Goal: Information Seeking & Learning: Learn about a topic

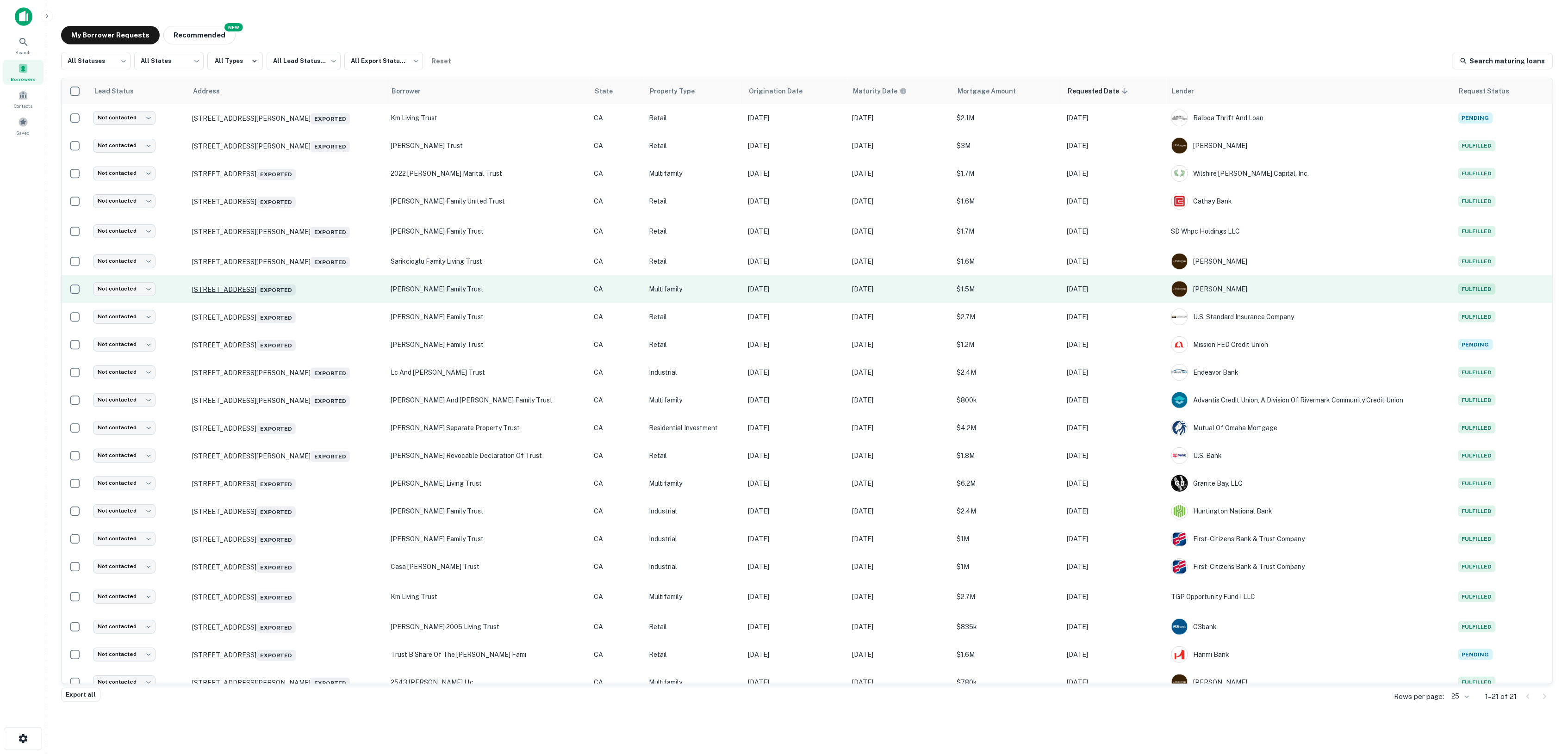
drag, startPoint x: 181, startPoint y: 290, endPoint x: 304, endPoint y: 293, distance: 123.0
click at [304, 293] on tr "Not contacted **** ​ 385 E Glaucus St Encinitas, CA92024 Exported kaplan family…" at bounding box center [807, 289] width 1491 height 28
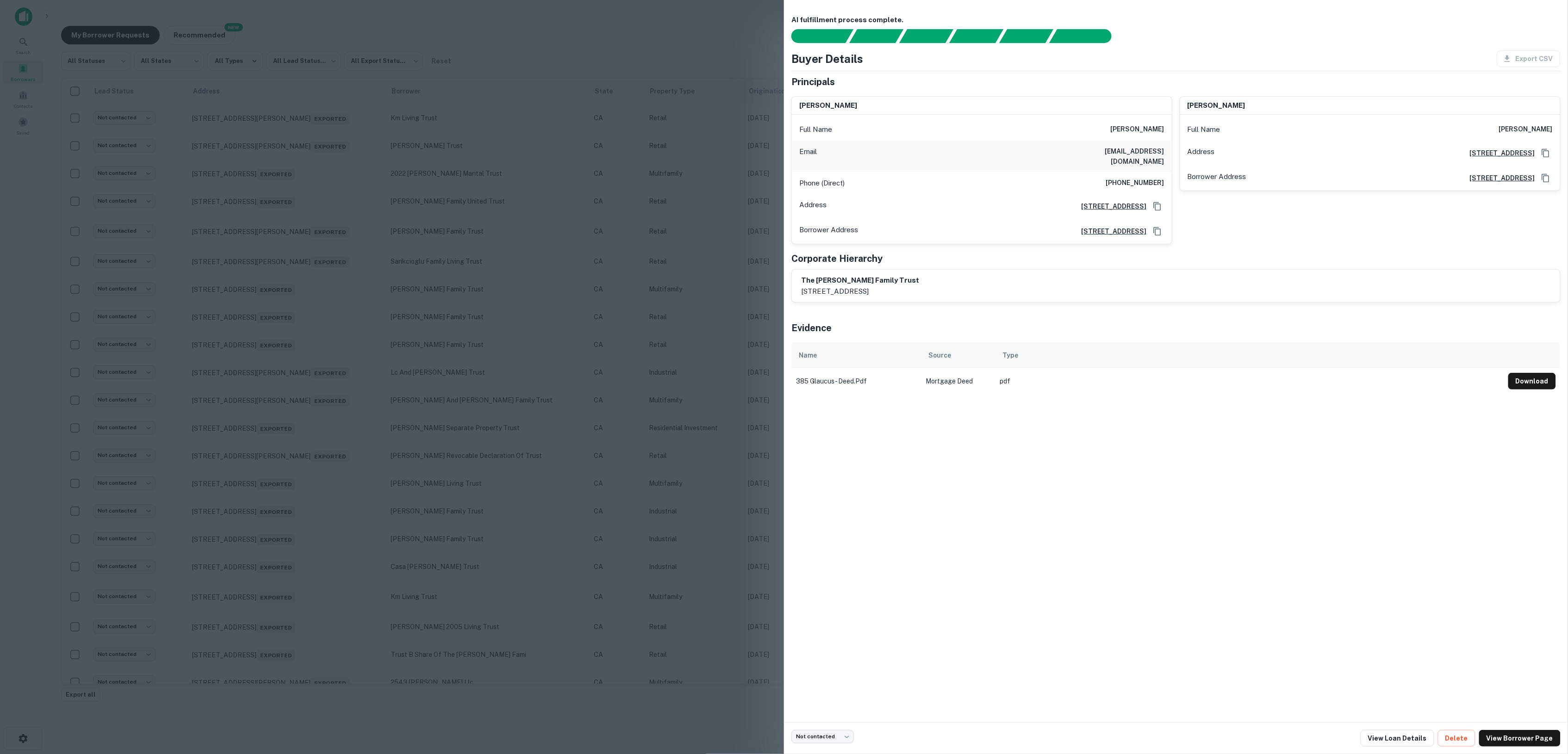
click at [576, 37] on div at bounding box center [784, 377] width 1568 height 754
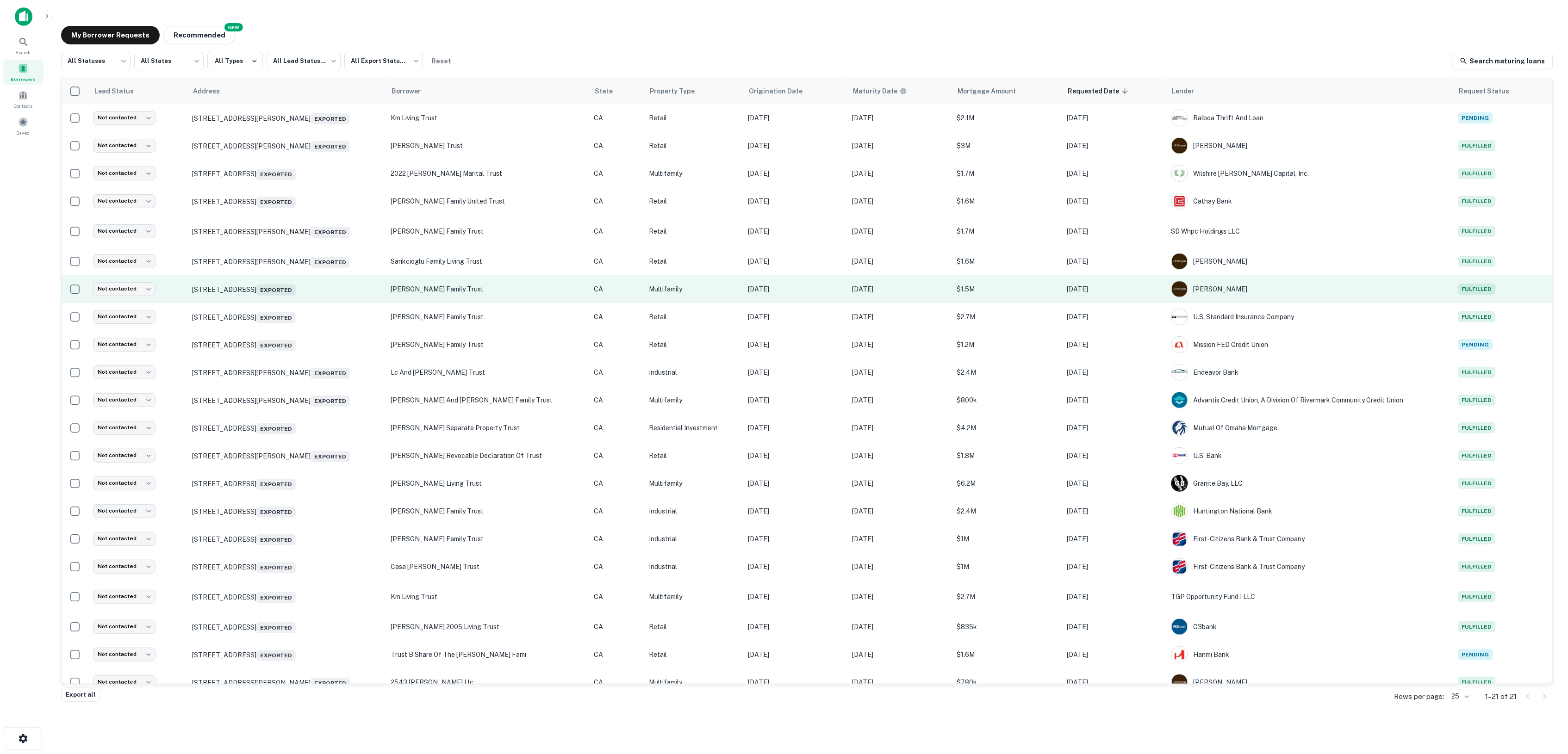
drag, startPoint x: 185, startPoint y: 292, endPoint x: 304, endPoint y: 299, distance: 119.2
click at [304, 299] on td "385 E Glaucus St Encinitas, CA92024 Exported" at bounding box center [287, 289] width 198 height 28
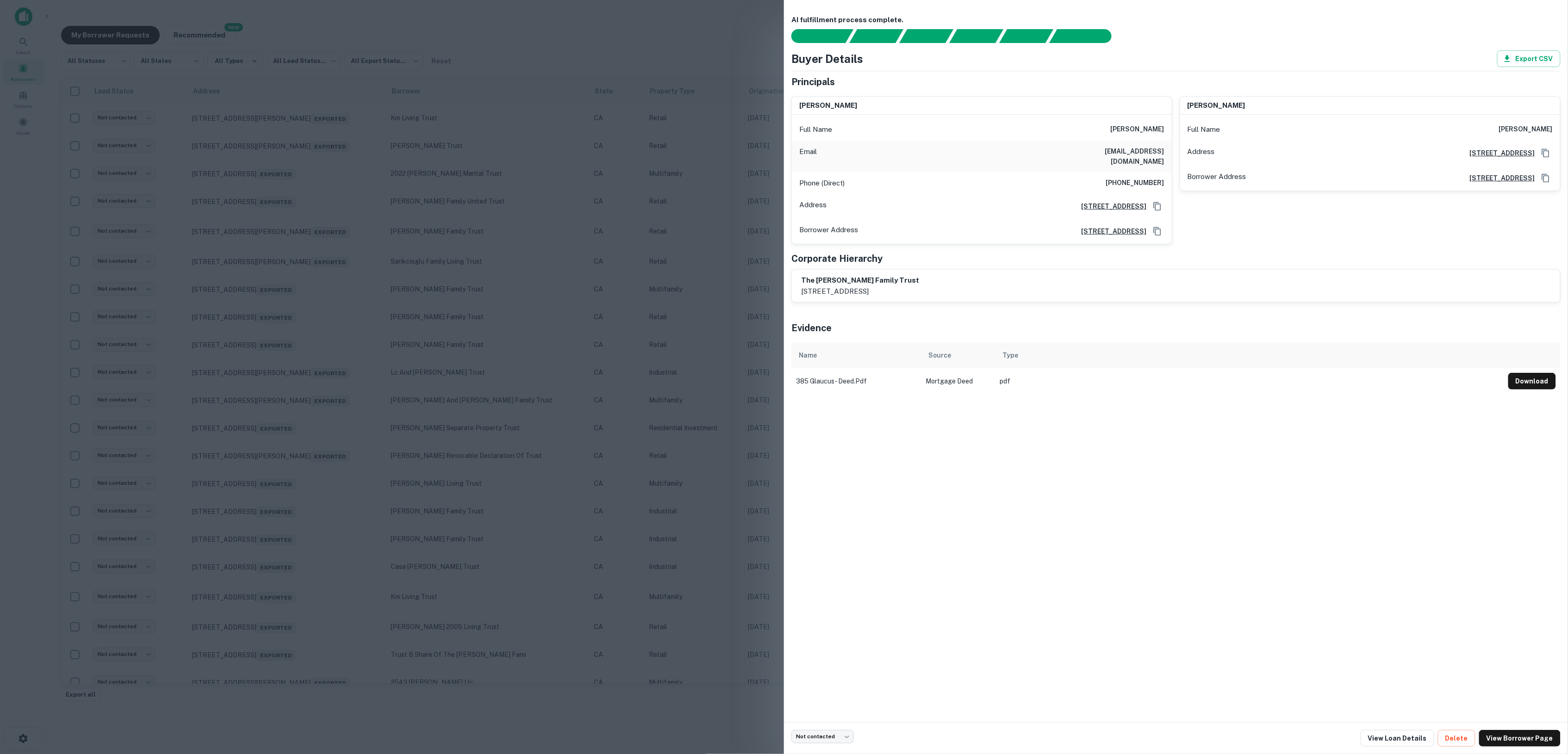
copy p "385 E Glaucus St Encinitas, CA92024"
click at [758, 24] on div at bounding box center [784, 377] width 1568 height 754
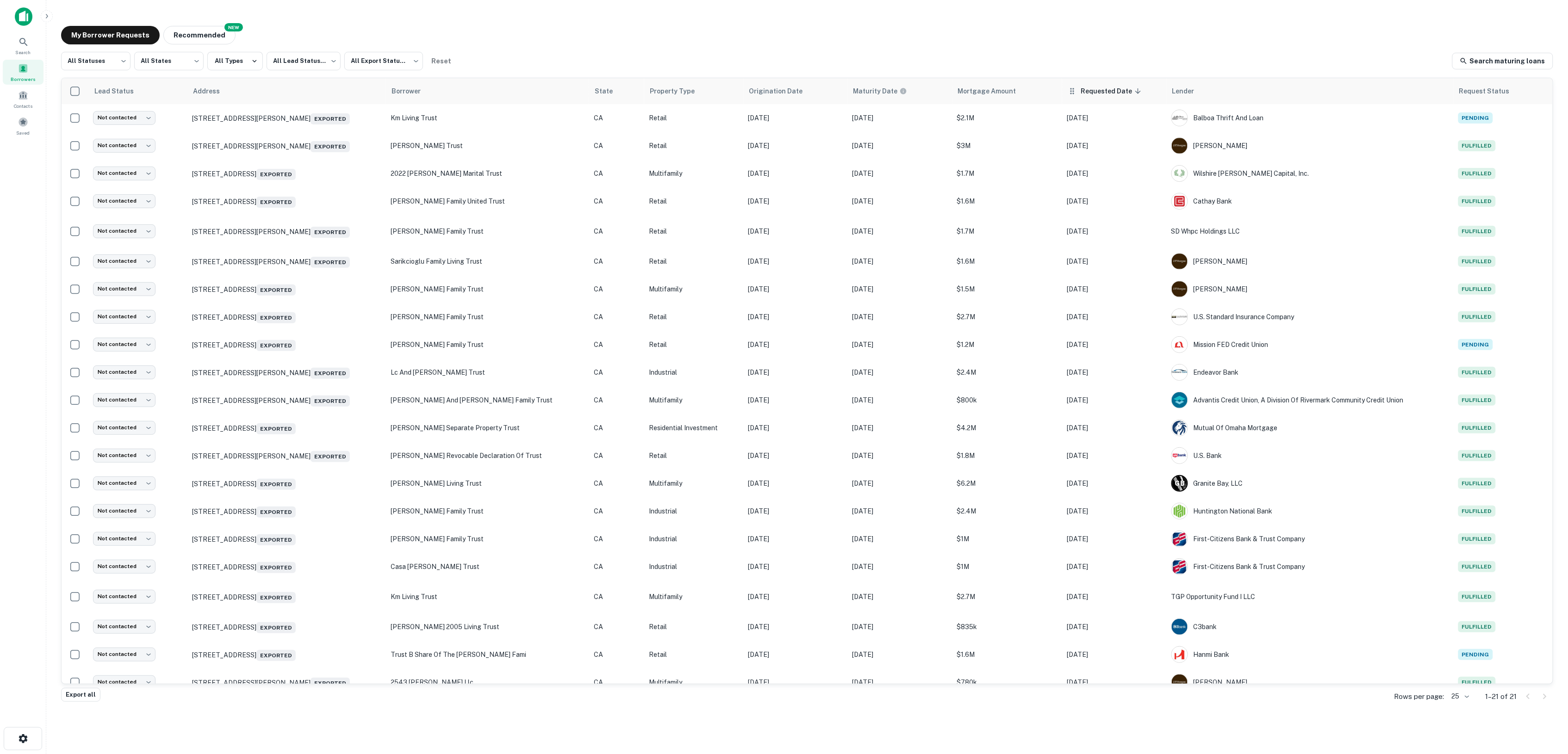
click at [1105, 90] on span "Requested Date sorted descending" at bounding box center [1112, 91] width 63 height 11
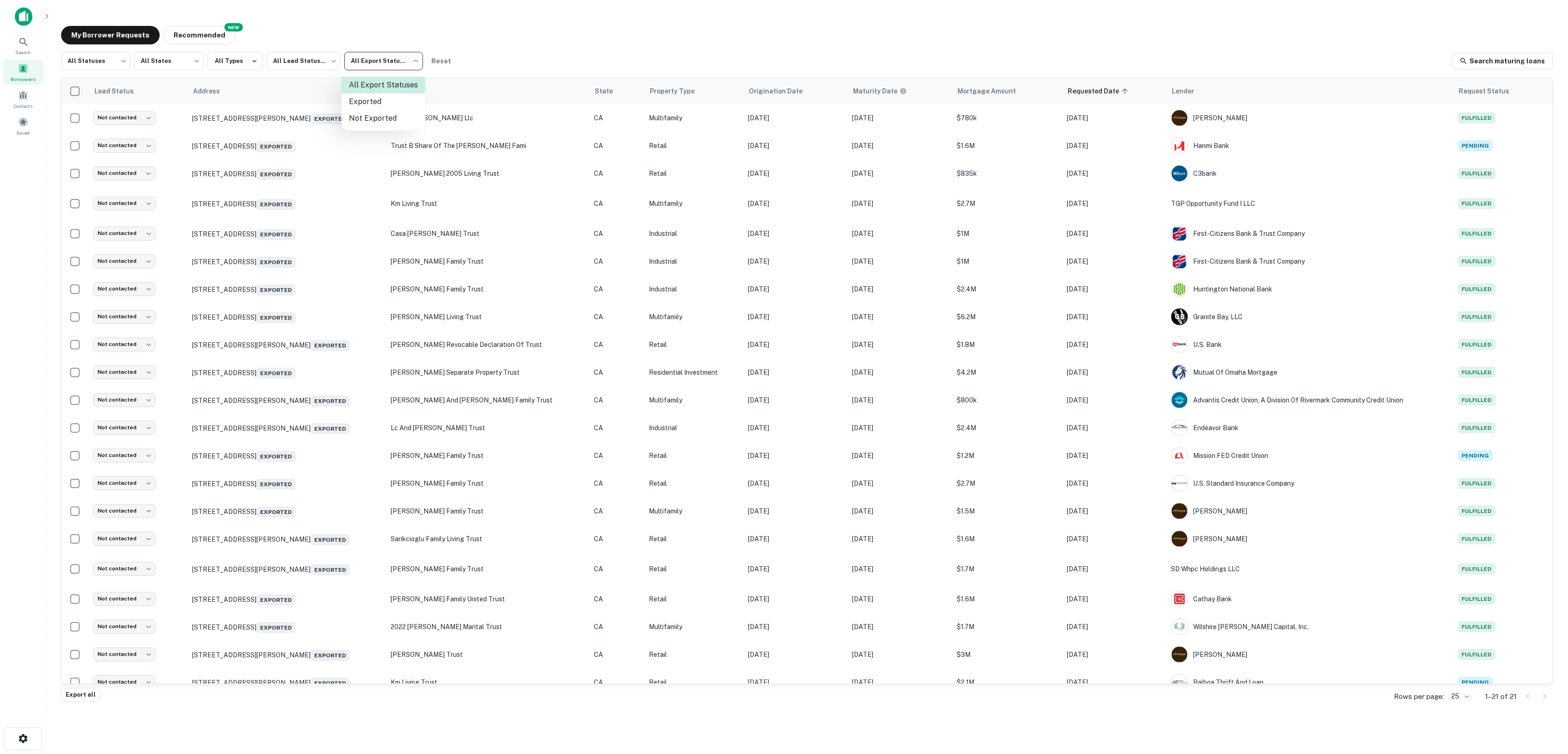
click at [389, 55] on body "Search Borrowers Contacts Saved My Borrower Requests NEW Recommended All Status…" at bounding box center [784, 377] width 1568 height 754
click at [390, 117] on li "Not Exported" at bounding box center [383, 118] width 84 height 16
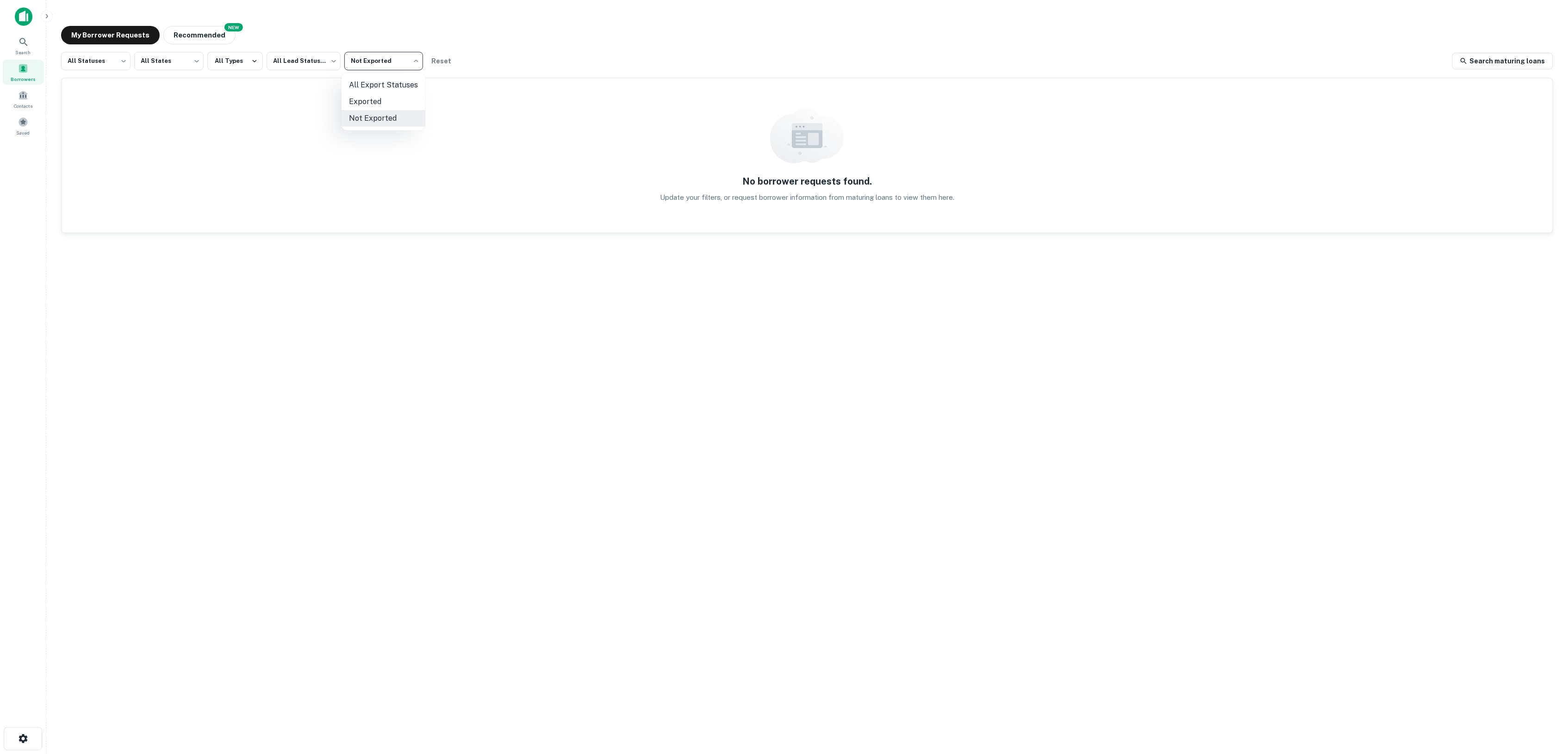
click at [390, 54] on body "Search Borrowers Contacts Saved My Borrower Requests NEW Recommended All Status…" at bounding box center [784, 377] width 1568 height 754
click at [379, 82] on li "All Export Statuses" at bounding box center [383, 85] width 84 height 16
type input "***"
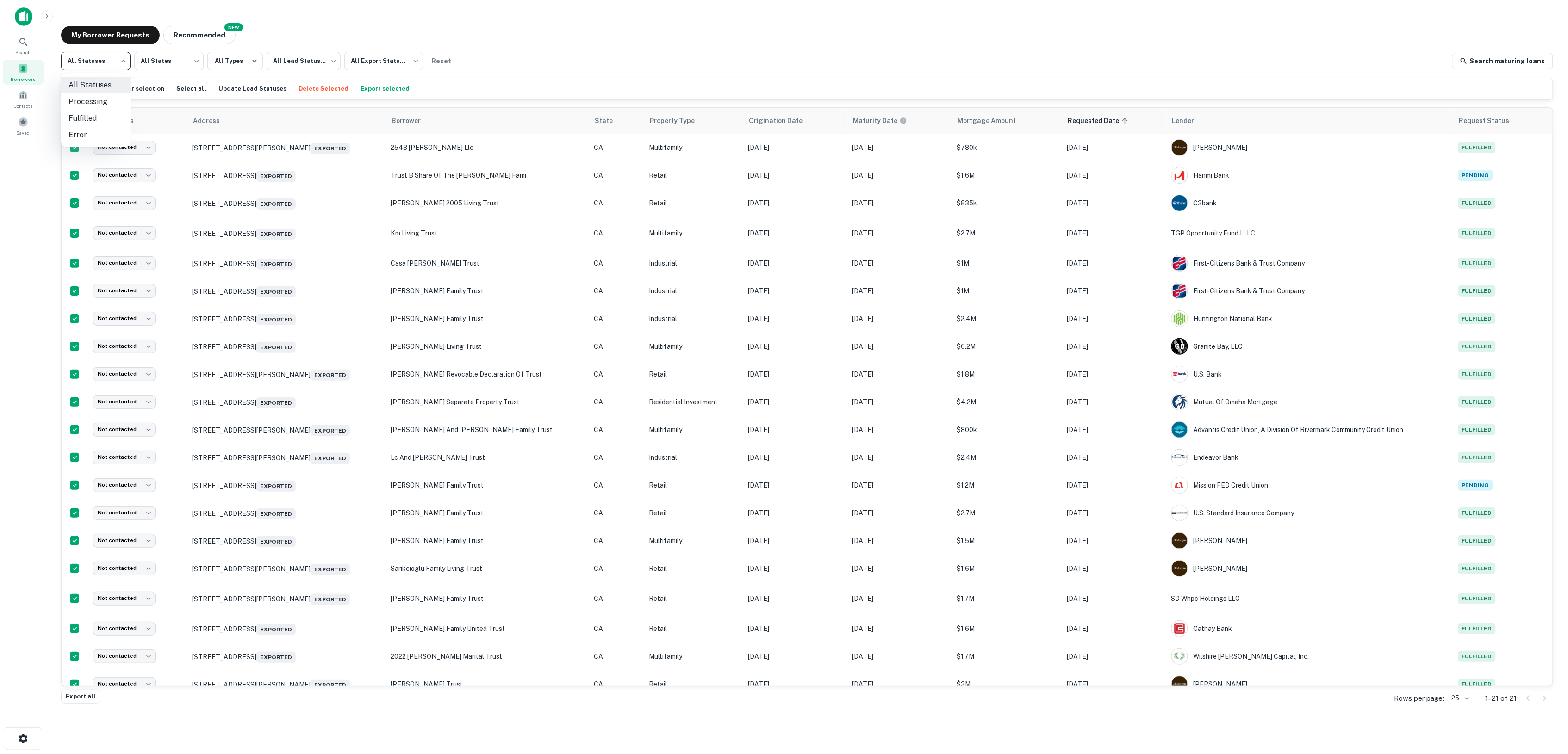
click at [90, 63] on body "Search Borrowers Contacts Saved My Borrower Requests NEW Recommended All Status…" at bounding box center [784, 377] width 1568 height 754
click at [97, 119] on li "Fulfilled" at bounding box center [96, 118] width 69 height 16
type input "*********"
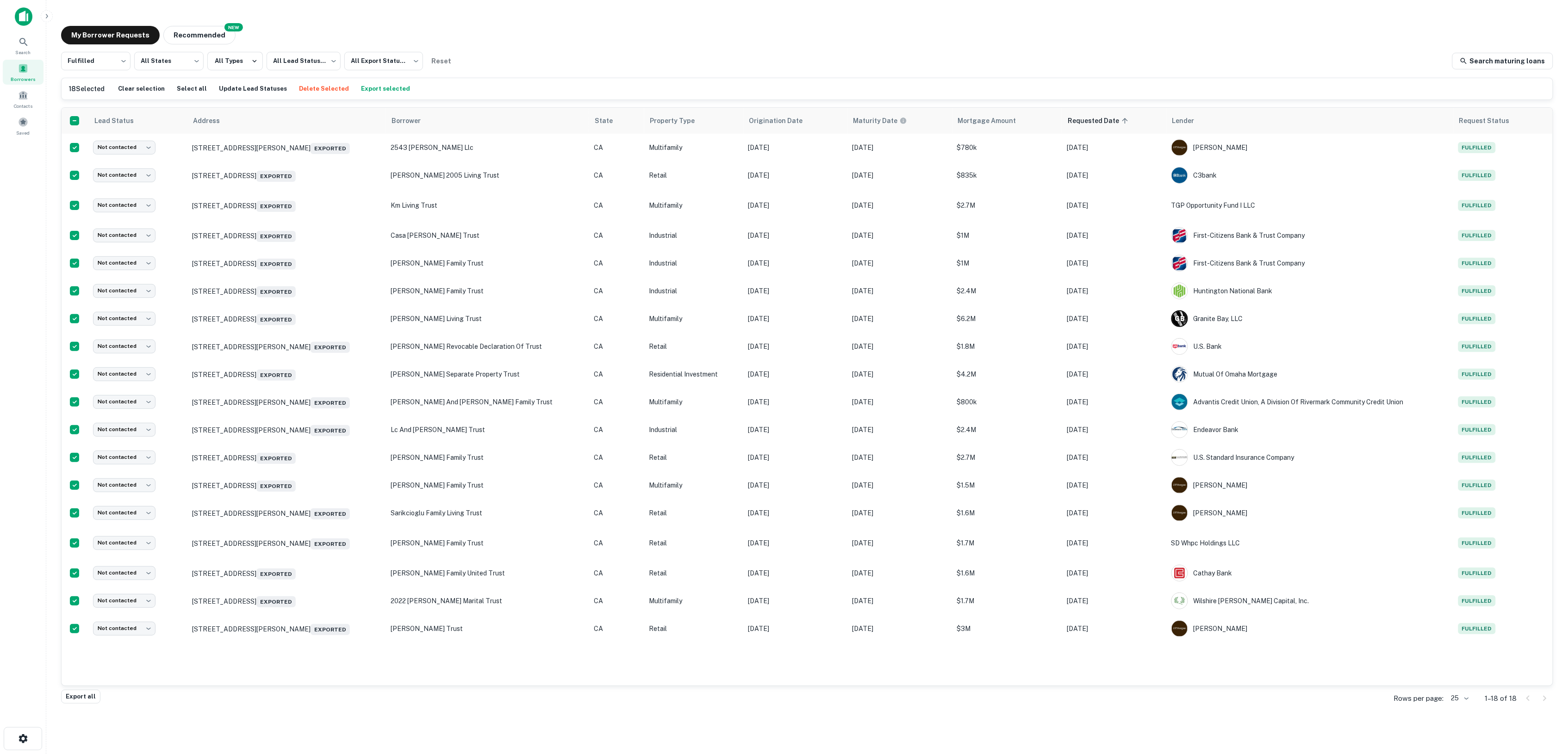
click at [367, 89] on button "Export selected" at bounding box center [385, 89] width 54 height 14
click at [18, 43] on icon at bounding box center [24, 42] width 11 height 11
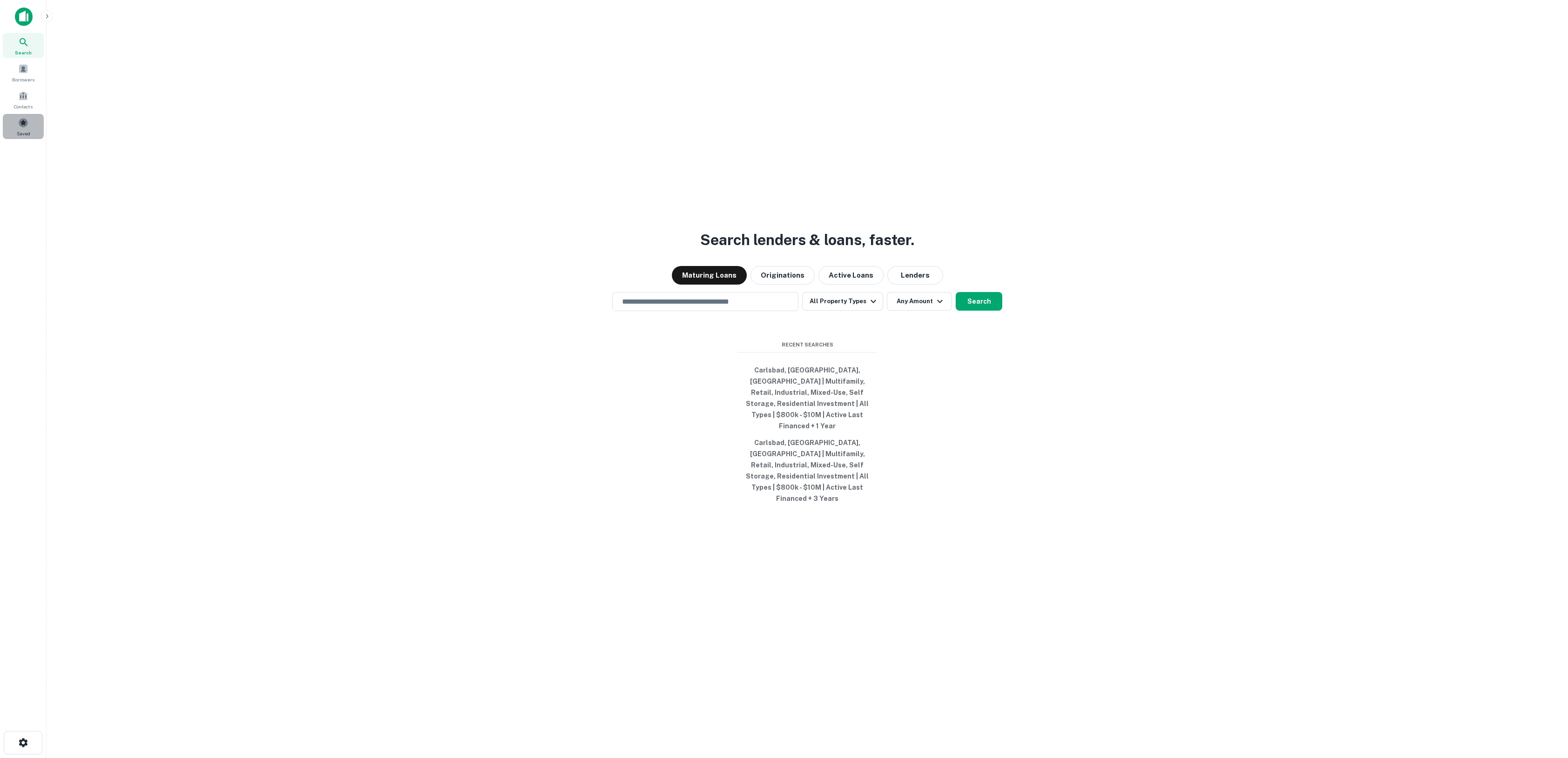
click at [18, 125] on span at bounding box center [23, 122] width 10 height 10
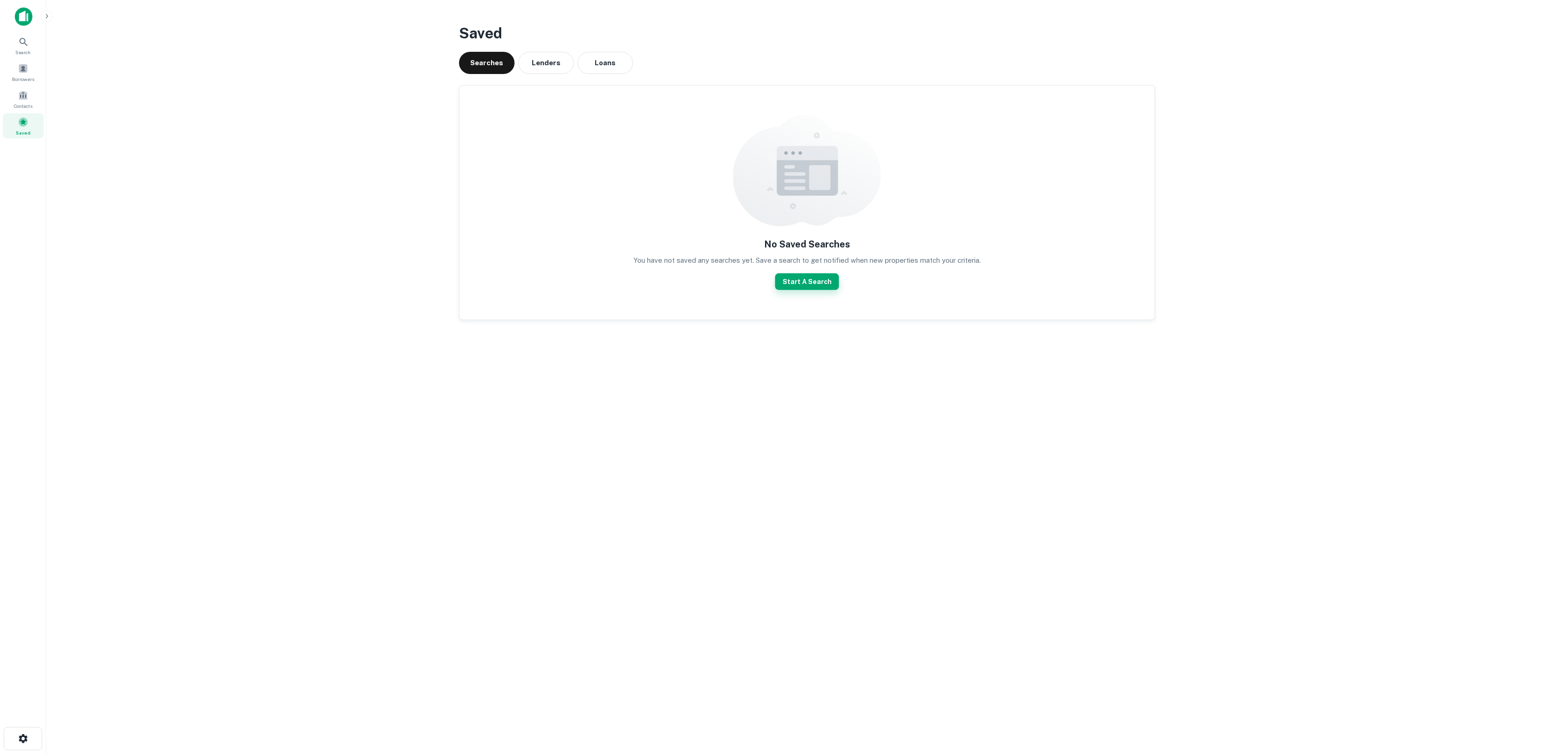
click at [799, 278] on button "Start A Search" at bounding box center [807, 281] width 64 height 16
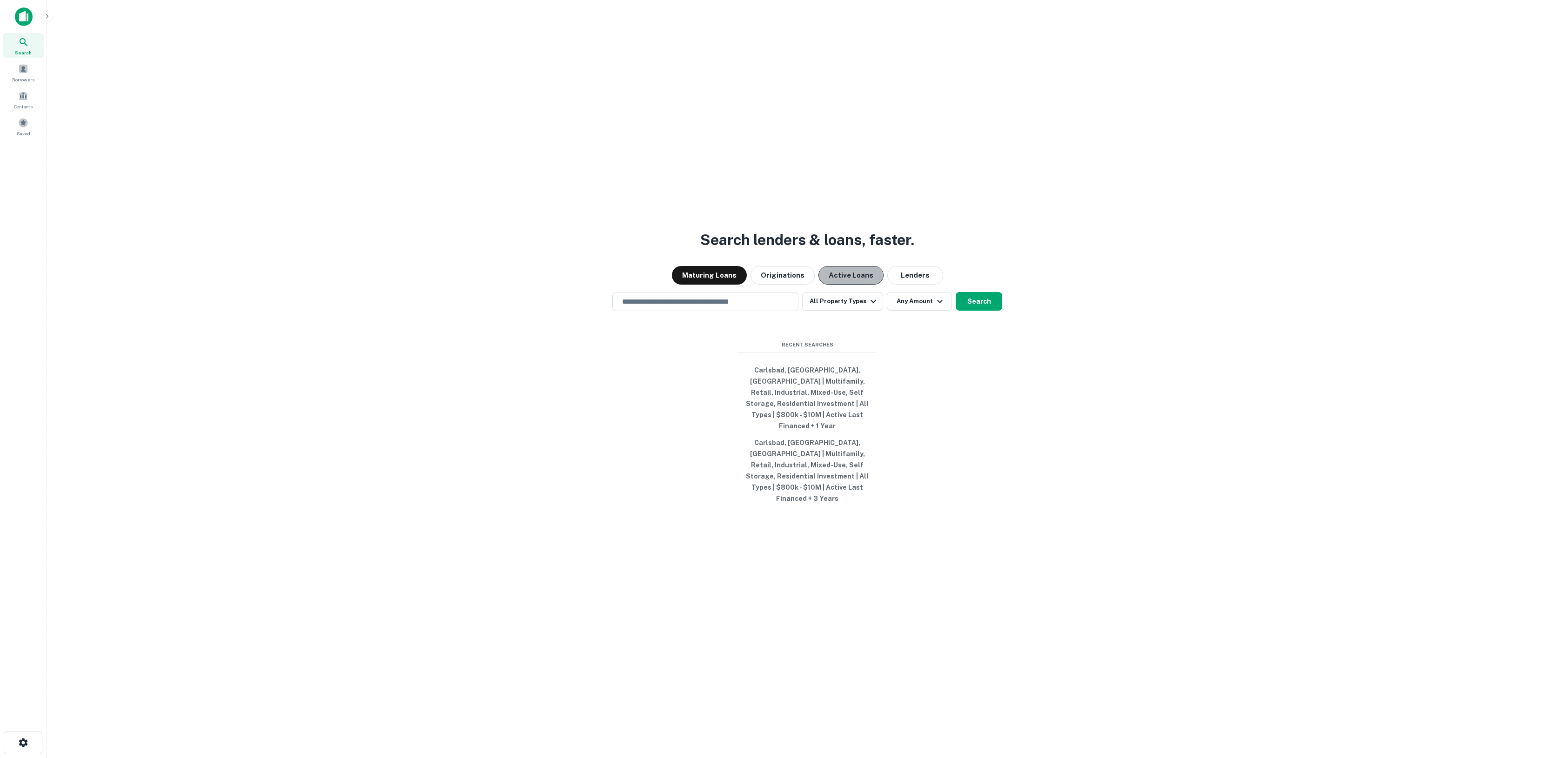
click at [843, 284] on button "Active Loans" at bounding box center [851, 275] width 65 height 18
click at [735, 284] on button "Maturing Loans" at bounding box center [709, 275] width 75 height 18
click at [898, 311] on button "Any Amount" at bounding box center [919, 301] width 65 height 18
click at [859, 325] on div at bounding box center [788, 379] width 1577 height 758
click at [859, 311] on button "All Property Types" at bounding box center [843, 301] width 81 height 18
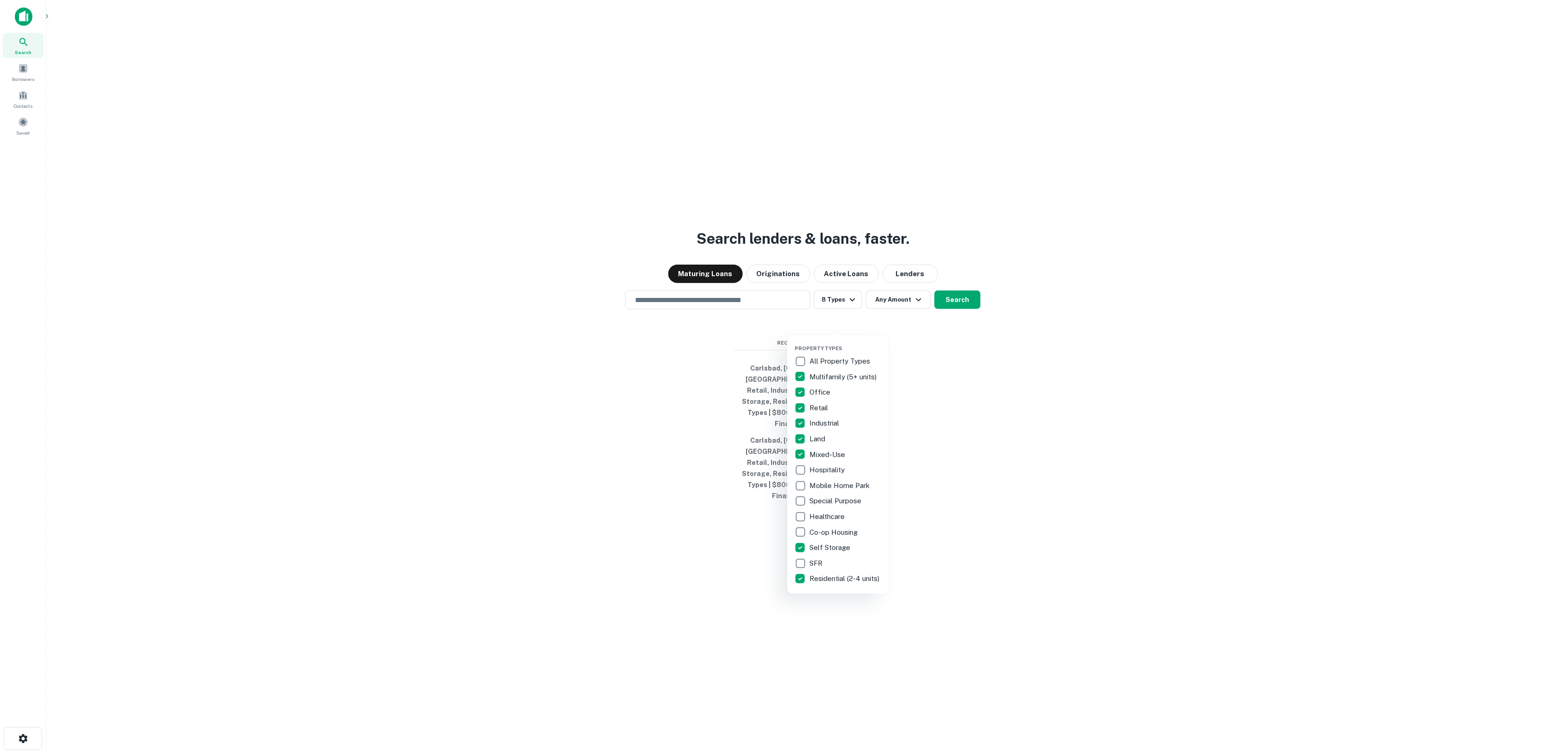
click at [704, 321] on div at bounding box center [784, 377] width 1568 height 754
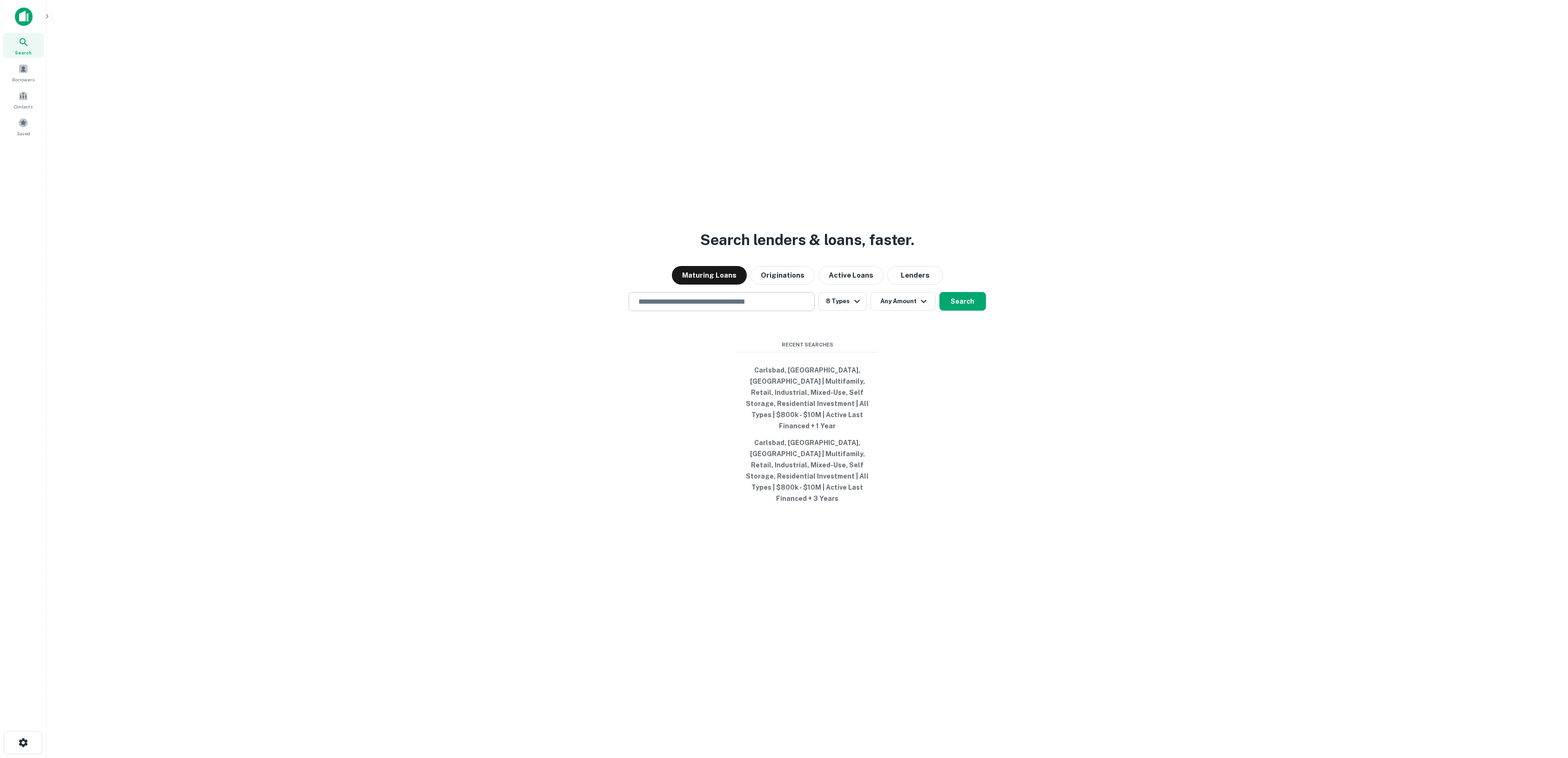
click at [712, 307] on input "text" at bounding box center [722, 301] width 177 height 10
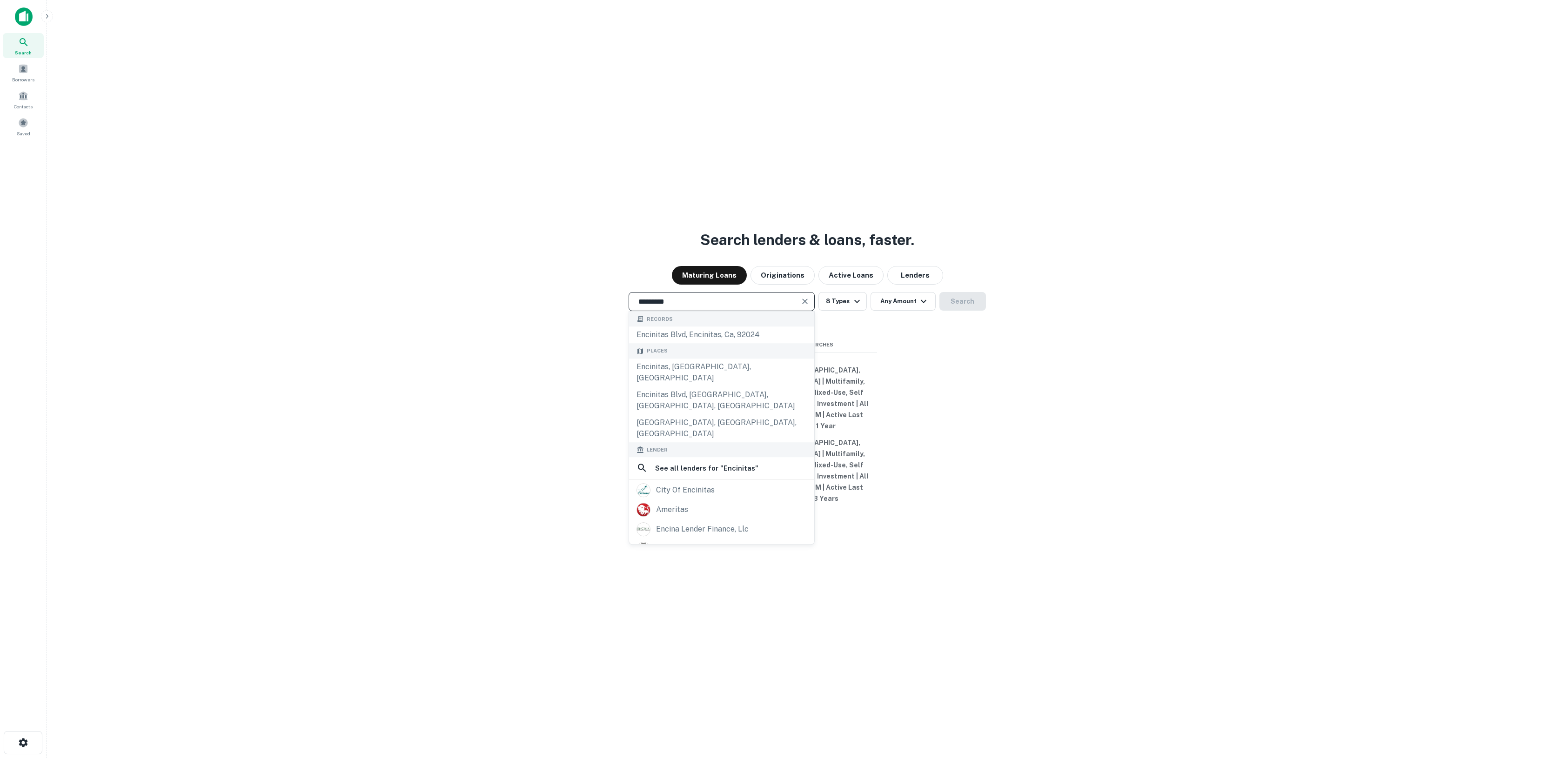
drag, startPoint x: 694, startPoint y: 319, endPoint x: 333, endPoint y: 305, distance: 361.3
click at [333, 305] on div "Search lenders & loans, faster. Maturing Loans Originations Active Loans Lender…" at bounding box center [807, 401] width 1507 height 758
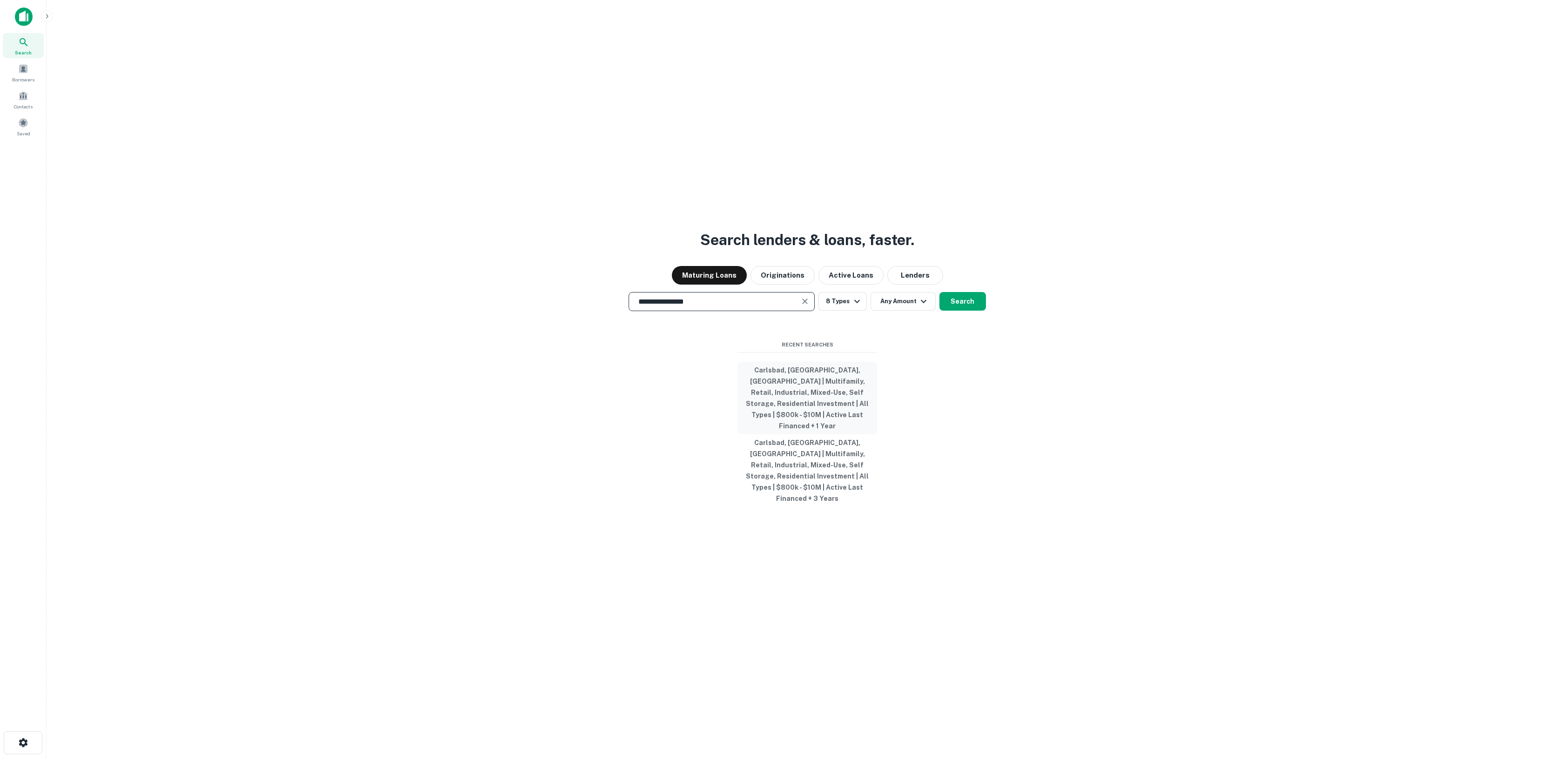
click at [848, 406] on button "Carlsbad, CA, USA | Multifamily, Retail, Industrial, Mixed-Use, Self Storage, R…" at bounding box center [807, 398] width 140 height 73
type input "**********"
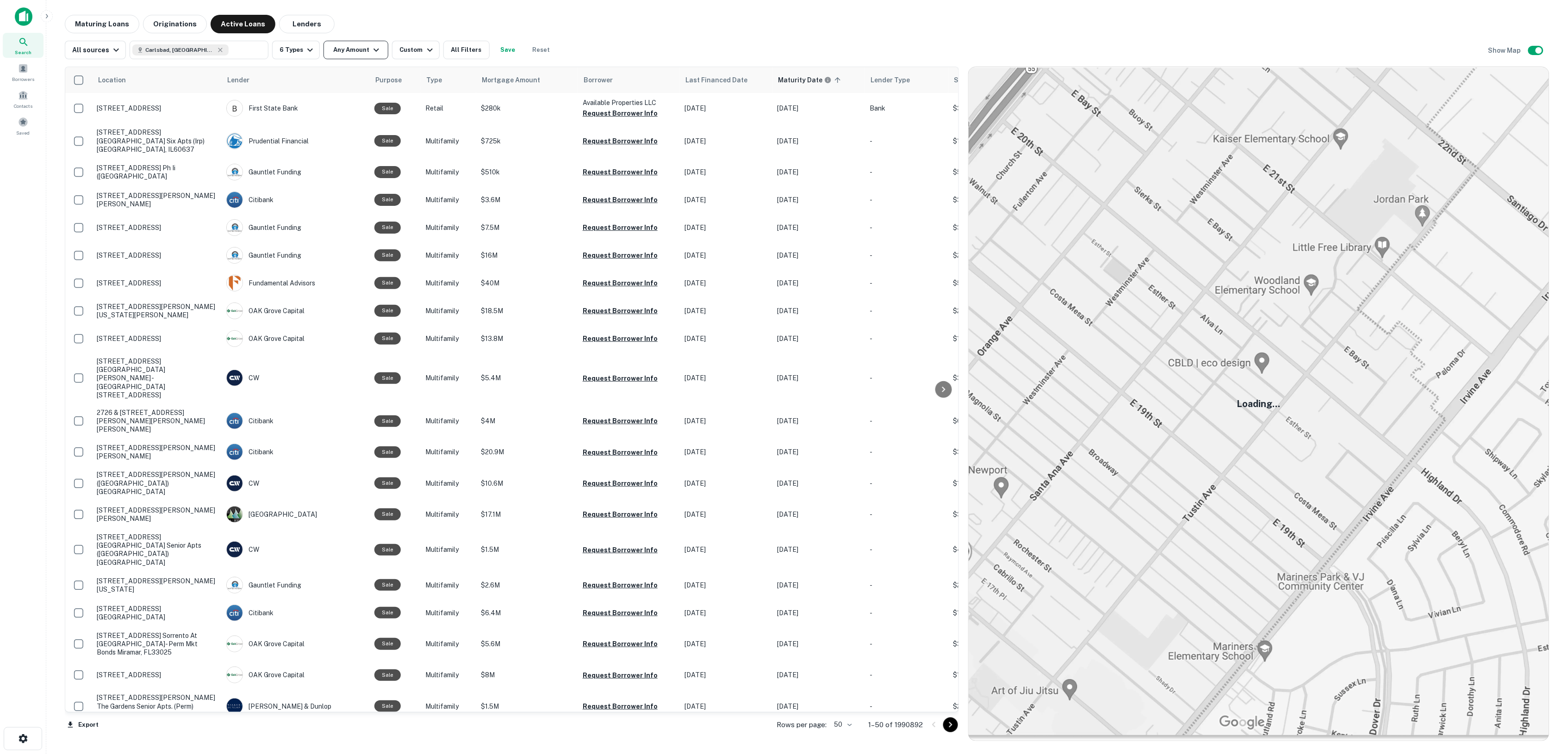
click at [357, 49] on button "Any Amount" at bounding box center [355, 50] width 65 height 18
type input "*"
type input "******"
click at [379, 108] on input "number" at bounding box center [394, 105] width 57 height 18
type input "*******"
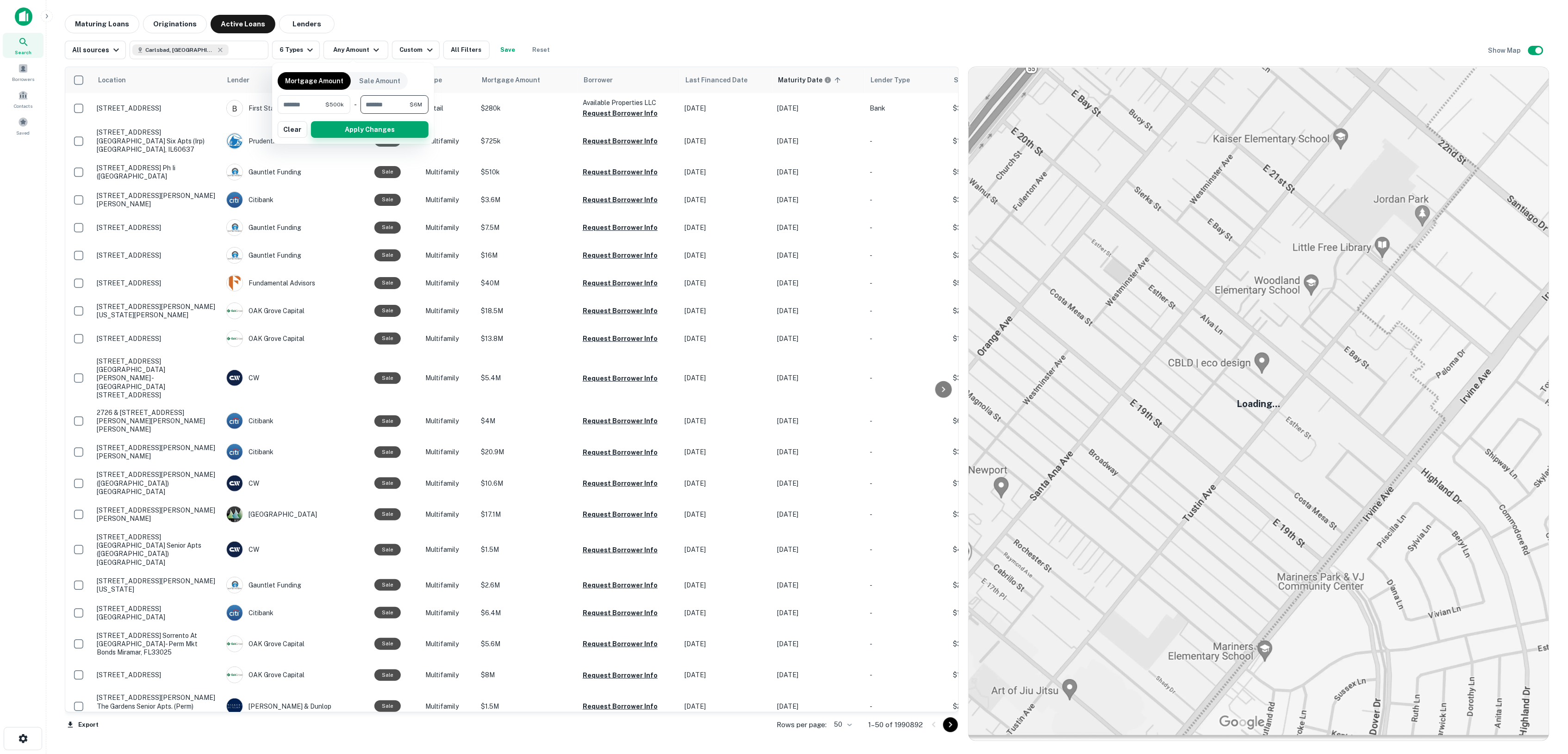
click at [375, 125] on button "Apply Changes" at bounding box center [369, 129] width 117 height 16
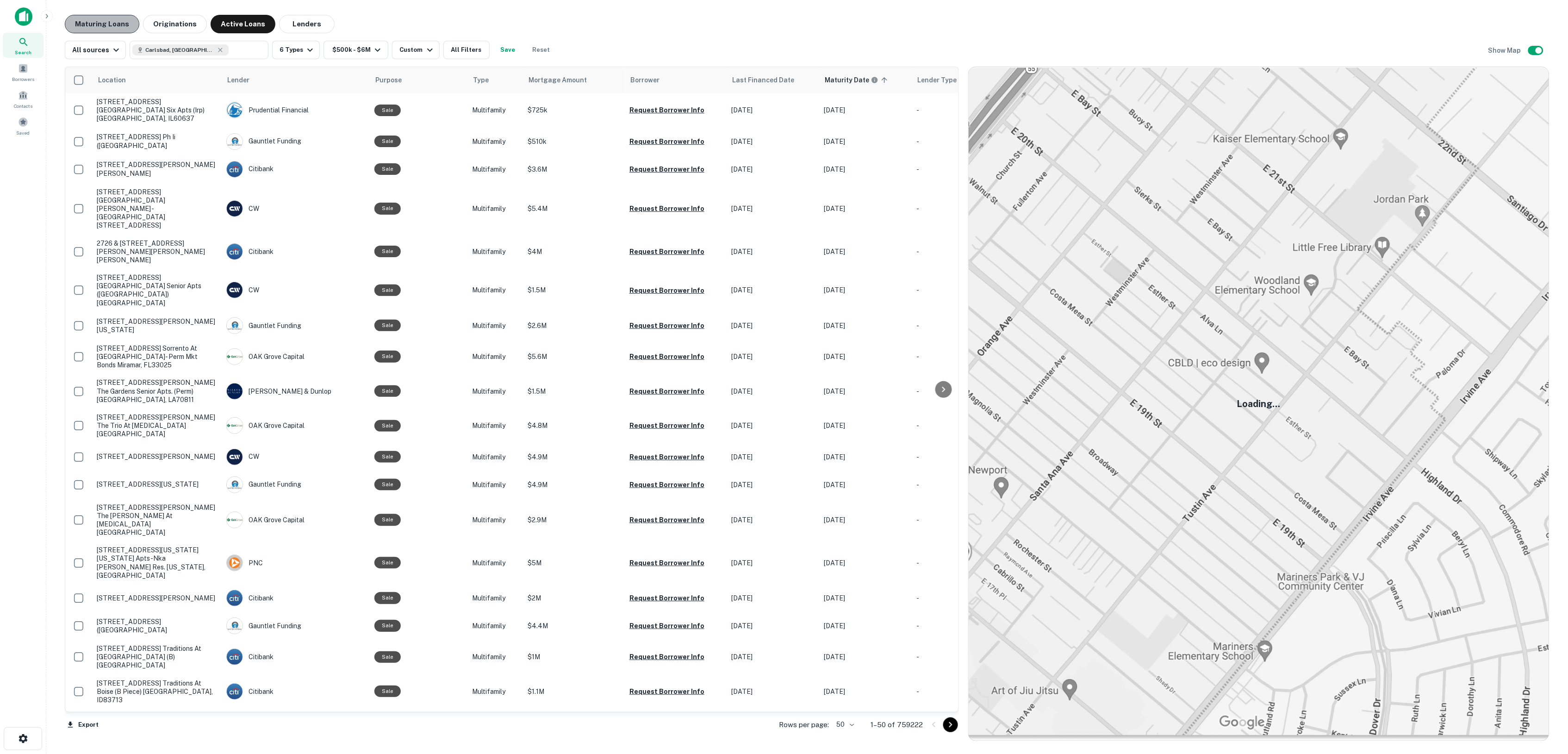
click at [80, 32] on button "Maturing Loans" at bounding box center [102, 24] width 74 height 18
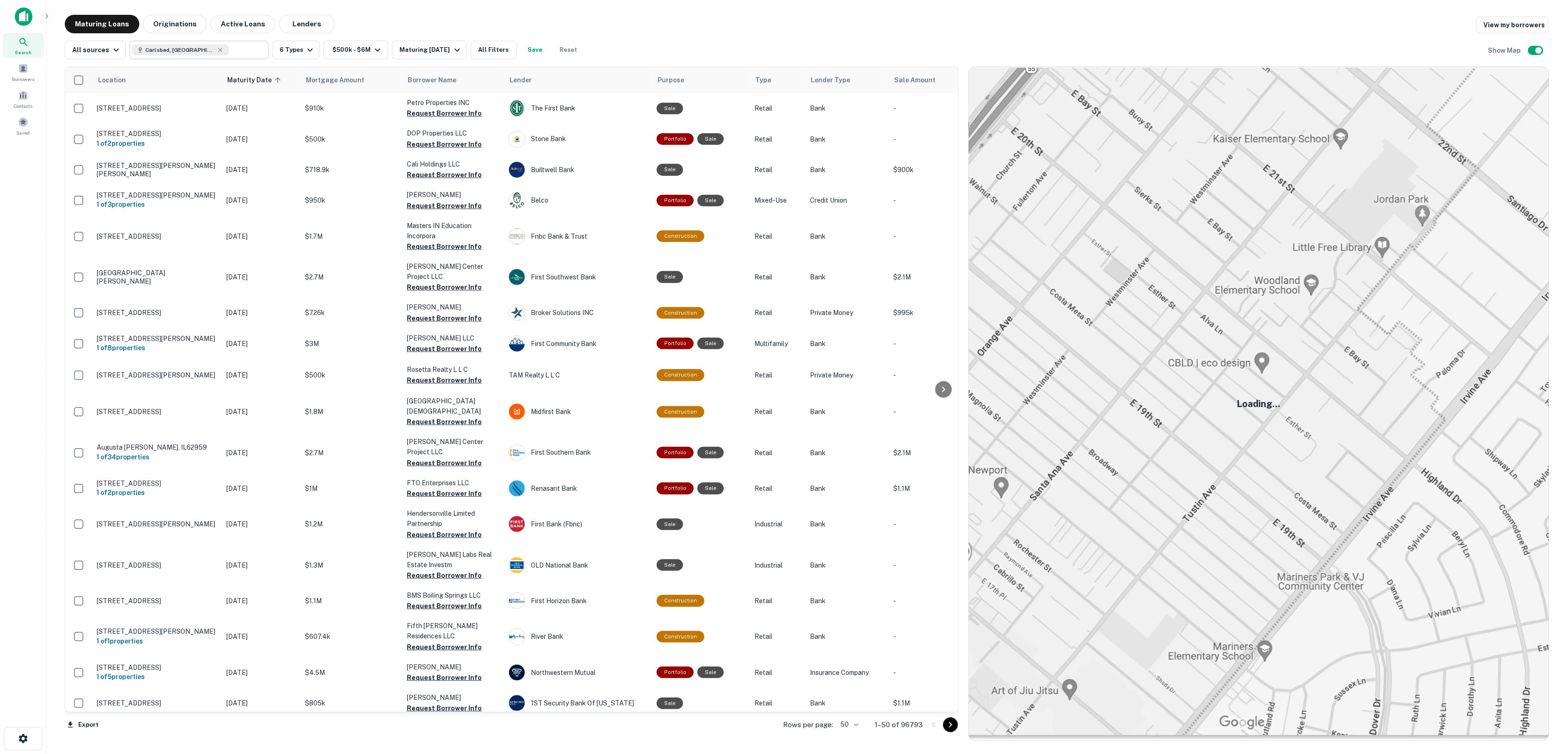
click at [229, 52] on input "text" at bounding box center [247, 49] width 36 height 13
type input "**********"
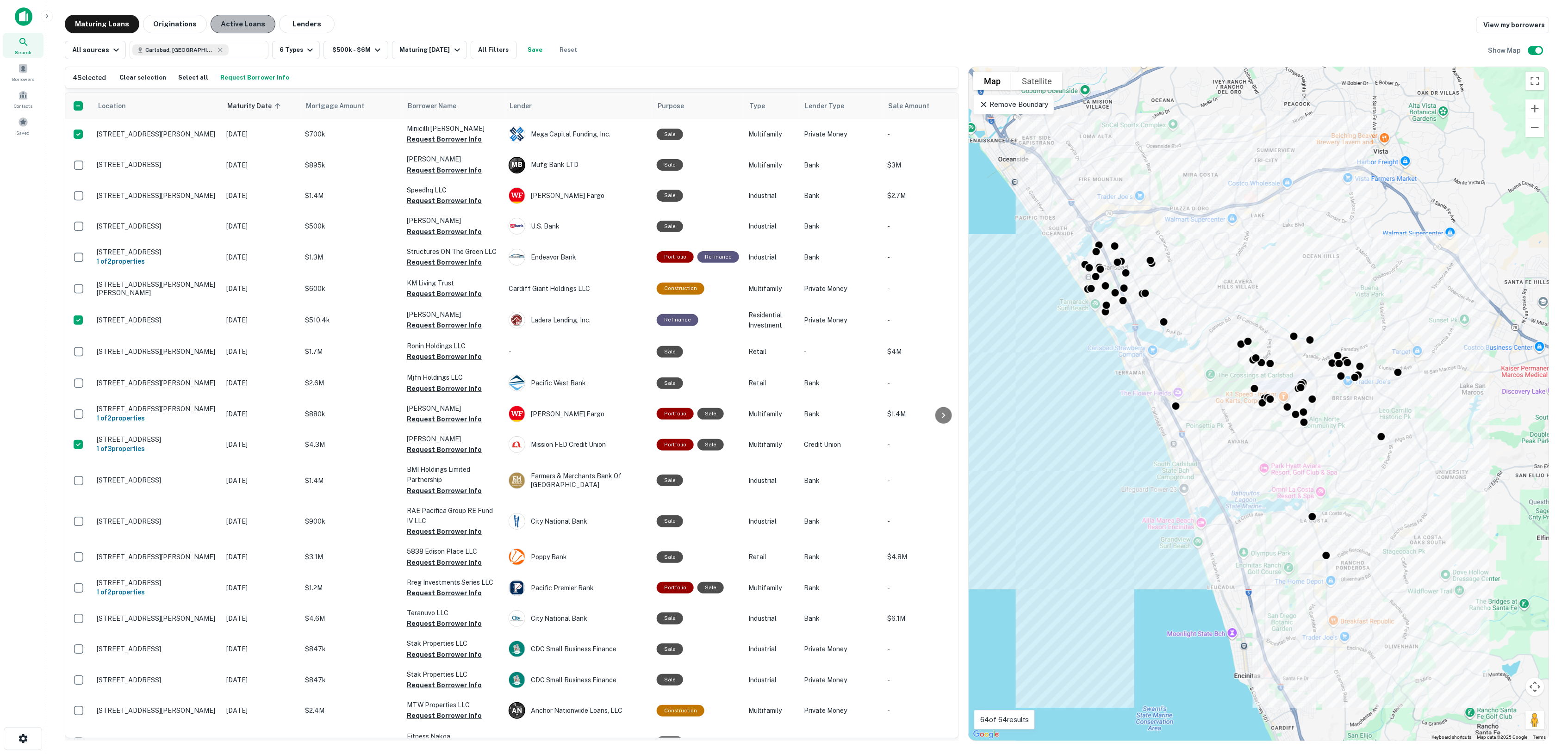
click at [245, 26] on button "Active Loans" at bounding box center [243, 24] width 65 height 18
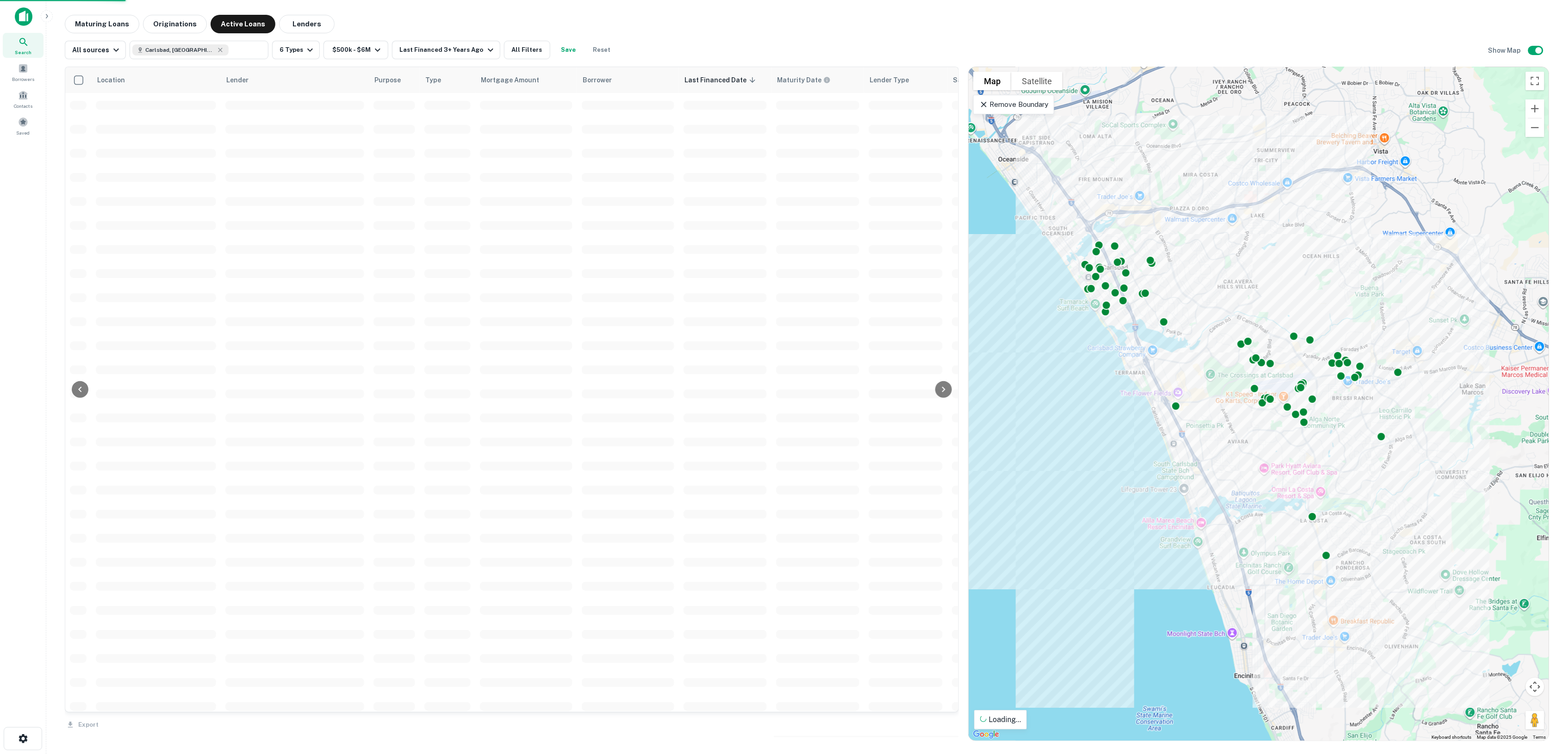
click at [27, 37] on icon at bounding box center [24, 42] width 11 height 11
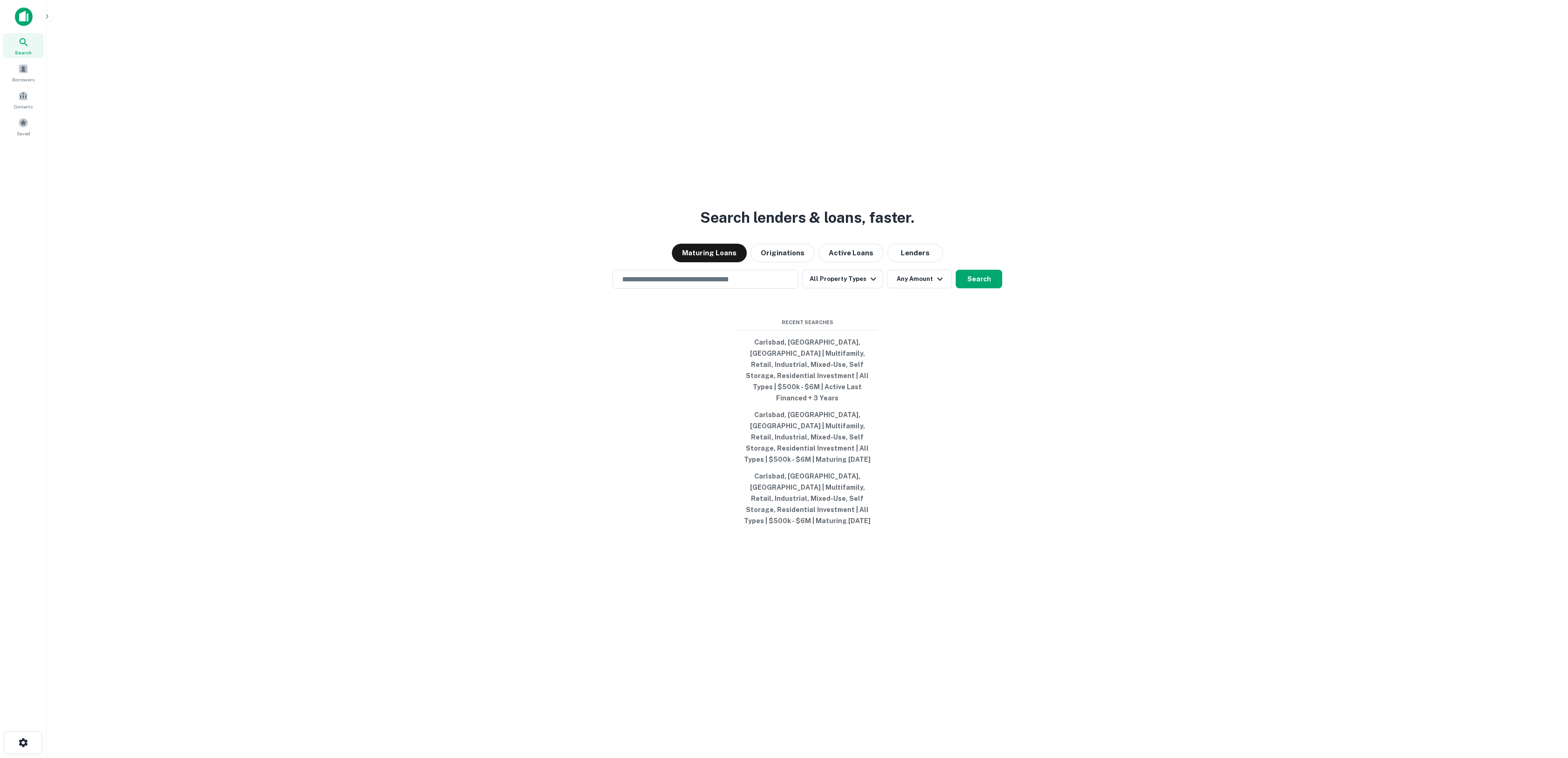
click at [849, 262] on button "Active Loans" at bounding box center [851, 253] width 65 height 18
click at [850, 288] on button "All Property Types" at bounding box center [843, 279] width 81 height 18
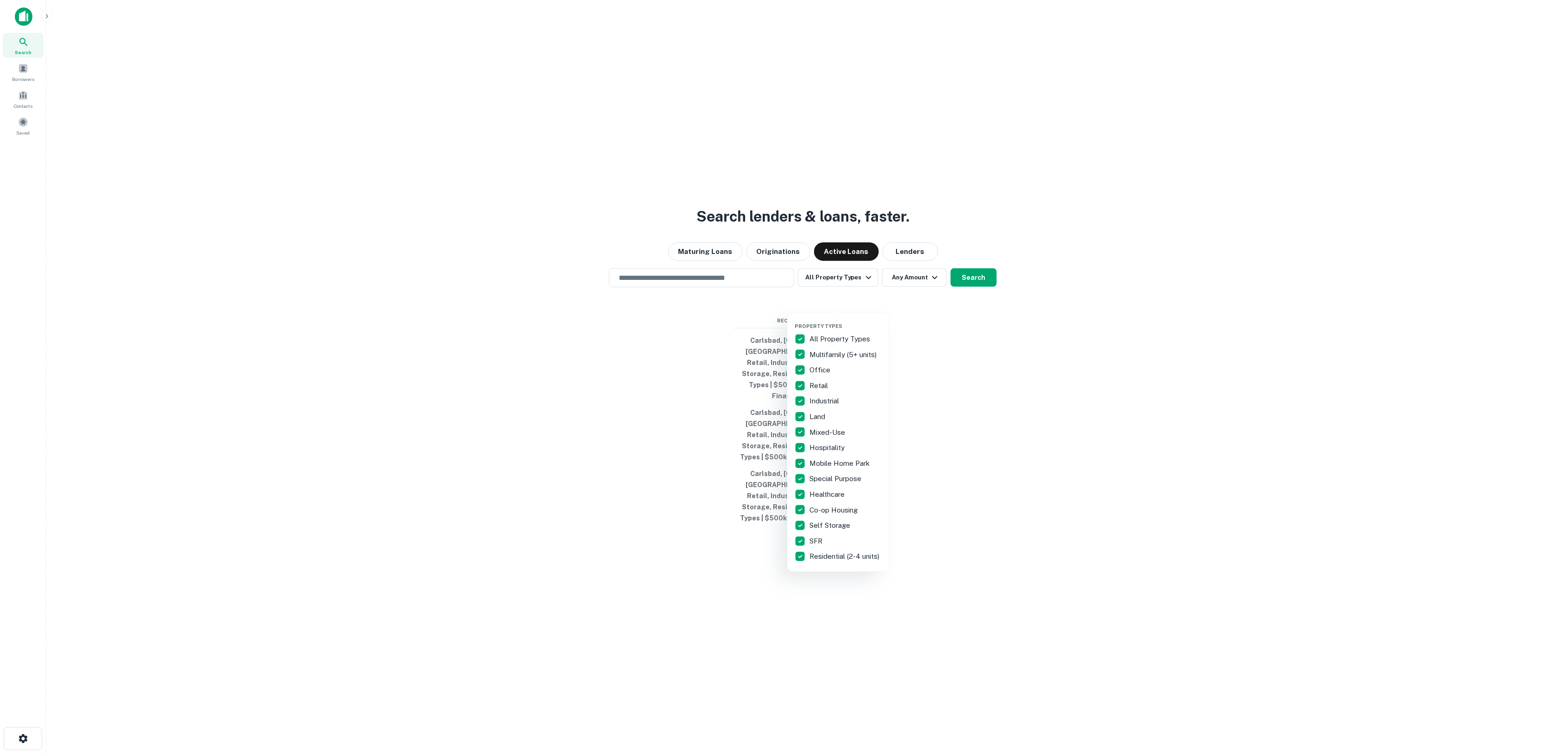
click at [915, 273] on div at bounding box center [784, 377] width 1568 height 754
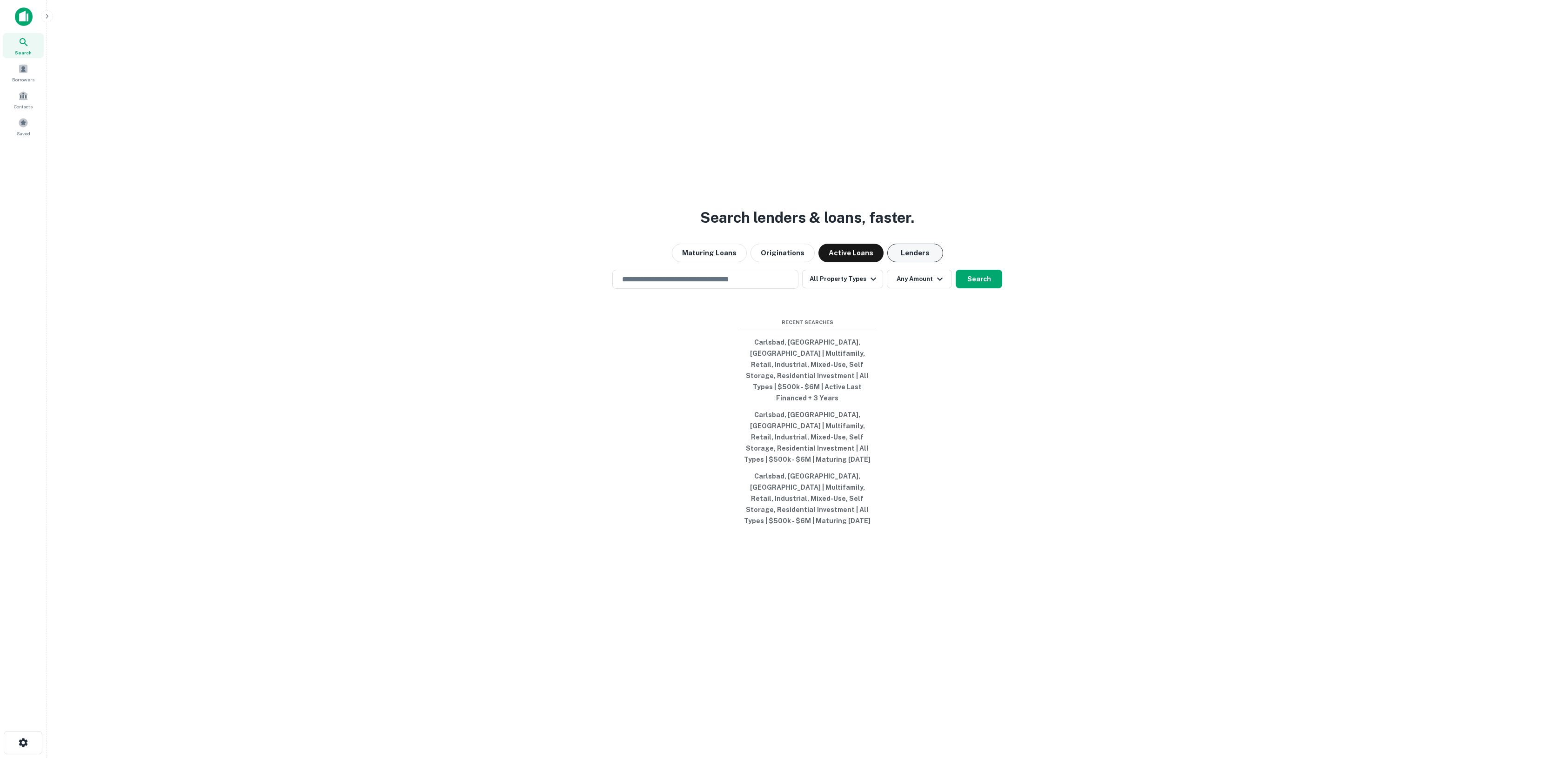
click at [909, 262] on button "Lenders" at bounding box center [915, 253] width 56 height 18
click at [718, 284] on input "text" at bounding box center [705, 279] width 177 height 10
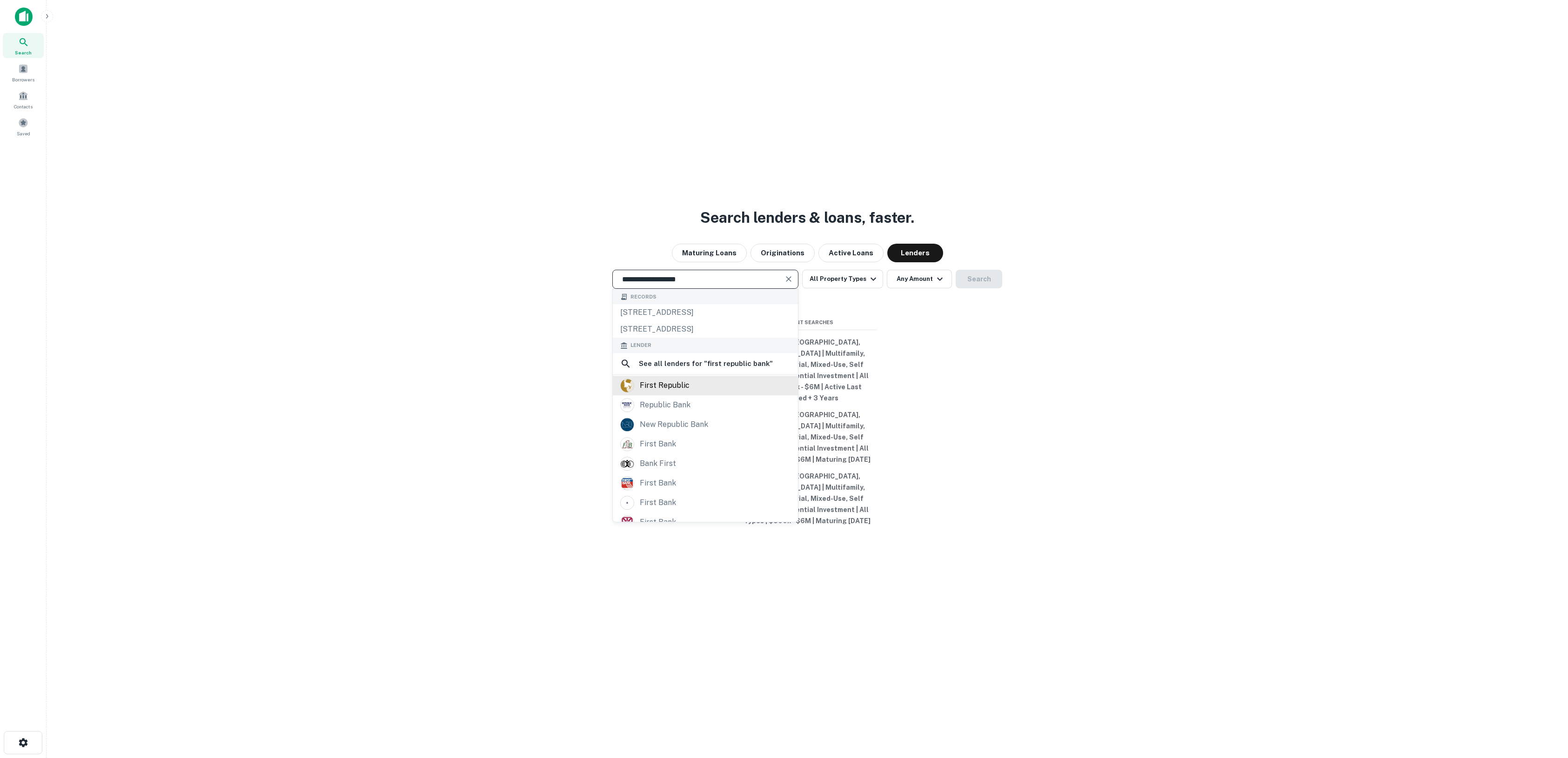
type input "**********"
click at [689, 393] on div "first republic" at bounding box center [664, 385] width 50 height 14
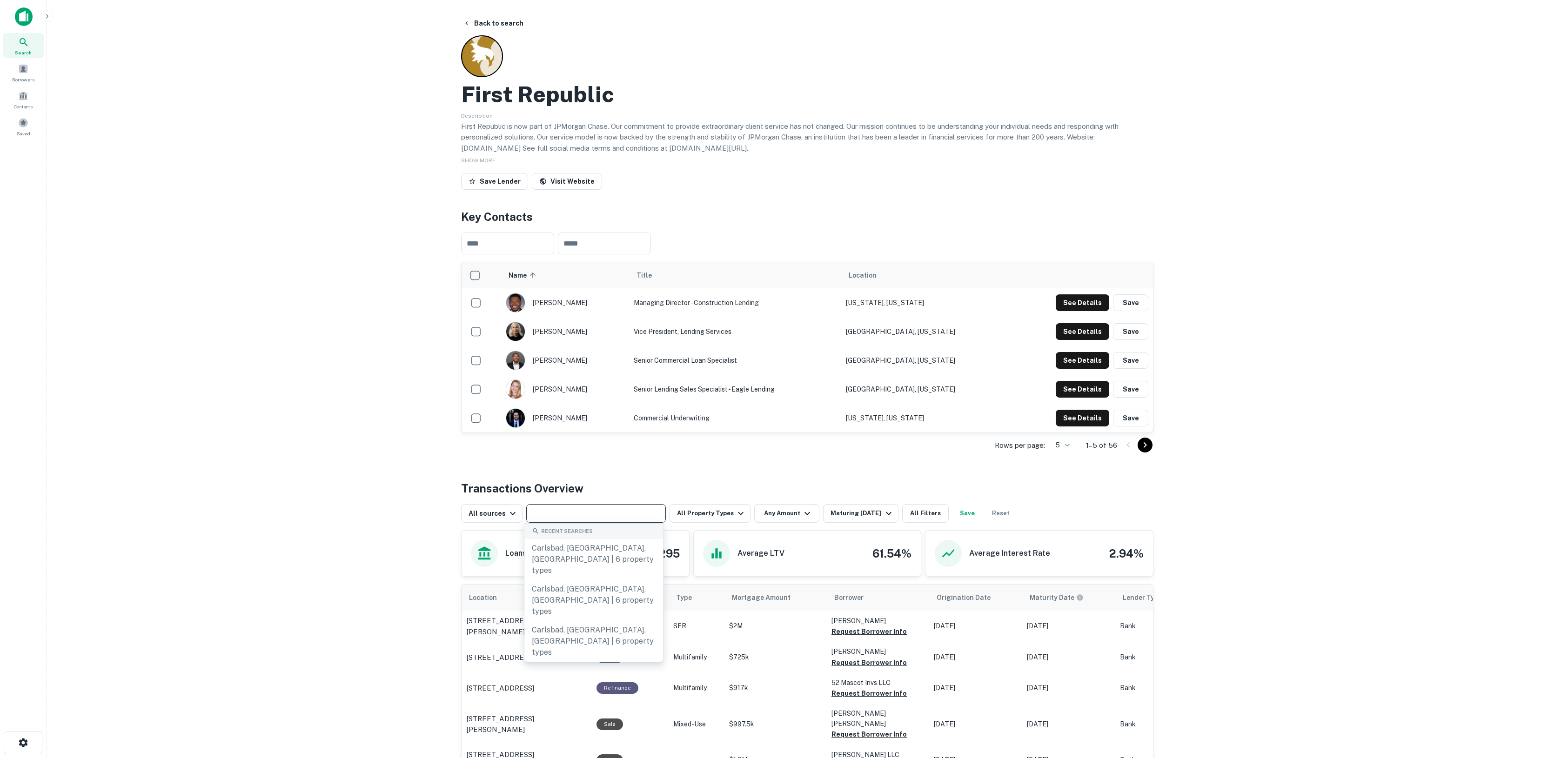
click at [611, 515] on input "text" at bounding box center [595, 513] width 133 height 13
type input "*********"
click at [625, 519] on input "text" at bounding box center [595, 513] width 133 height 13
type input "*********"
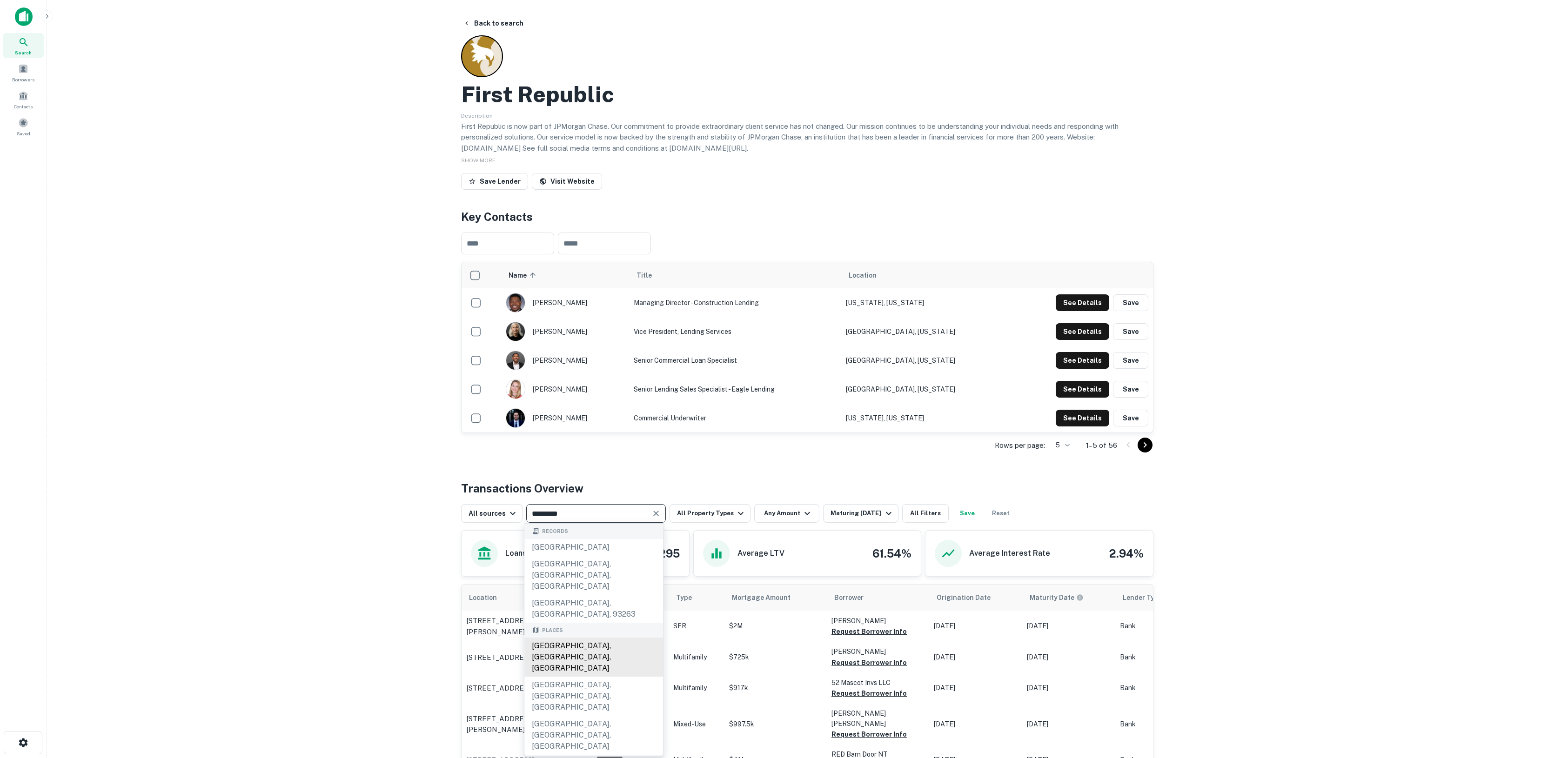
click at [561, 637] on div "[GEOGRAPHIC_DATA], [GEOGRAPHIC_DATA], [GEOGRAPHIC_DATA]" at bounding box center [594, 657] width 139 height 39
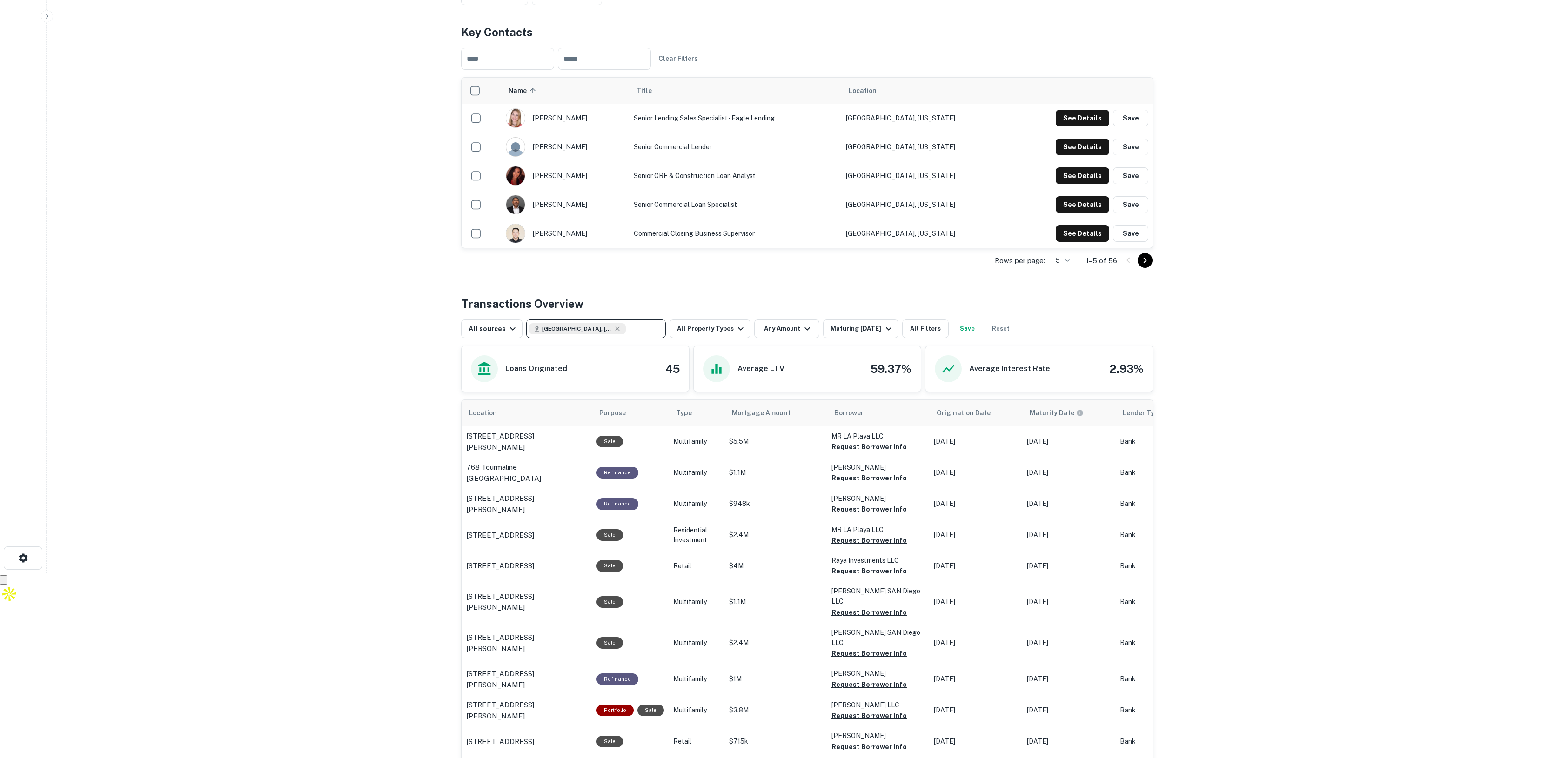
scroll to position [182, 0]
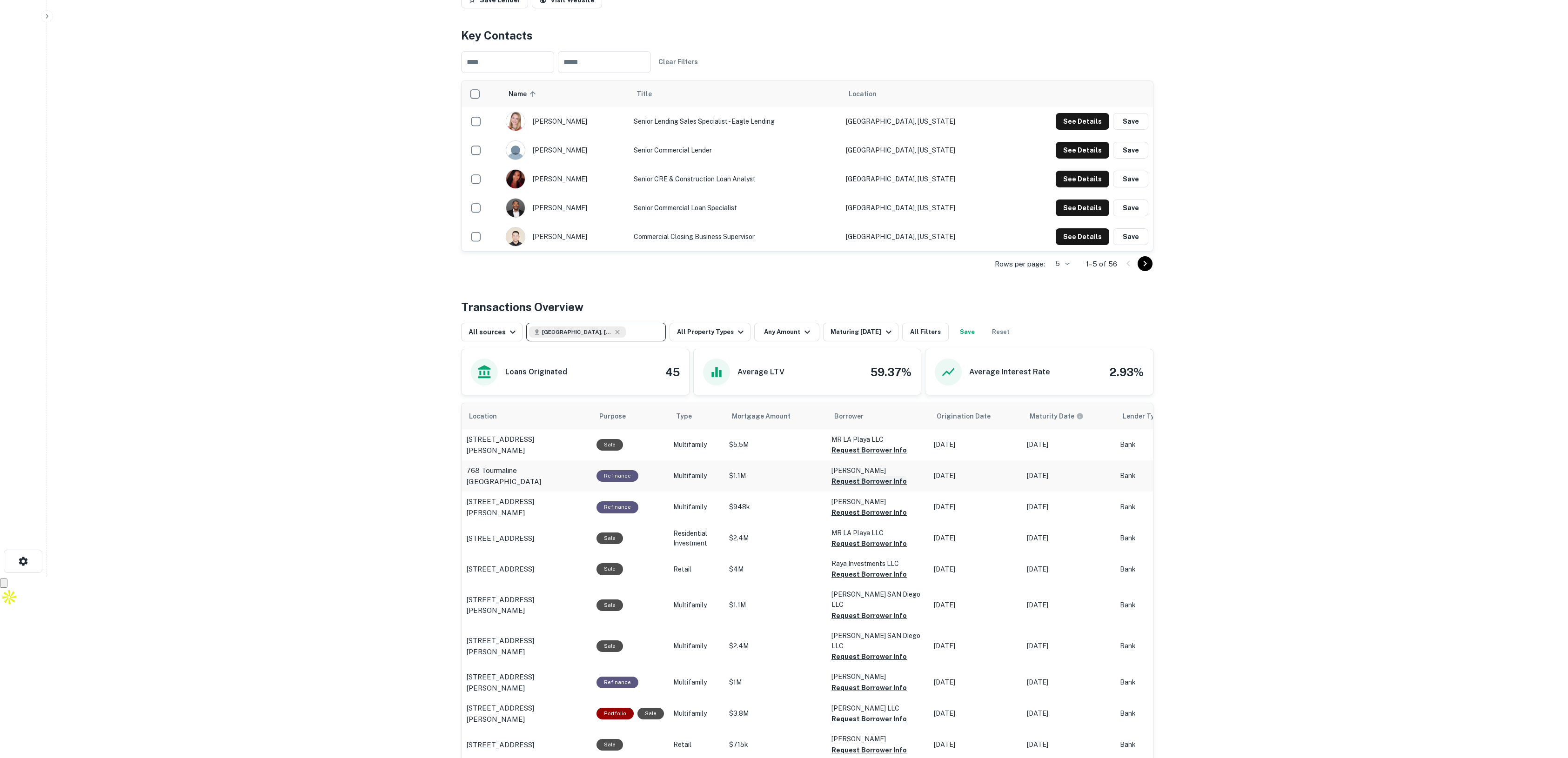
click at [848, 482] on button "Request Borrower Info" at bounding box center [869, 481] width 75 height 11
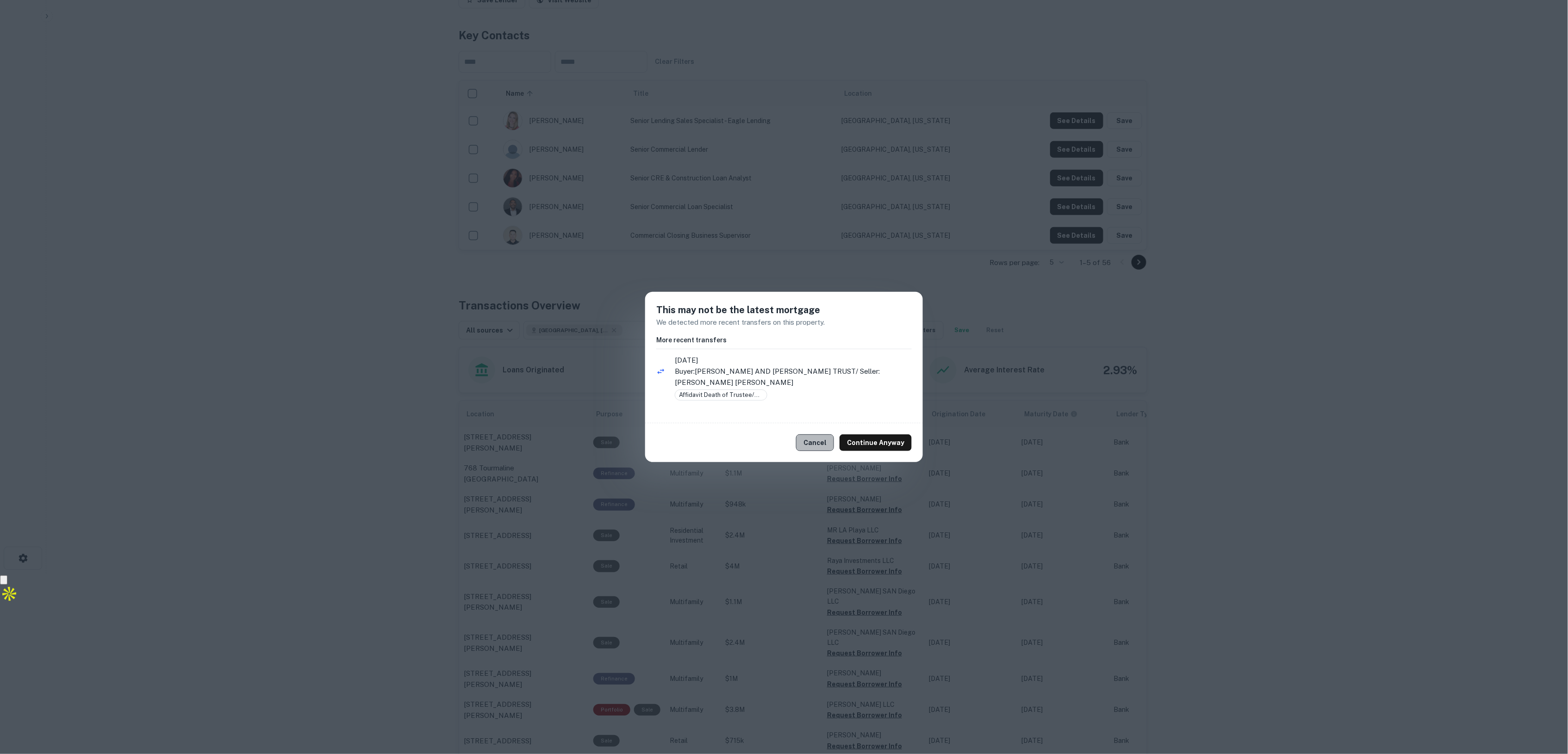
click at [815, 441] on button "Cancel" at bounding box center [815, 442] width 38 height 16
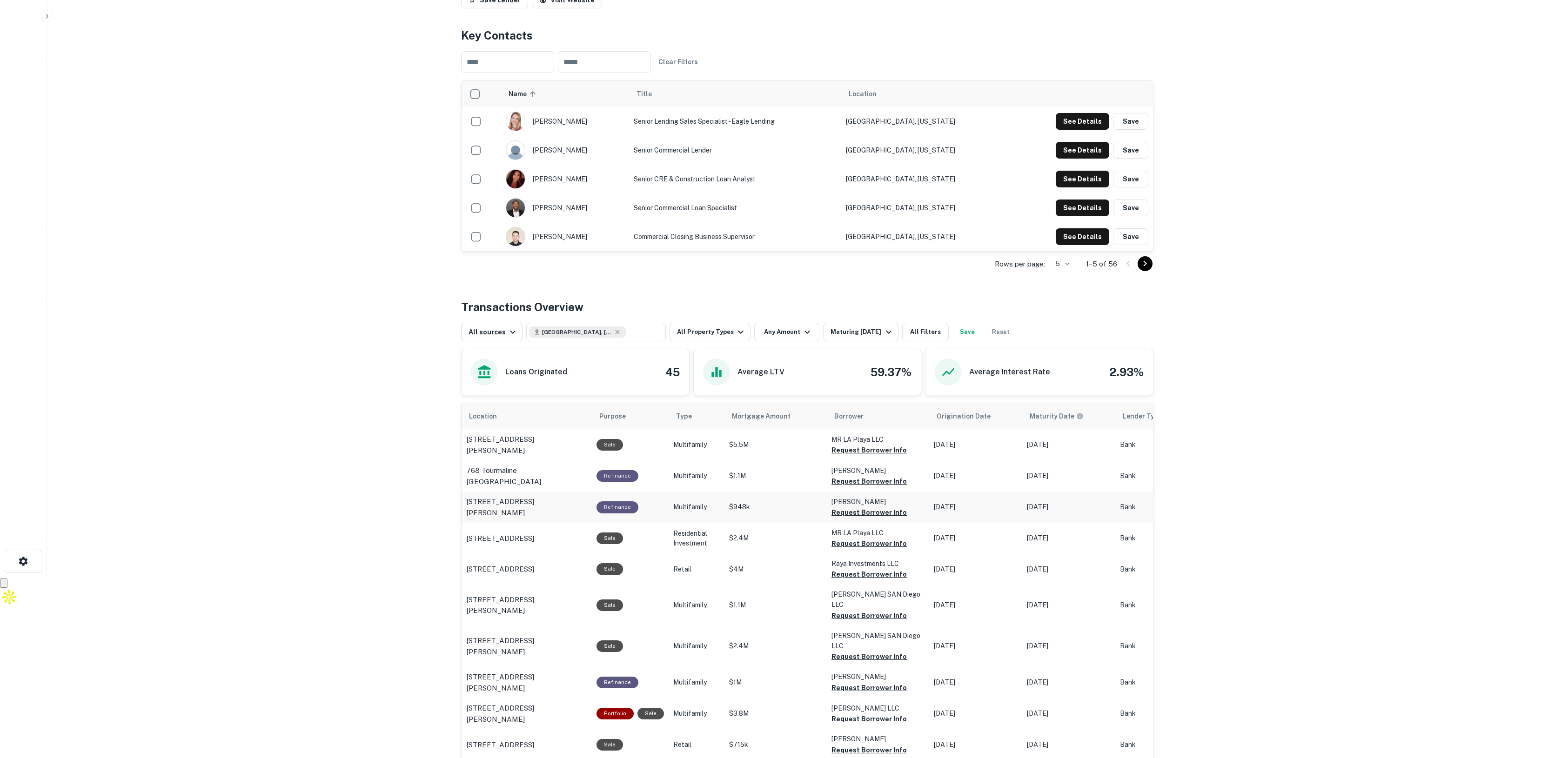
scroll to position [0, 0]
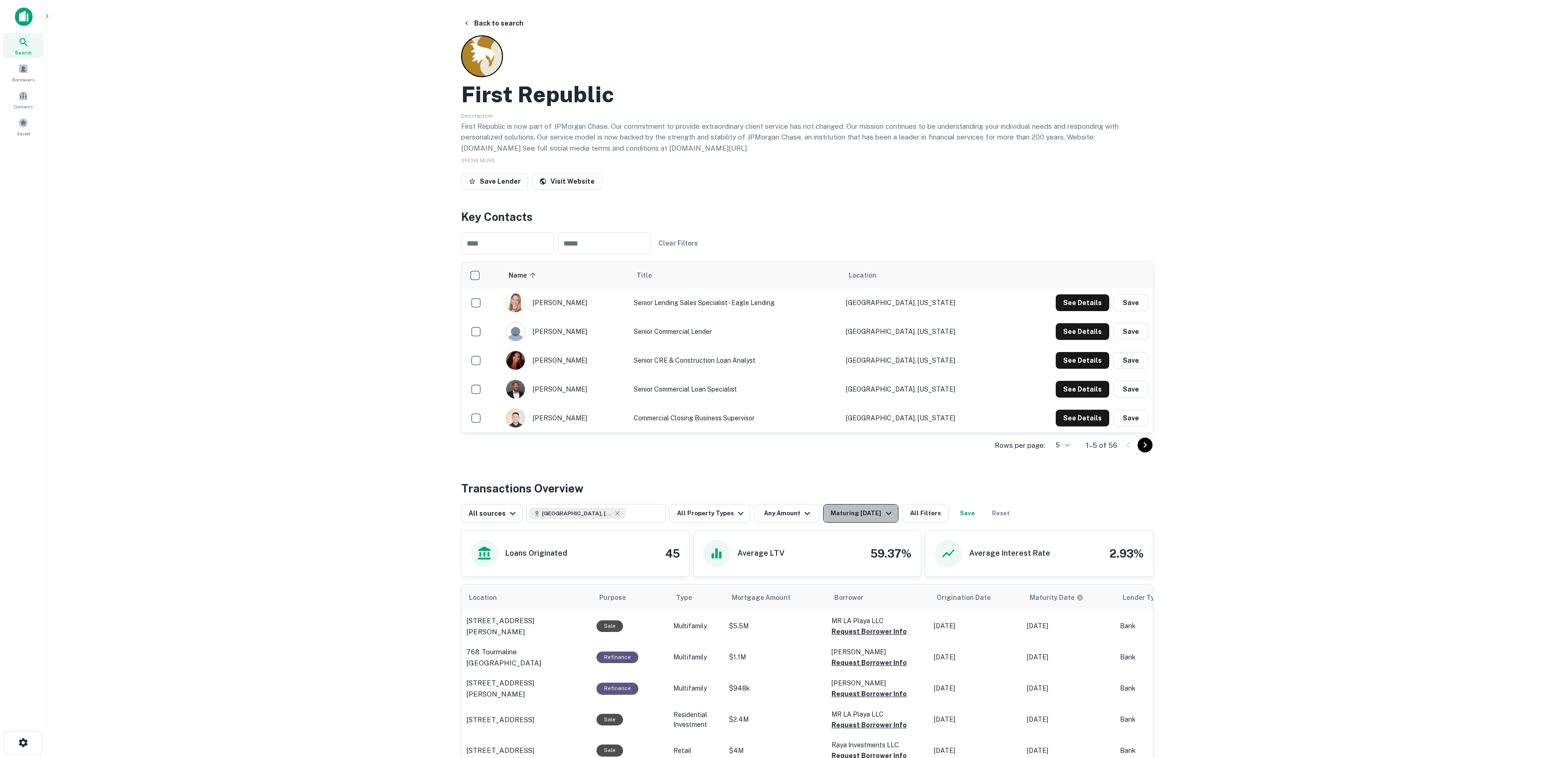
click at [870, 517] on div "Maturing [DATE]" at bounding box center [862, 513] width 63 height 11
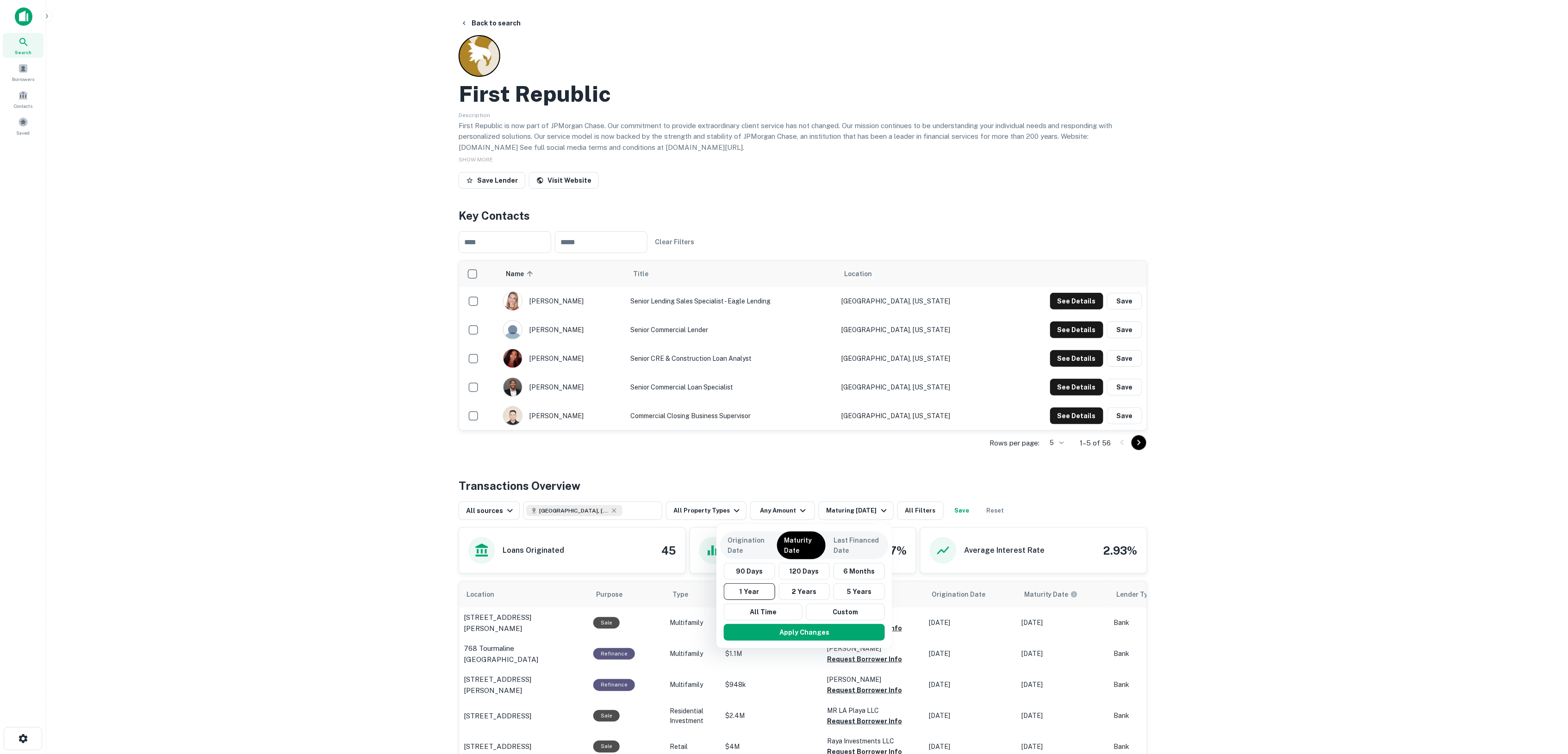
drag, startPoint x: 771, startPoint y: 611, endPoint x: 998, endPoint y: 492, distance: 256.3
click at [771, 611] on button "All Time" at bounding box center [763, 612] width 79 height 16
click at [789, 630] on button "Apply Changes" at bounding box center [805, 632] width 161 height 16
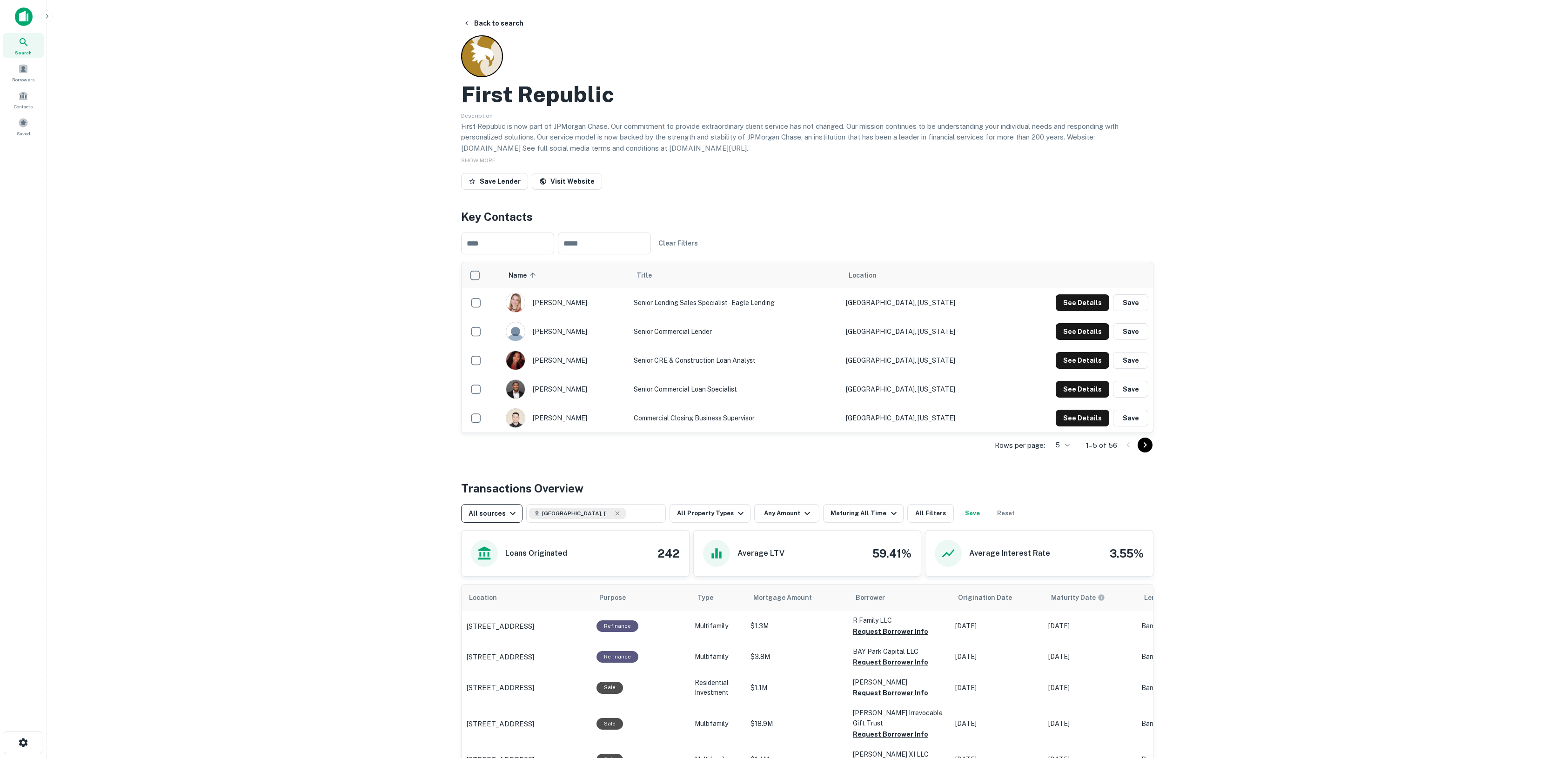
click at [493, 513] on div "All sources" at bounding box center [493, 513] width 50 height 11
click at [436, 497] on div at bounding box center [788, 379] width 1577 height 758
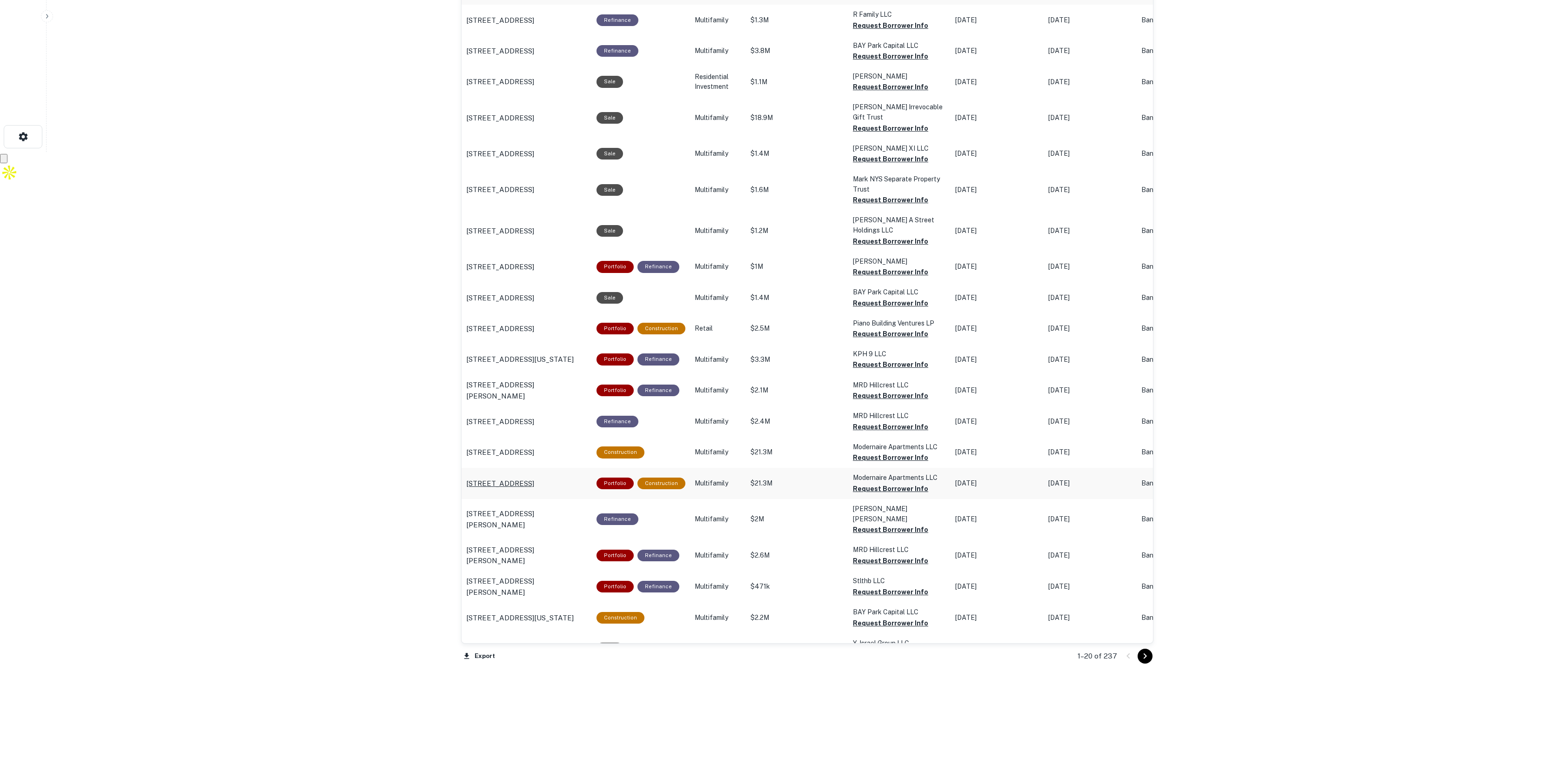
scroll to position [607, 0]
click at [476, 658] on button "Export" at bounding box center [479, 656] width 36 height 14
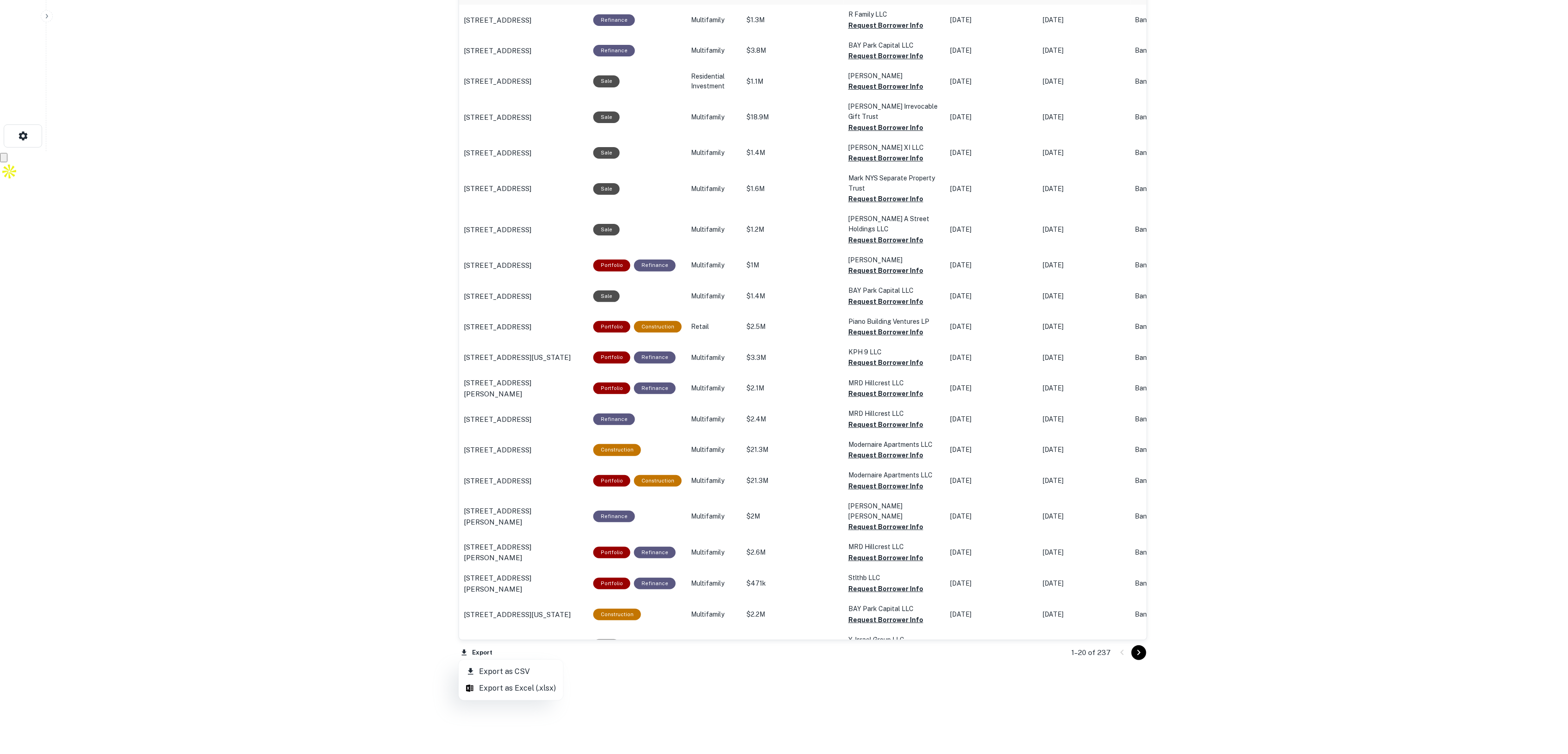
click at [485, 669] on li "Export as CSV" at bounding box center [511, 671] width 105 height 16
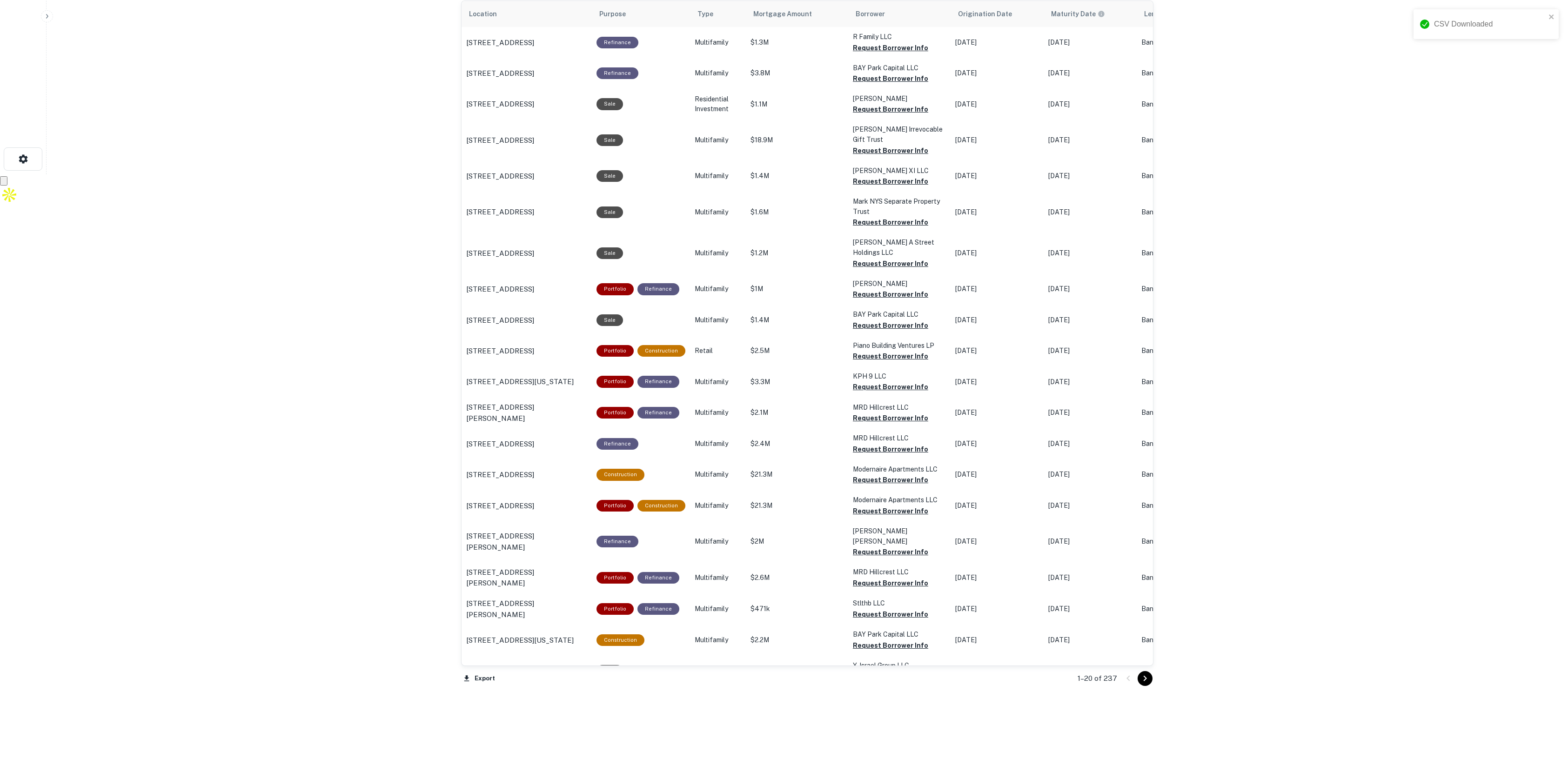
scroll to position [142, 0]
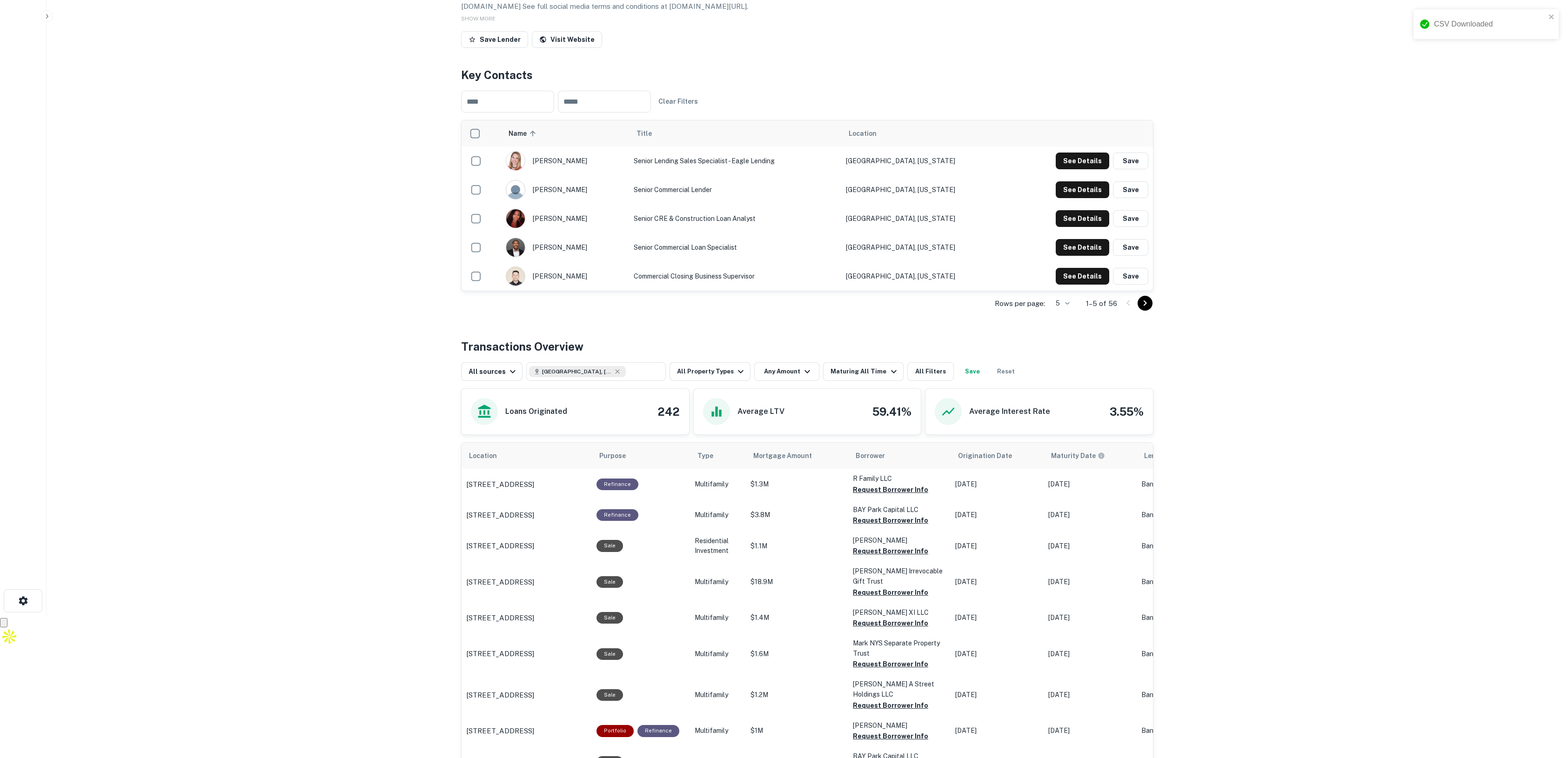
click at [1329, 152] on main "Back to search First Republic Description First Republic is now part of JPMorga…" at bounding box center [807, 237] width 1521 height 758
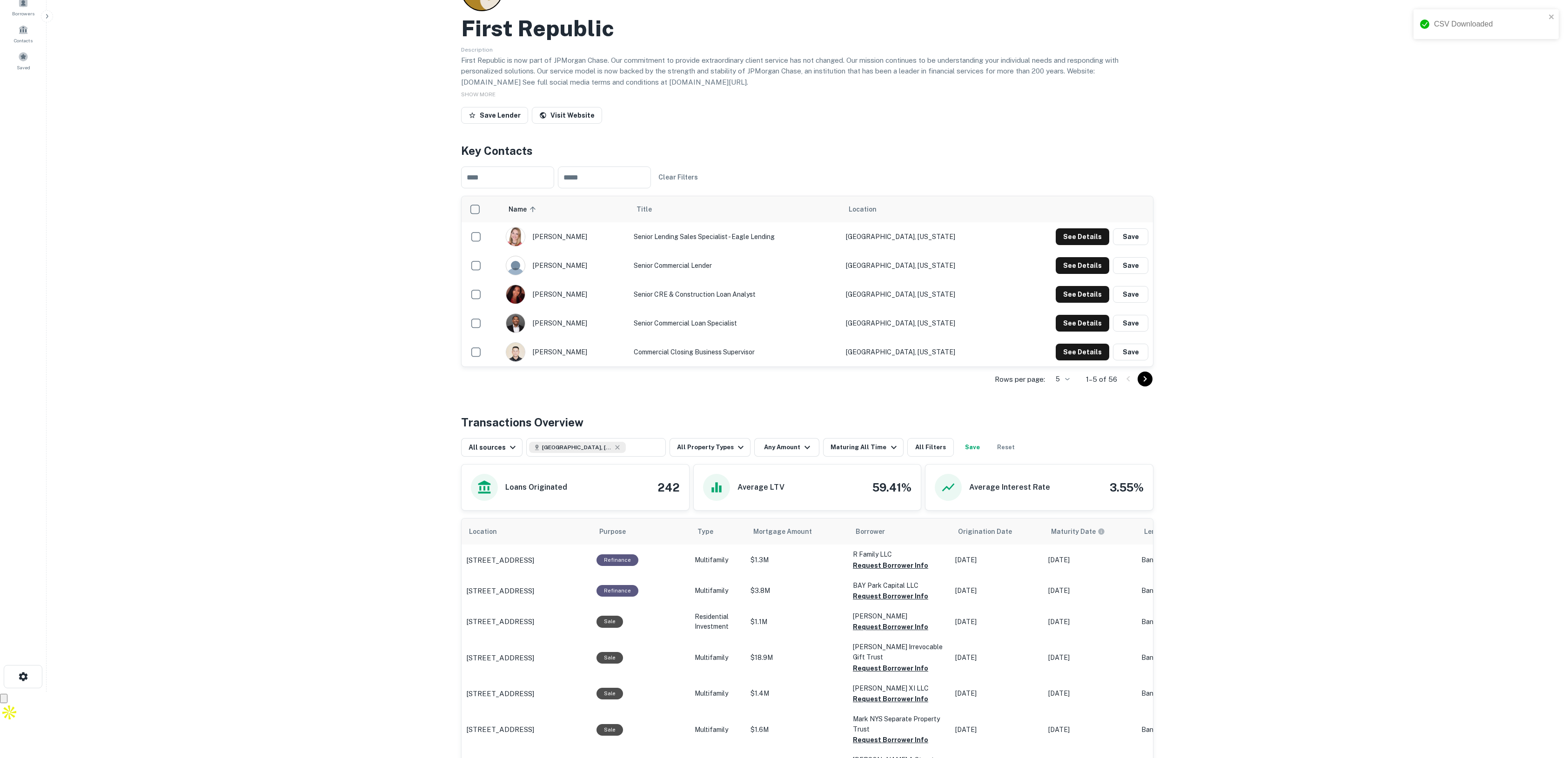
scroll to position [0, 0]
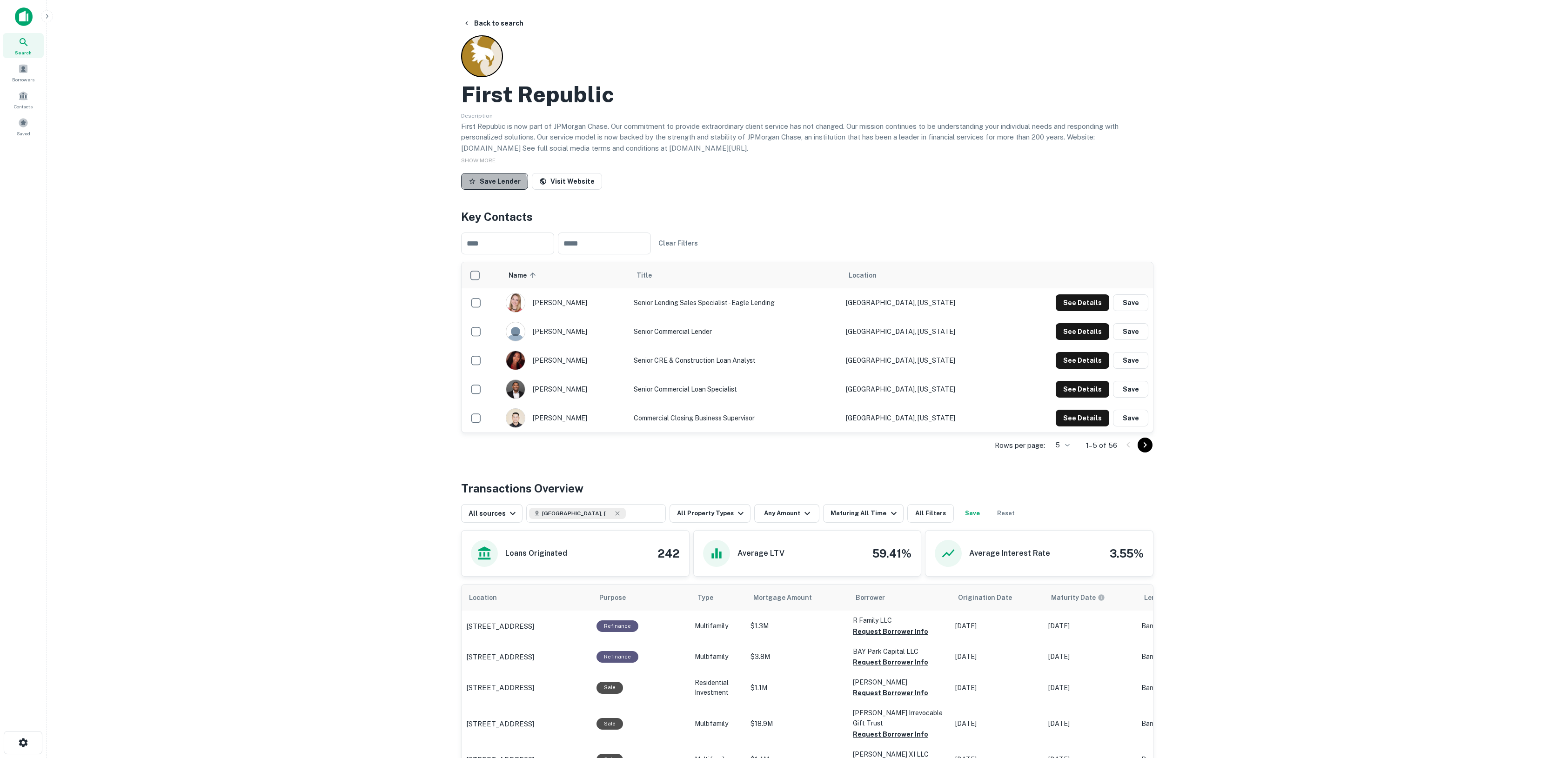
click at [492, 187] on button "Save Lender" at bounding box center [494, 181] width 67 height 17
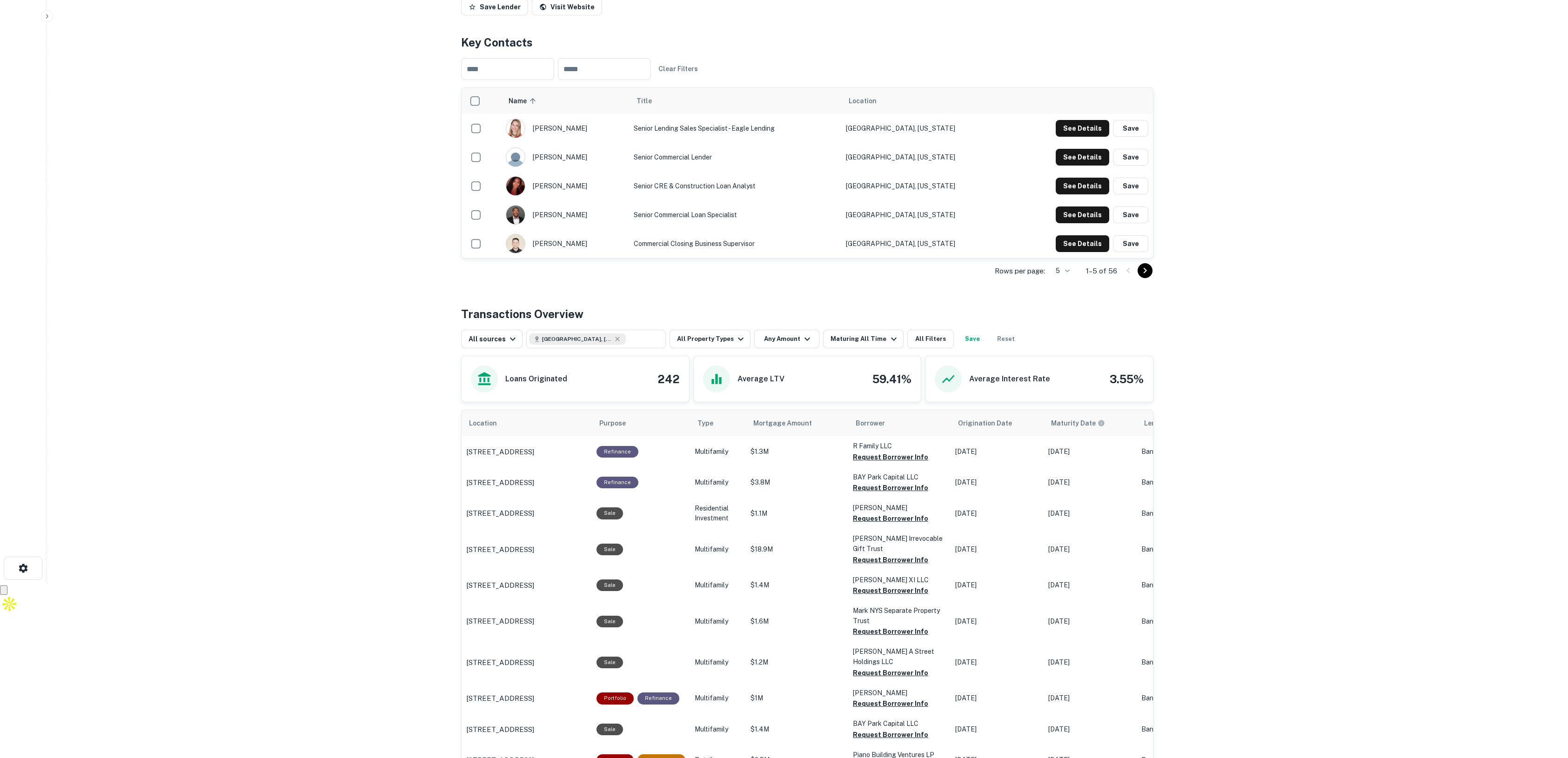
click at [482, 384] on icon at bounding box center [485, 378] width 13 height 13
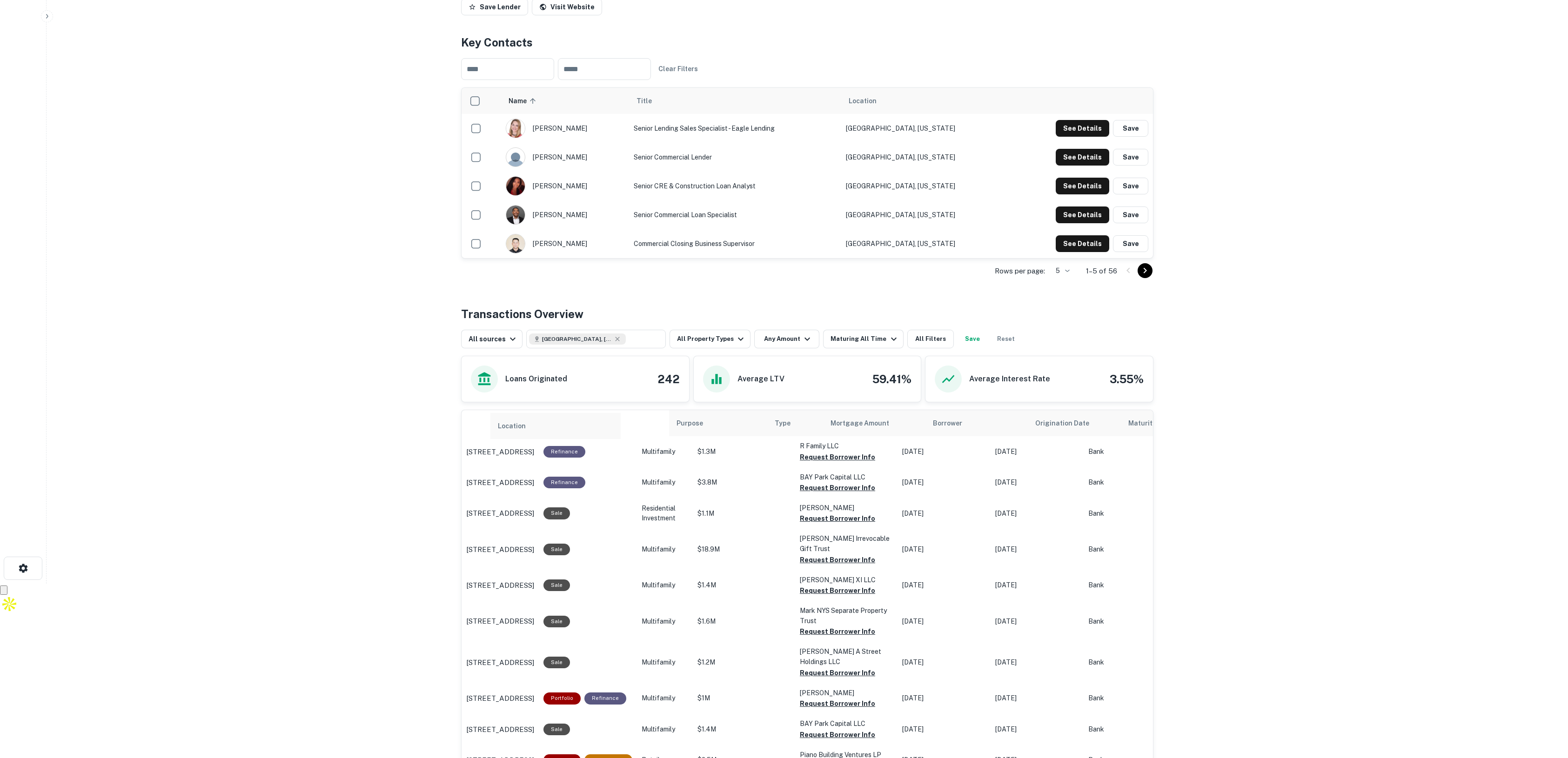
drag, startPoint x: 473, startPoint y: 423, endPoint x: 509, endPoint y: 426, distance: 36.1
click at [510, 426] on table "Location Purpose Type Mortgage Amount Borrower Origination Date Maturity Date L…" at bounding box center [1039, 753] width 1156 height 686
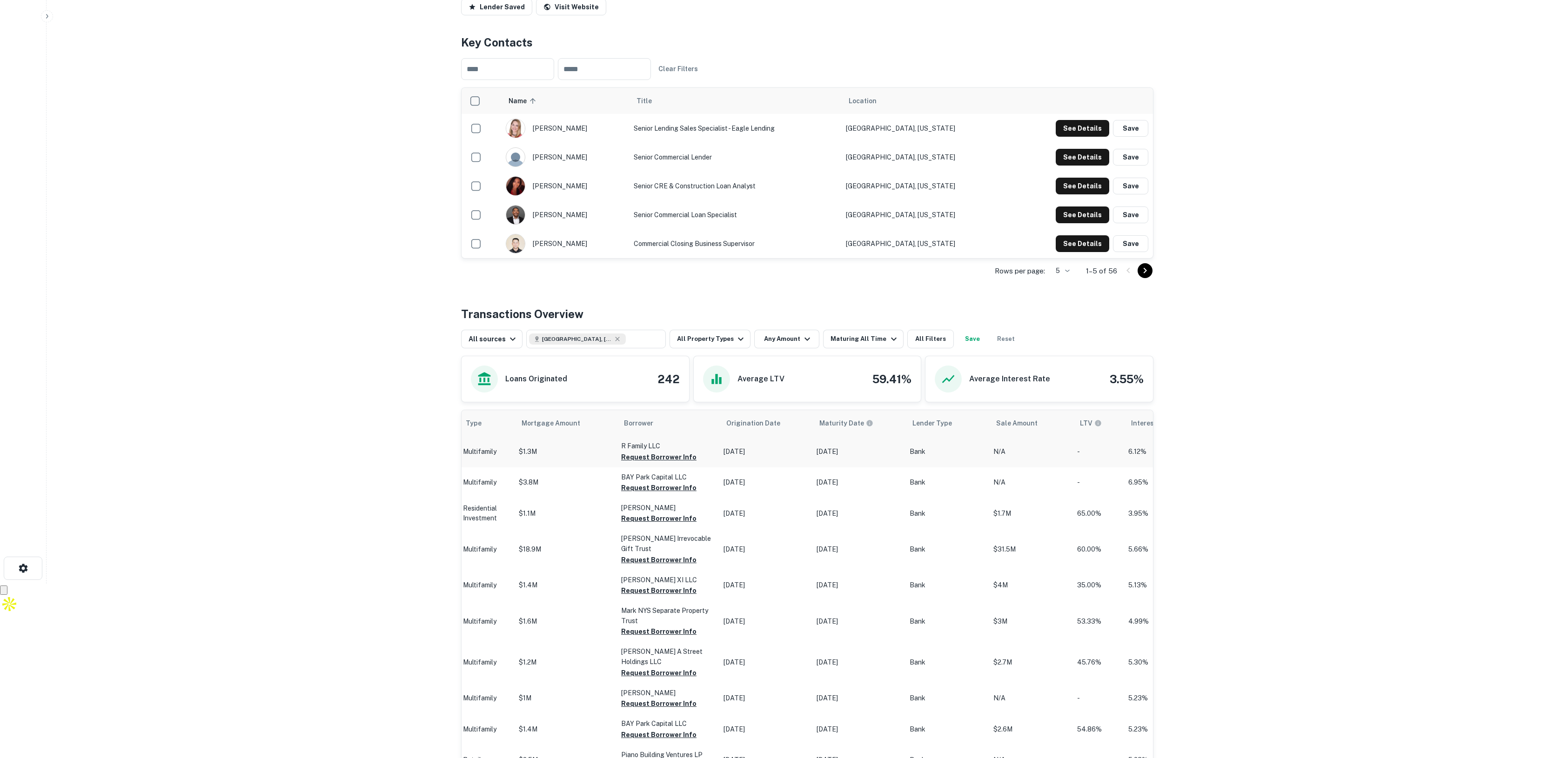
scroll to position [0, 0]
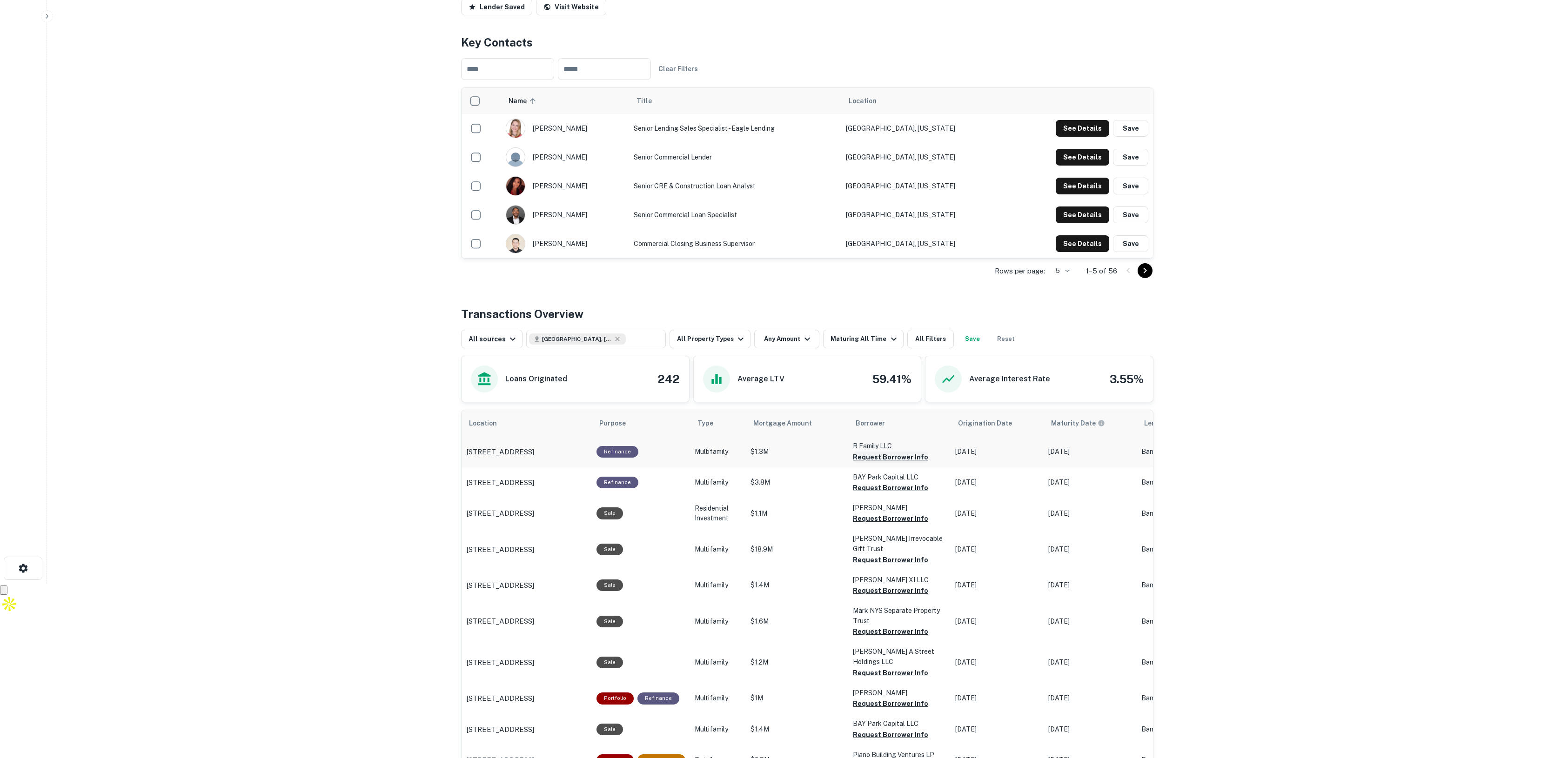
click at [903, 457] on button "Request Borrower Info" at bounding box center [890, 457] width 75 height 11
click at [867, 521] on button "Request Borrower Info" at bounding box center [890, 519] width 75 height 11
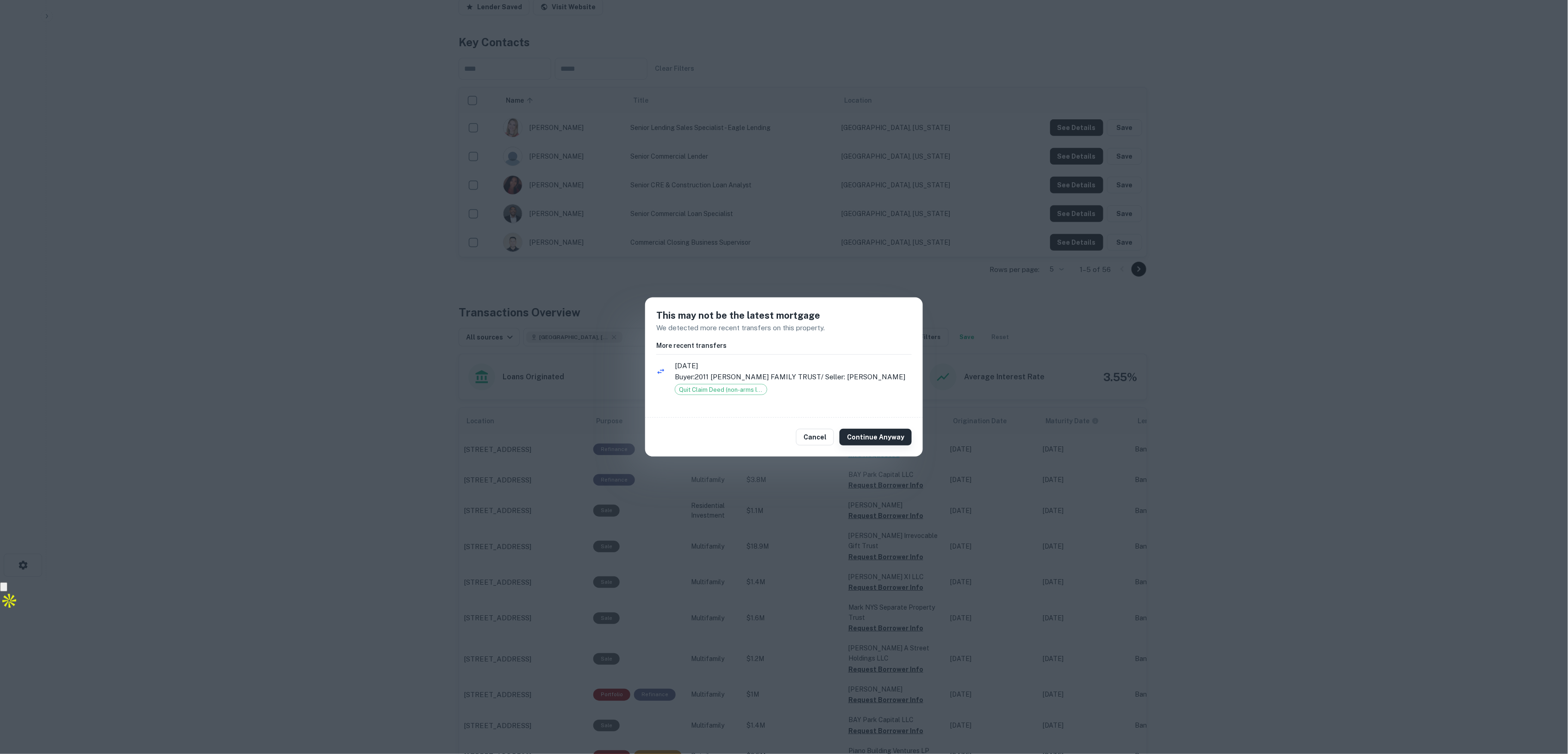
click at [875, 439] on button "Continue Anyway" at bounding box center [875, 437] width 72 height 16
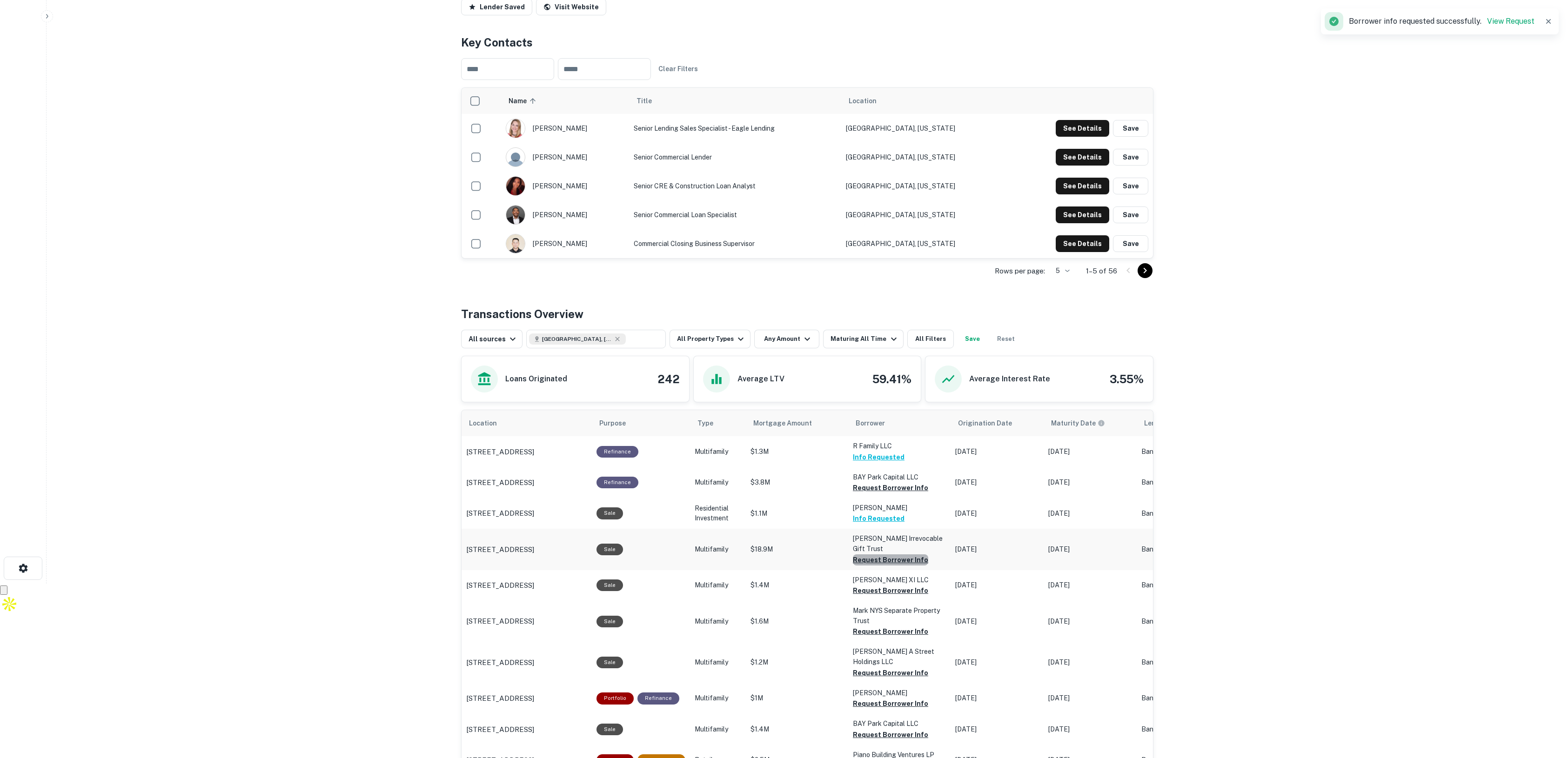
click at [899, 559] on button "Request Borrower Info" at bounding box center [890, 560] width 75 height 11
click at [881, 633] on button "Request Borrower Info" at bounding box center [890, 631] width 75 height 11
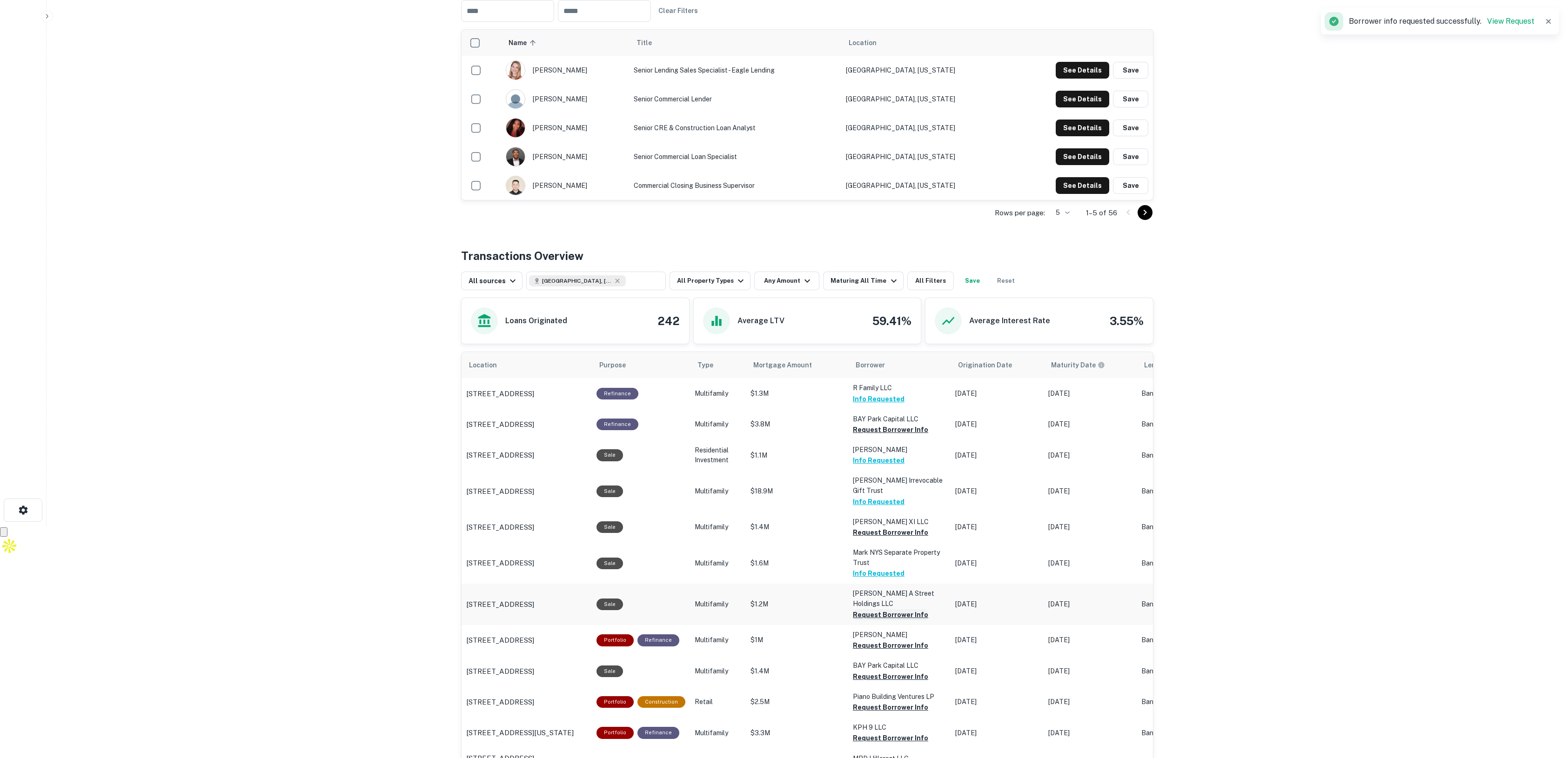
scroll to position [291, 0]
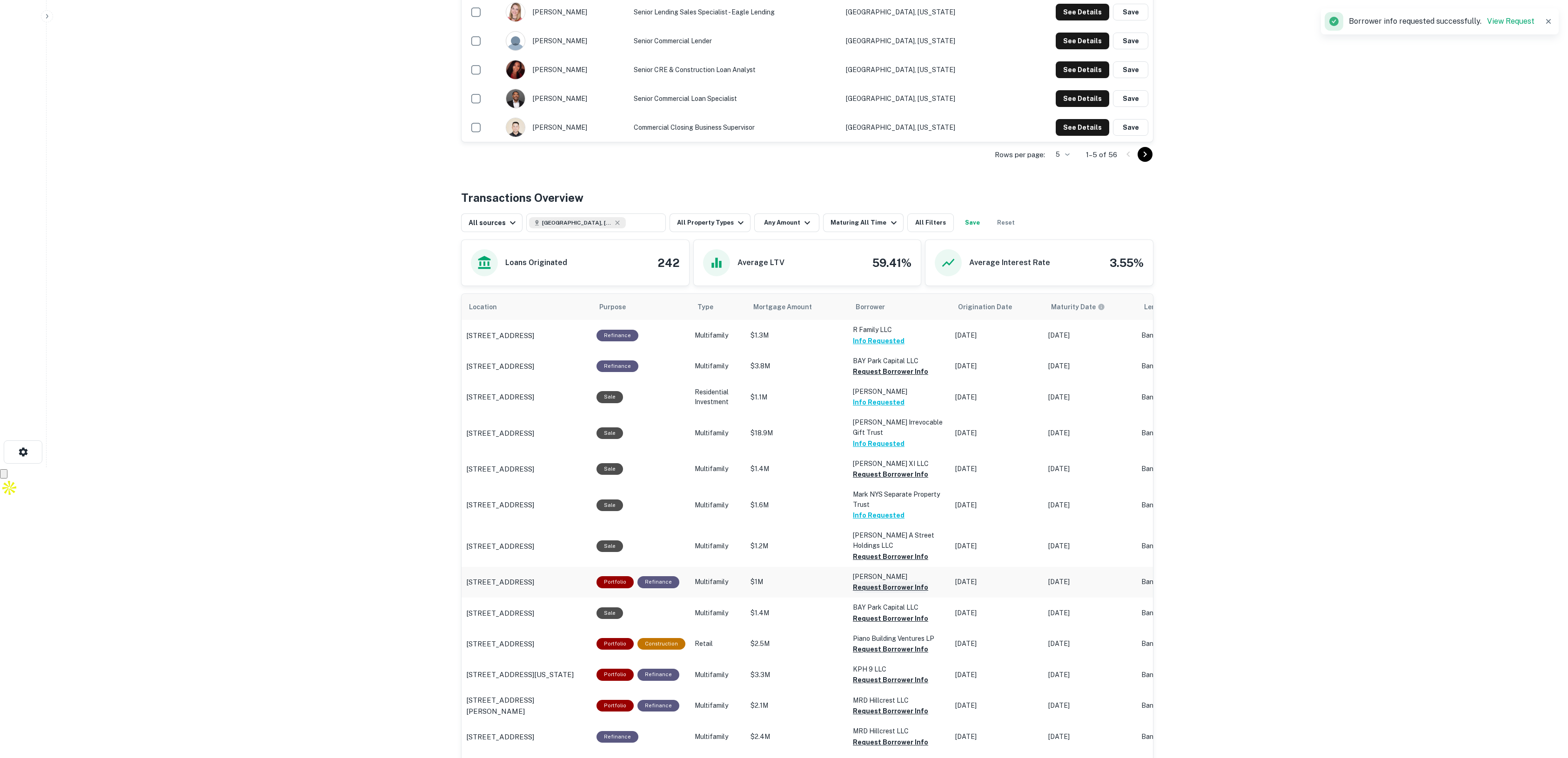
click at [883, 582] on button "Request Borrower Info" at bounding box center [890, 587] width 75 height 11
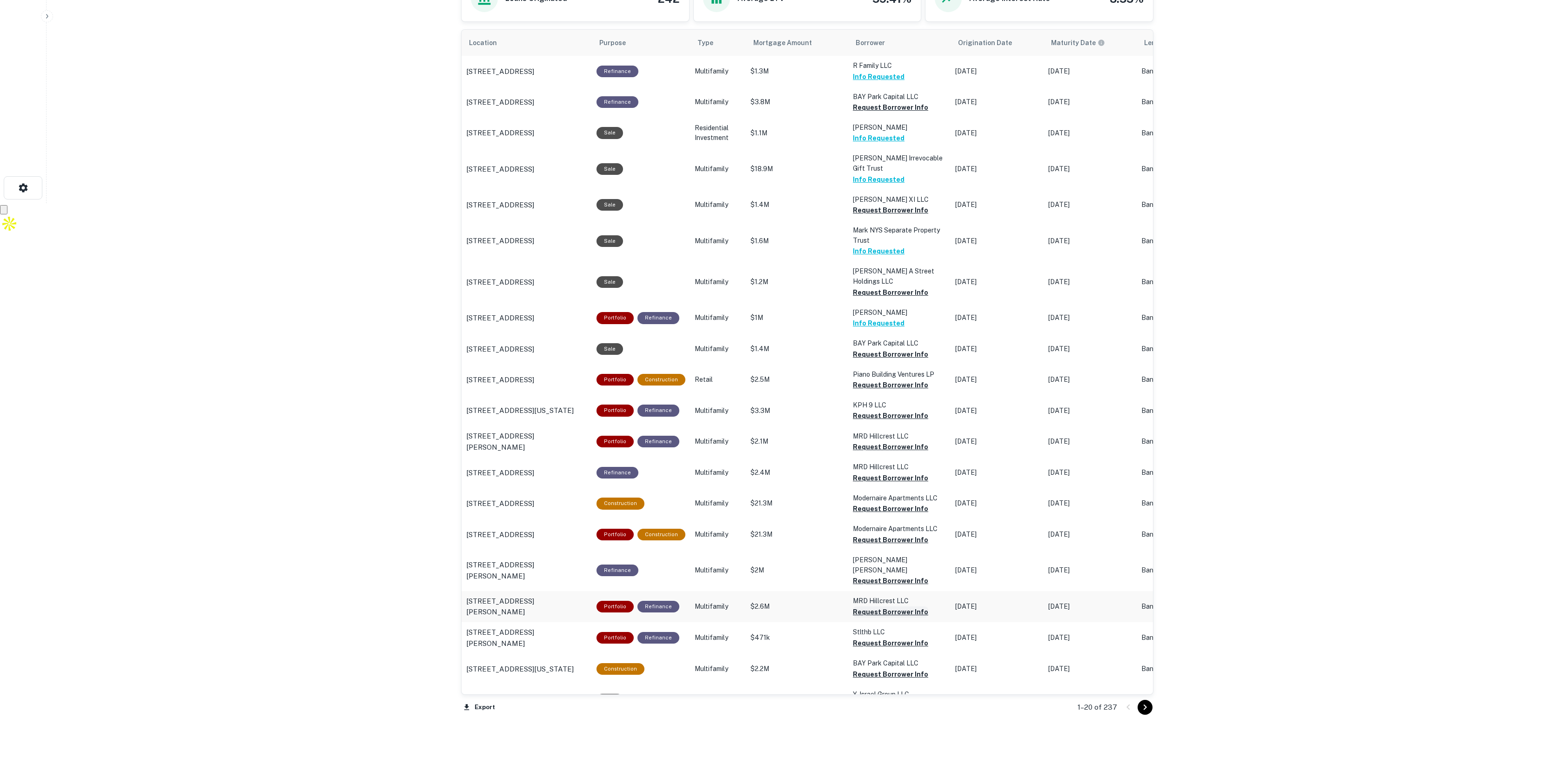
scroll to position [581, 0]
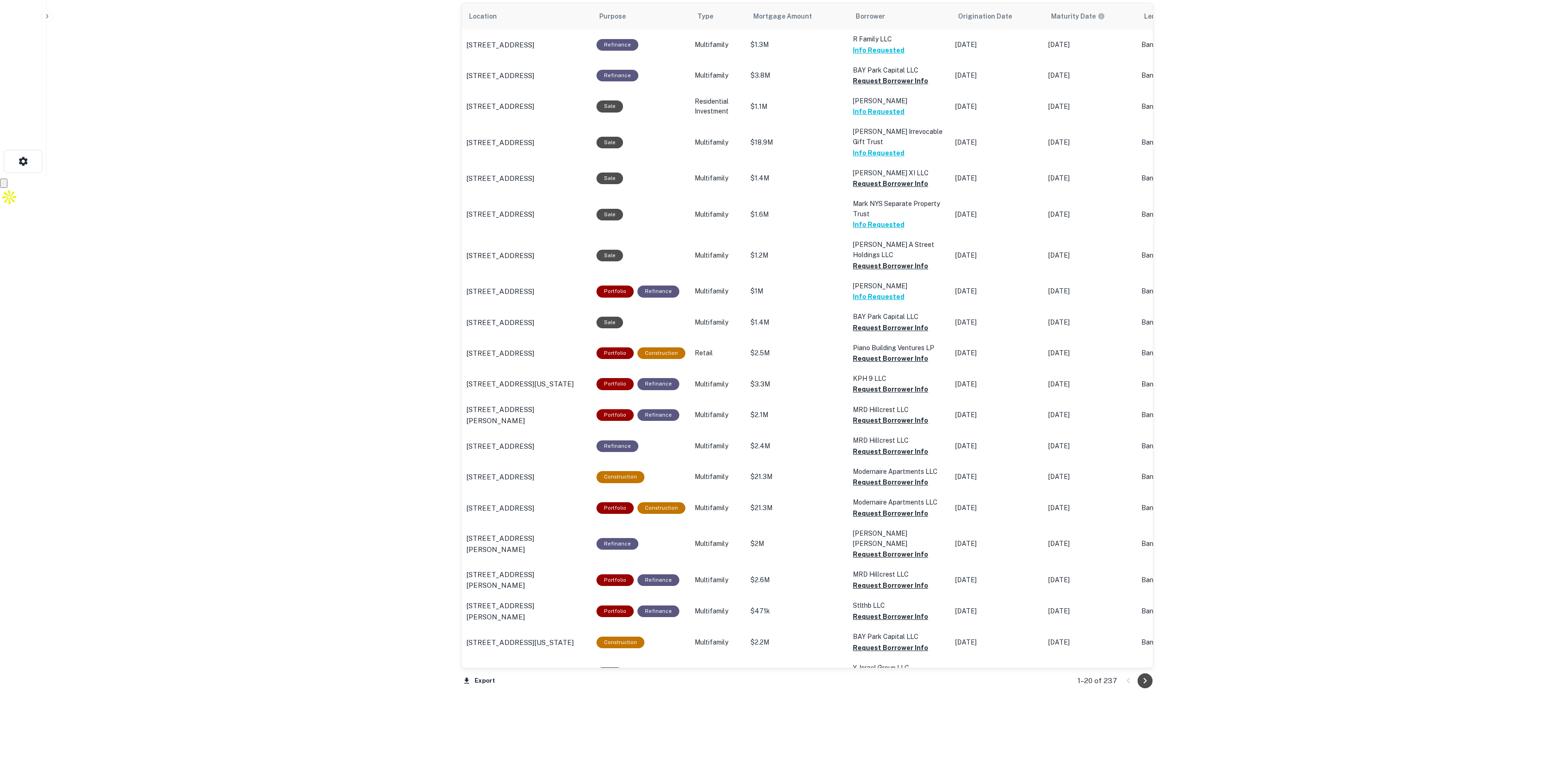
click at [1143, 682] on icon "Go to next page" at bounding box center [1145, 681] width 11 height 11
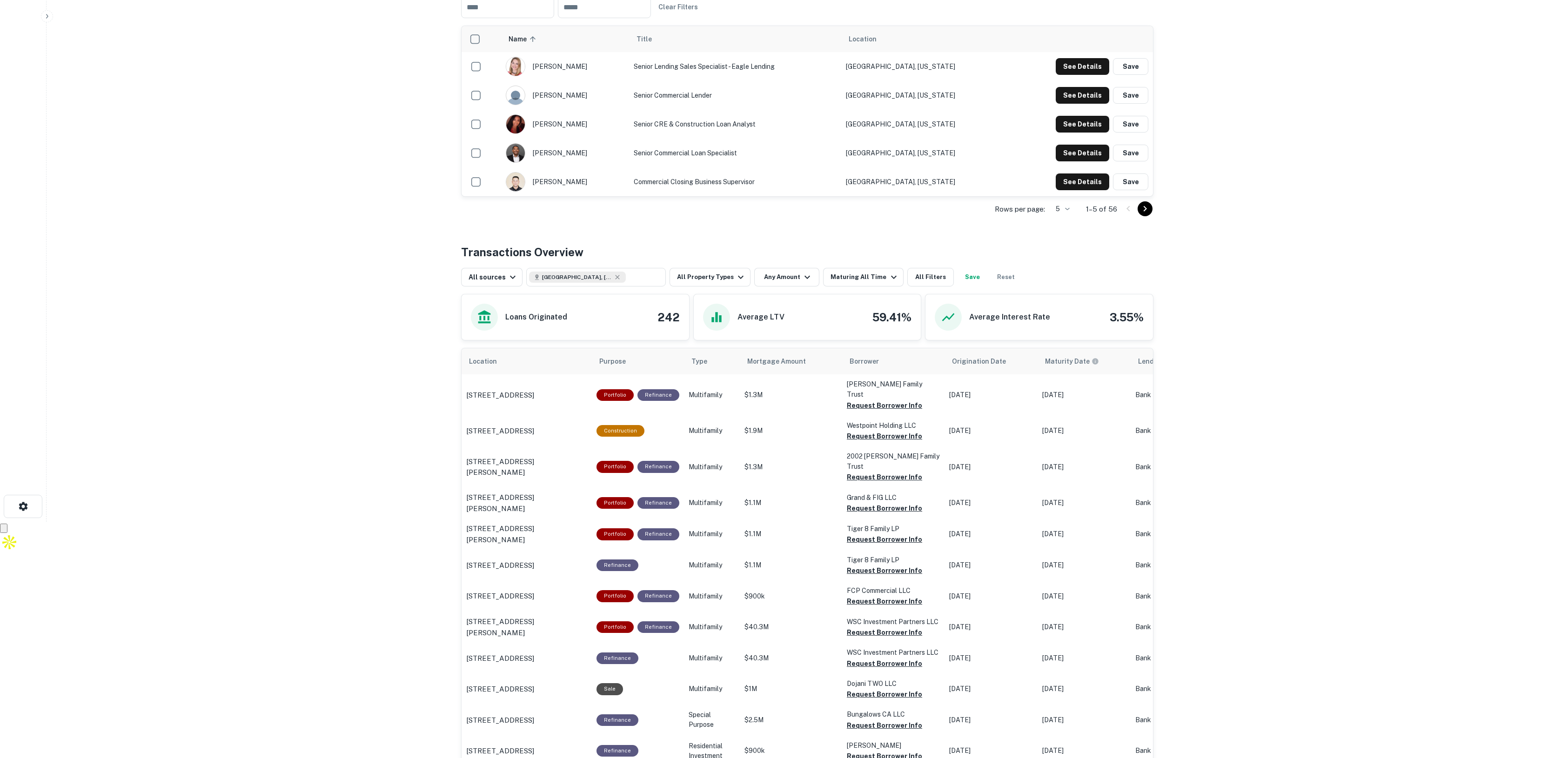
scroll to position [256, 0]
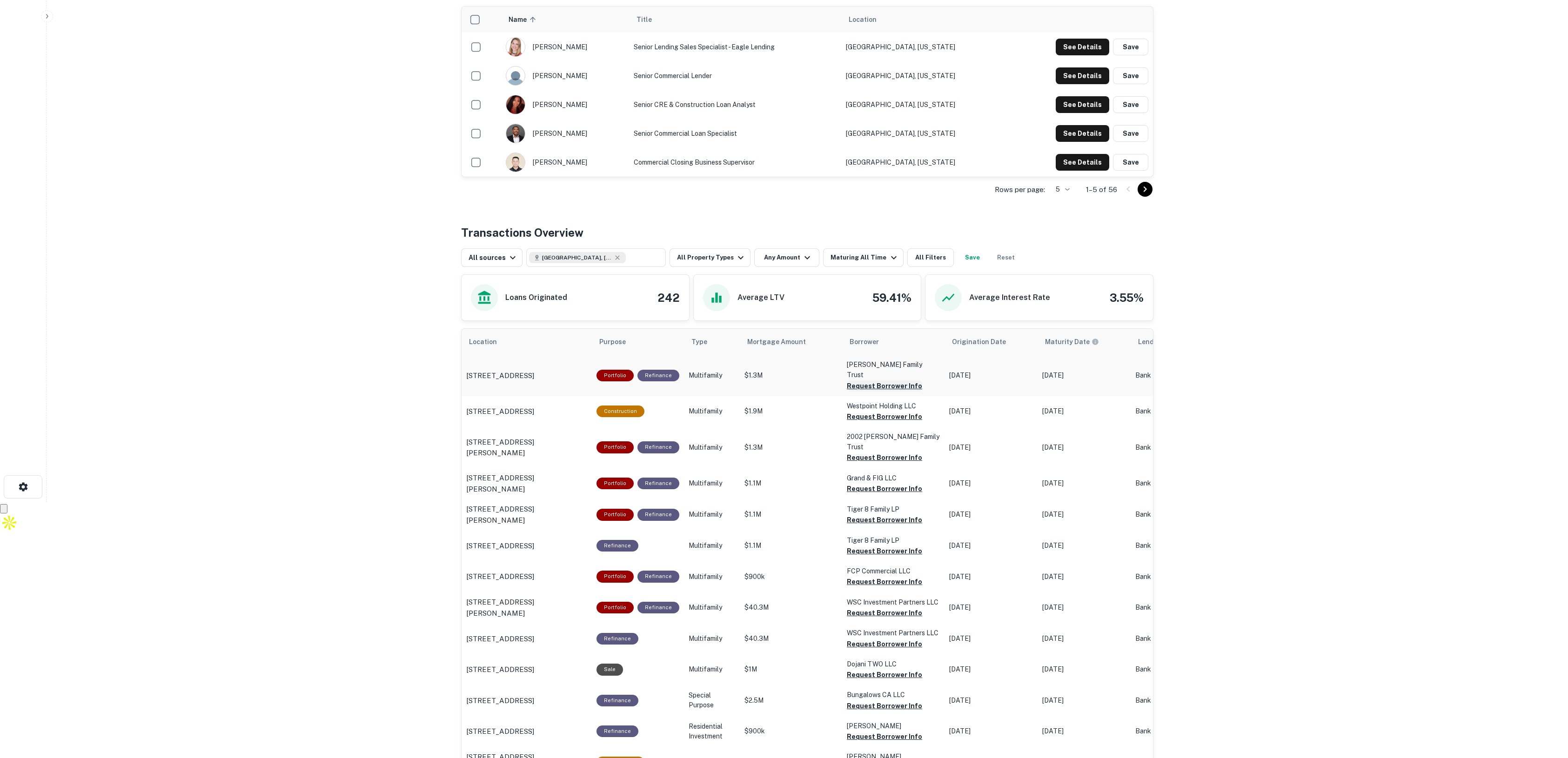
click at [860, 381] on button "Request Borrower Info" at bounding box center [884, 386] width 75 height 11
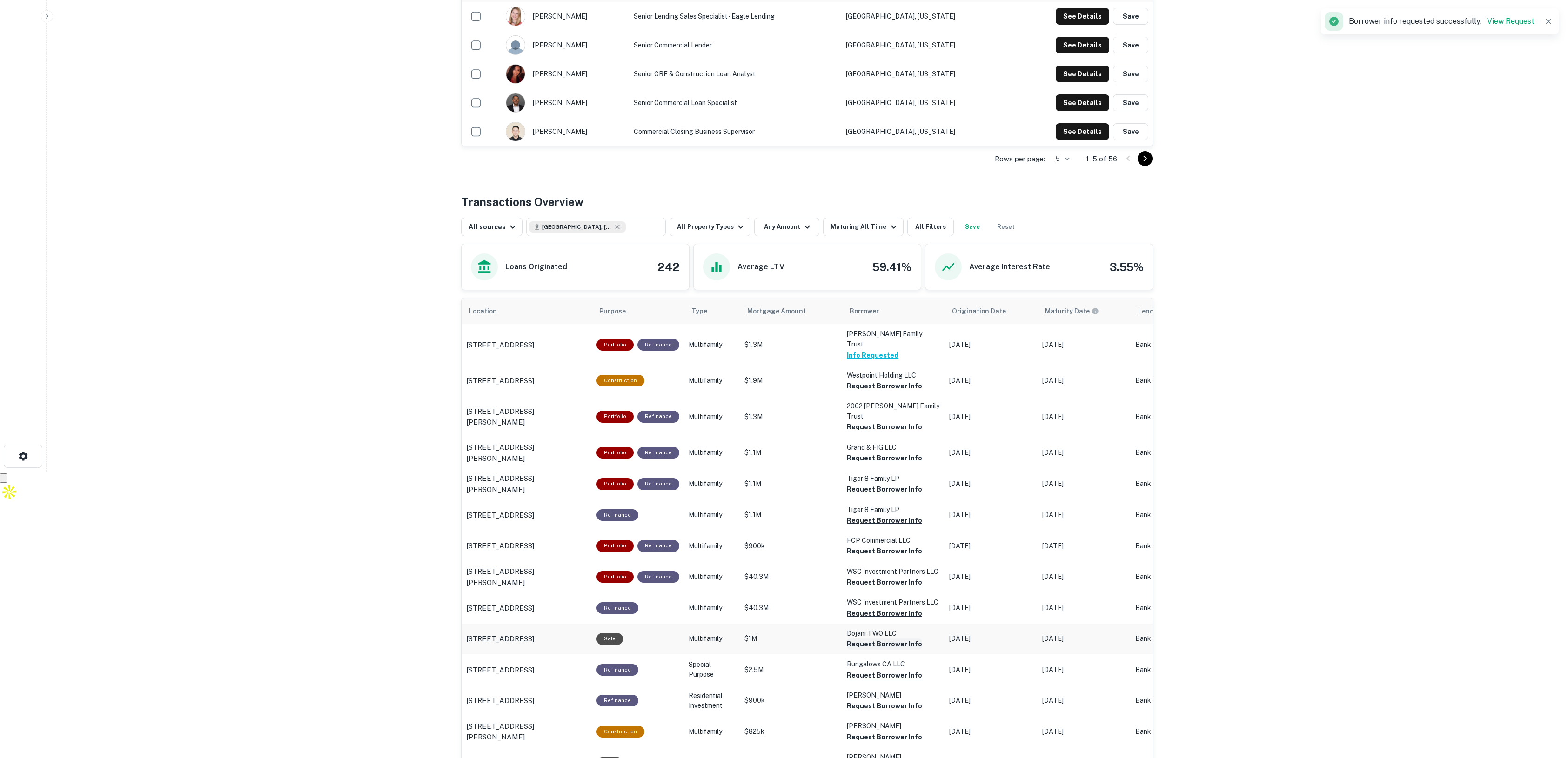
scroll to position [314, 0]
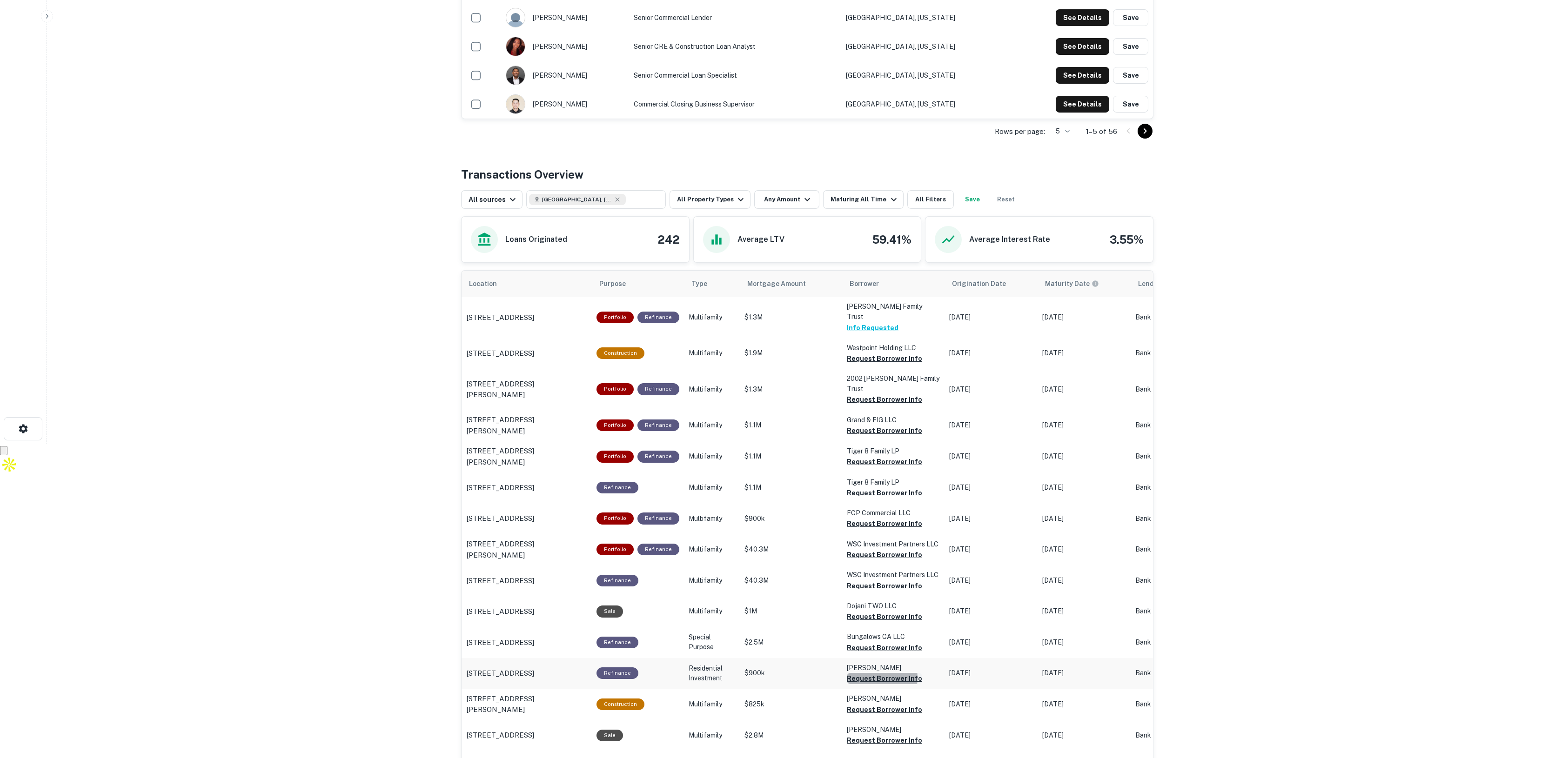
click at [866, 673] on button "Request Borrower Info" at bounding box center [884, 678] width 75 height 11
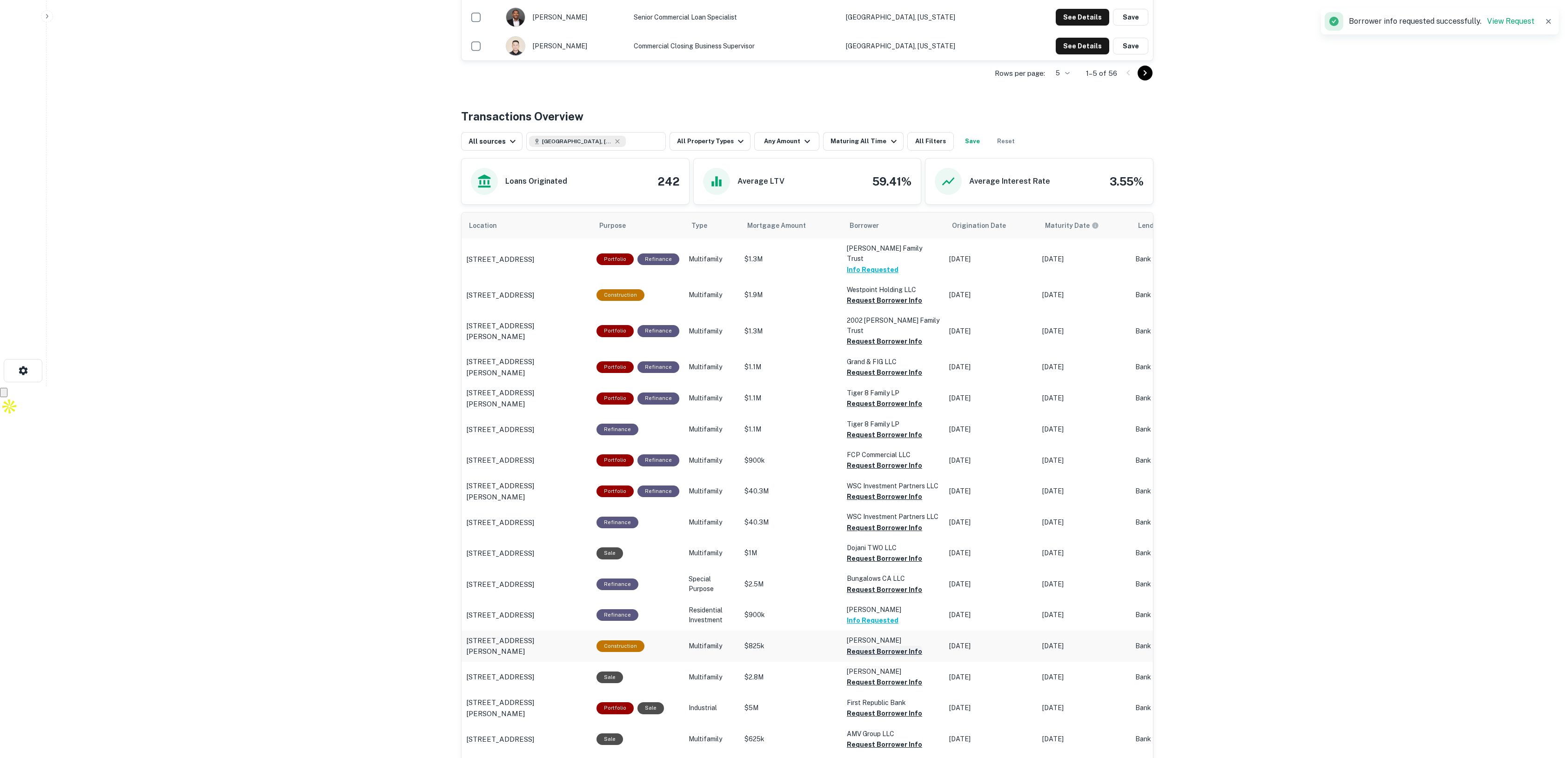
click at [878, 646] on button "Request Borrower Info" at bounding box center [884, 652] width 75 height 11
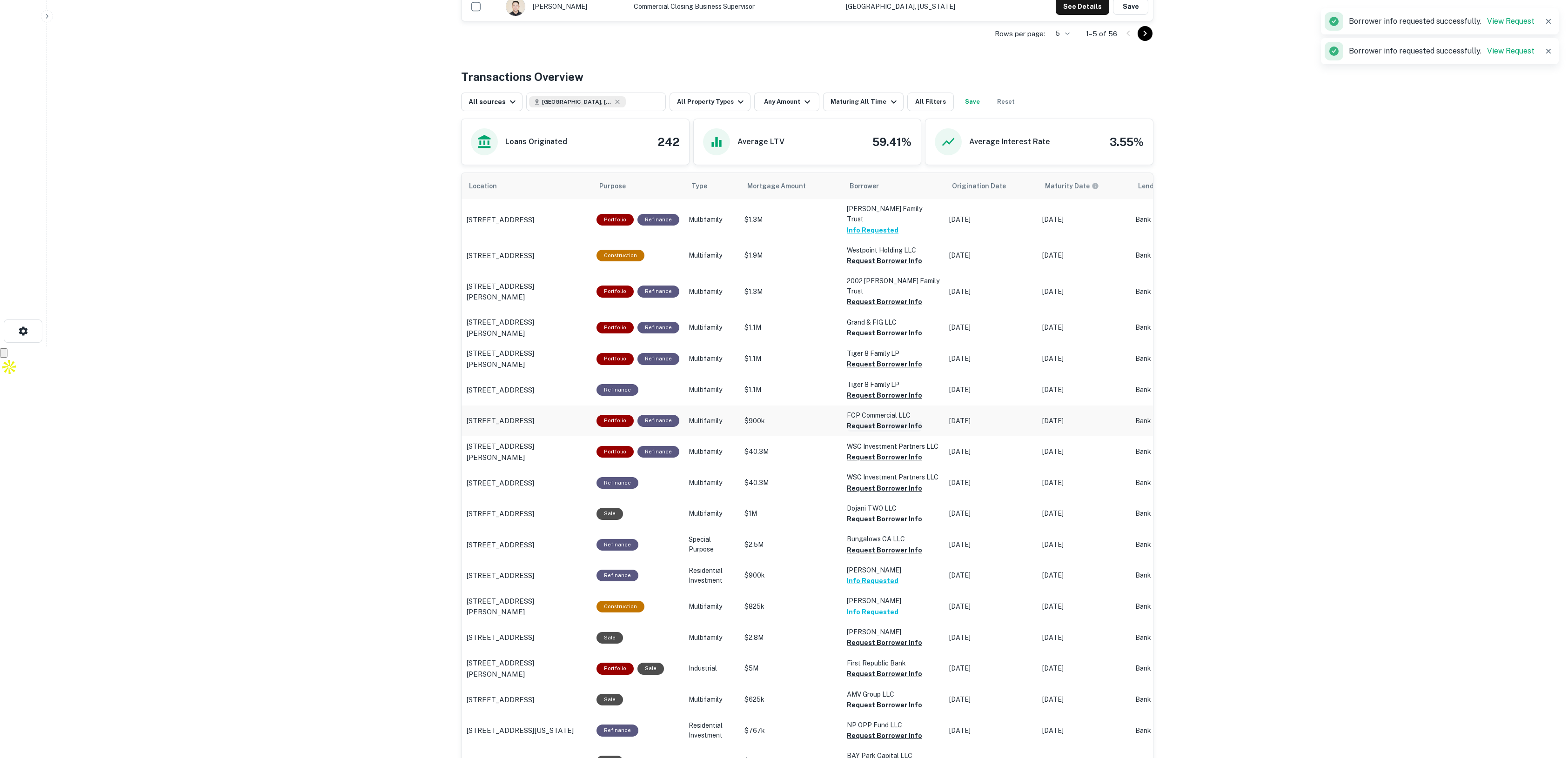
scroll to position [430, 0]
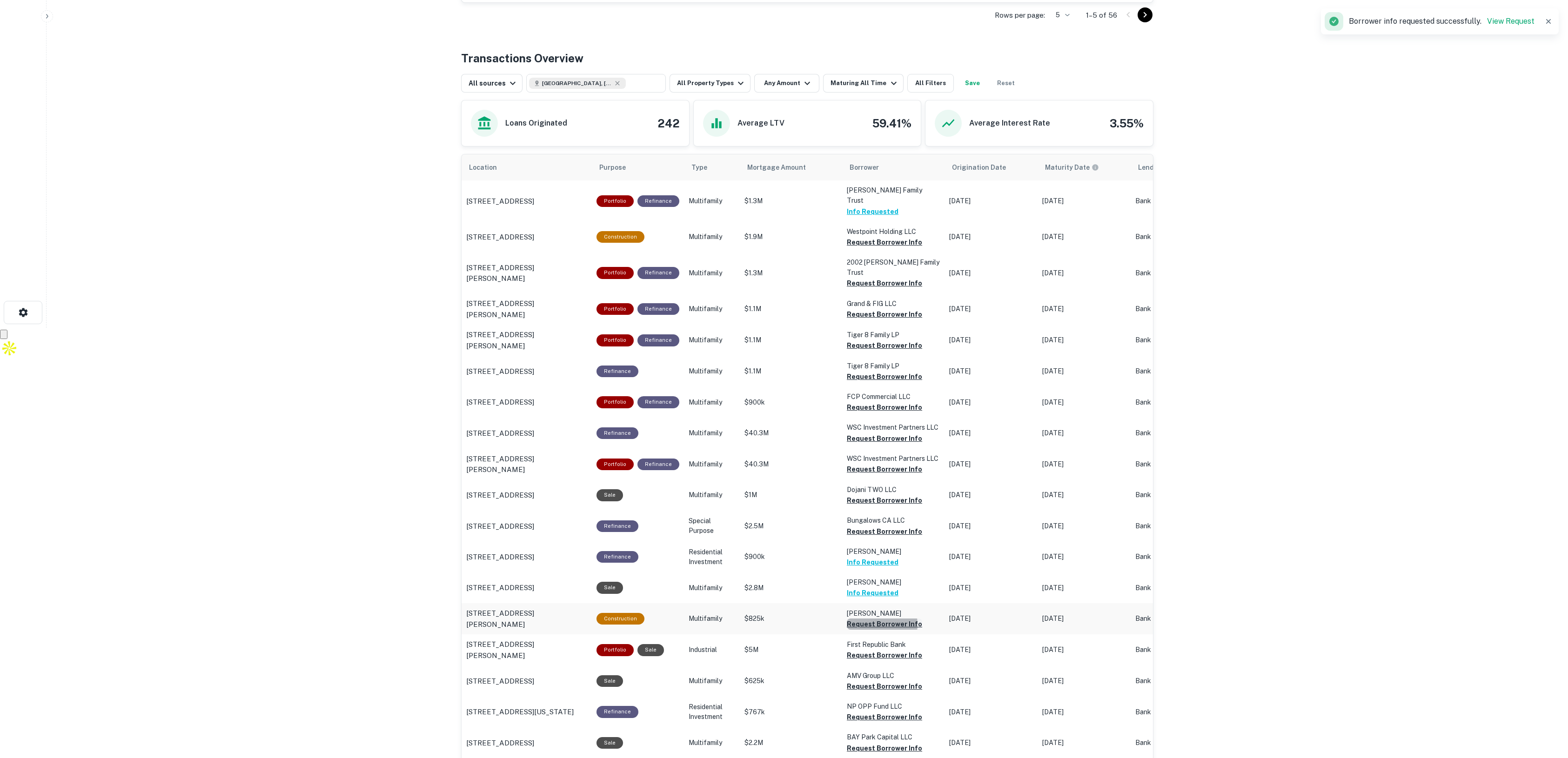
click at [870, 619] on button "Request Borrower Info" at bounding box center [884, 624] width 75 height 11
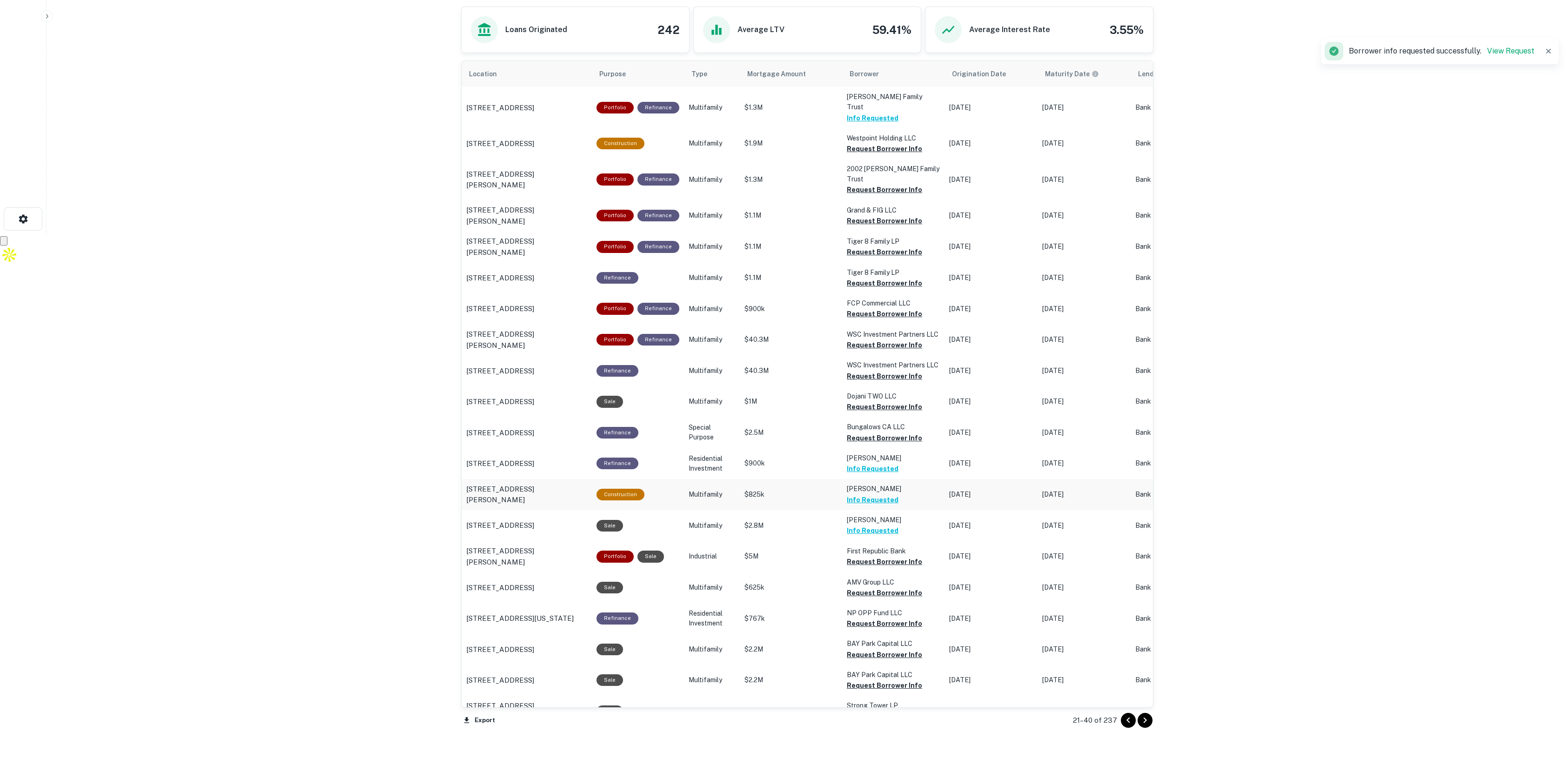
scroll to position [546, 0]
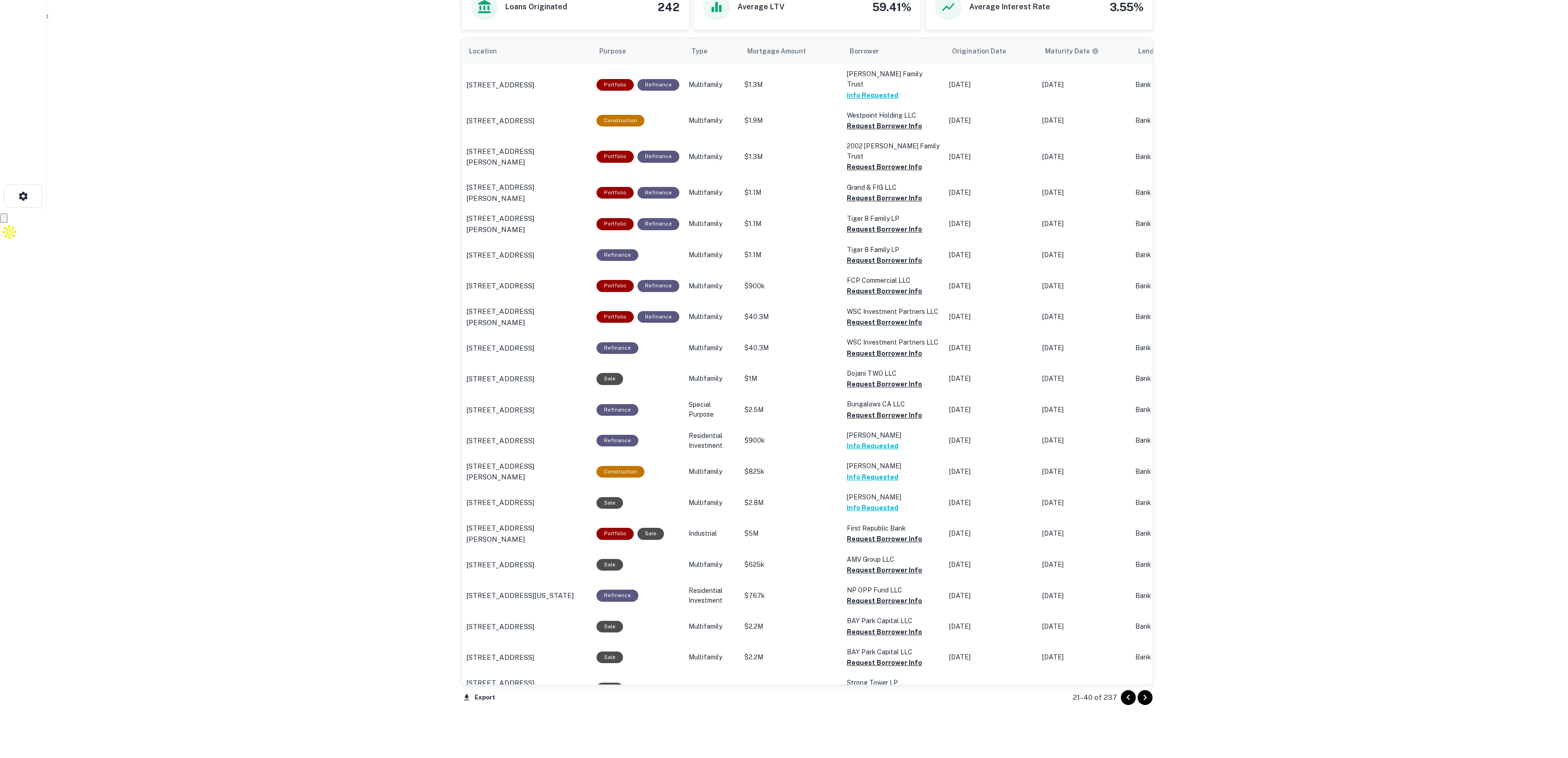
drag, startPoint x: 1148, startPoint y: 698, endPoint x: 1138, endPoint y: 661, distance: 38.3
click at [1148, 698] on icon "Go to next page" at bounding box center [1145, 697] width 11 height 11
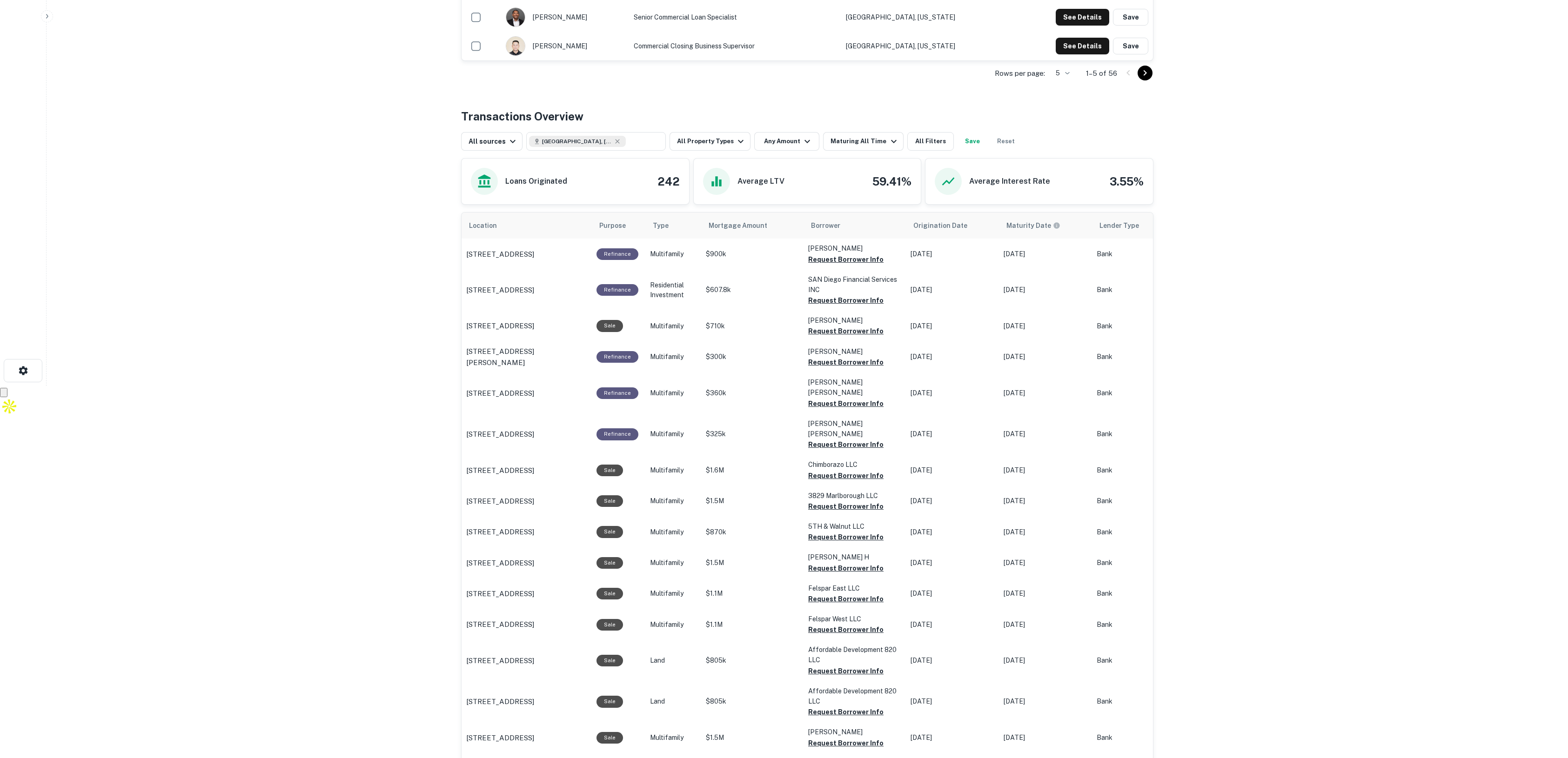
scroll to position [546, 0]
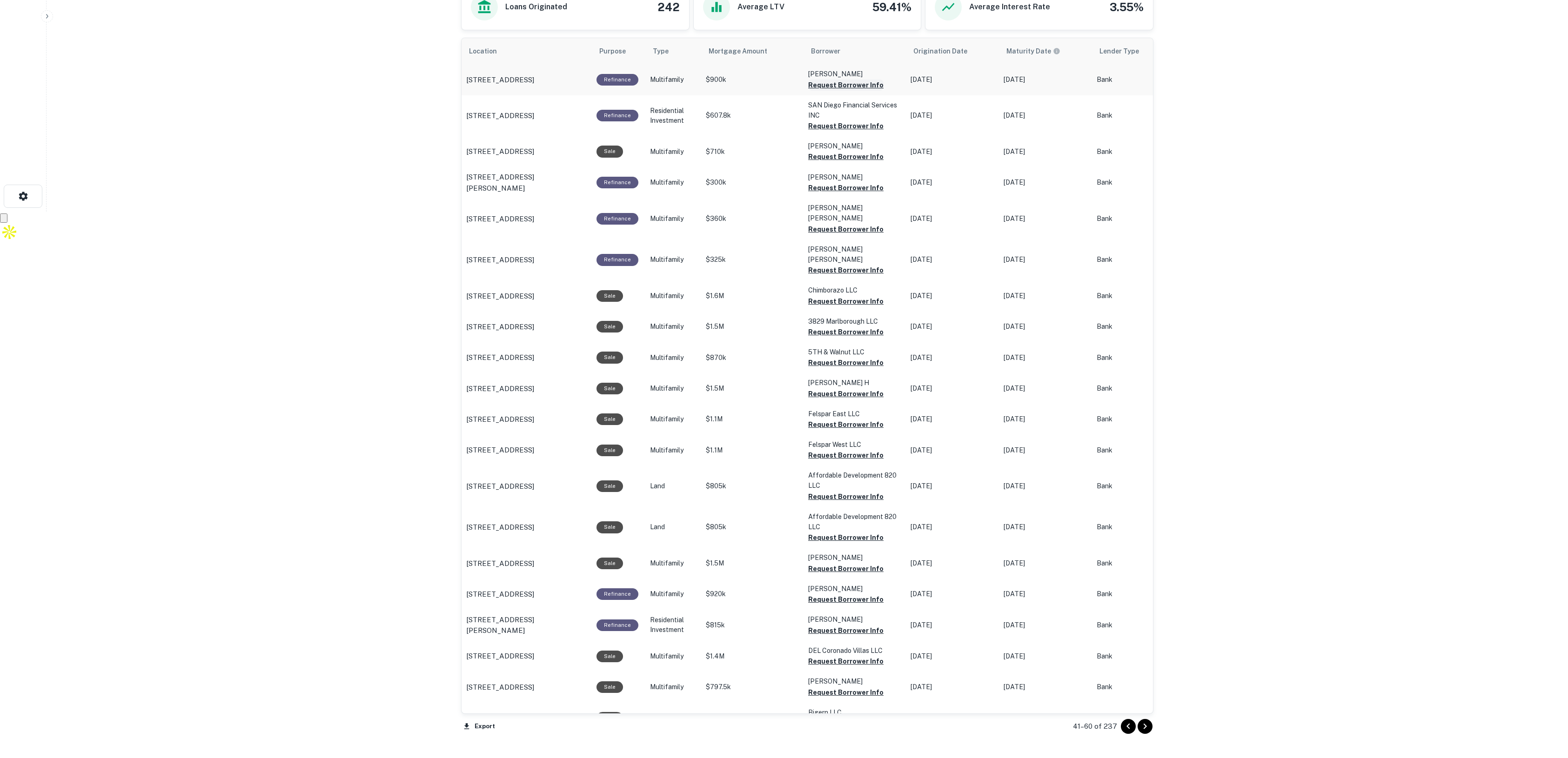
click at [855, 84] on button "Request Borrower Info" at bounding box center [846, 85] width 75 height 11
click at [841, 156] on button "Request Borrower Info" at bounding box center [846, 157] width 75 height 11
click at [837, 388] on button "Request Borrower Info" at bounding box center [846, 394] width 75 height 11
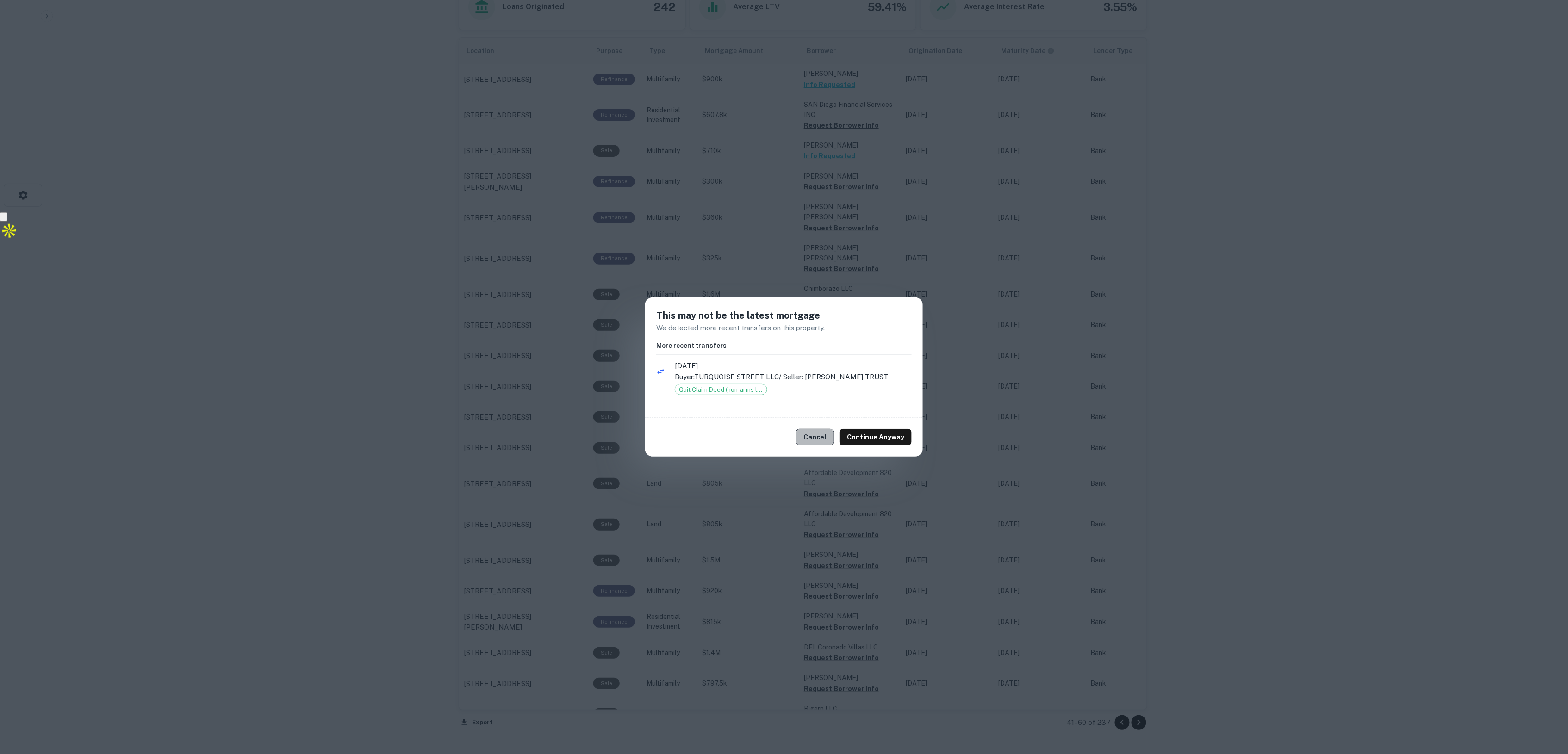
click at [811, 431] on button "Cancel" at bounding box center [815, 437] width 38 height 16
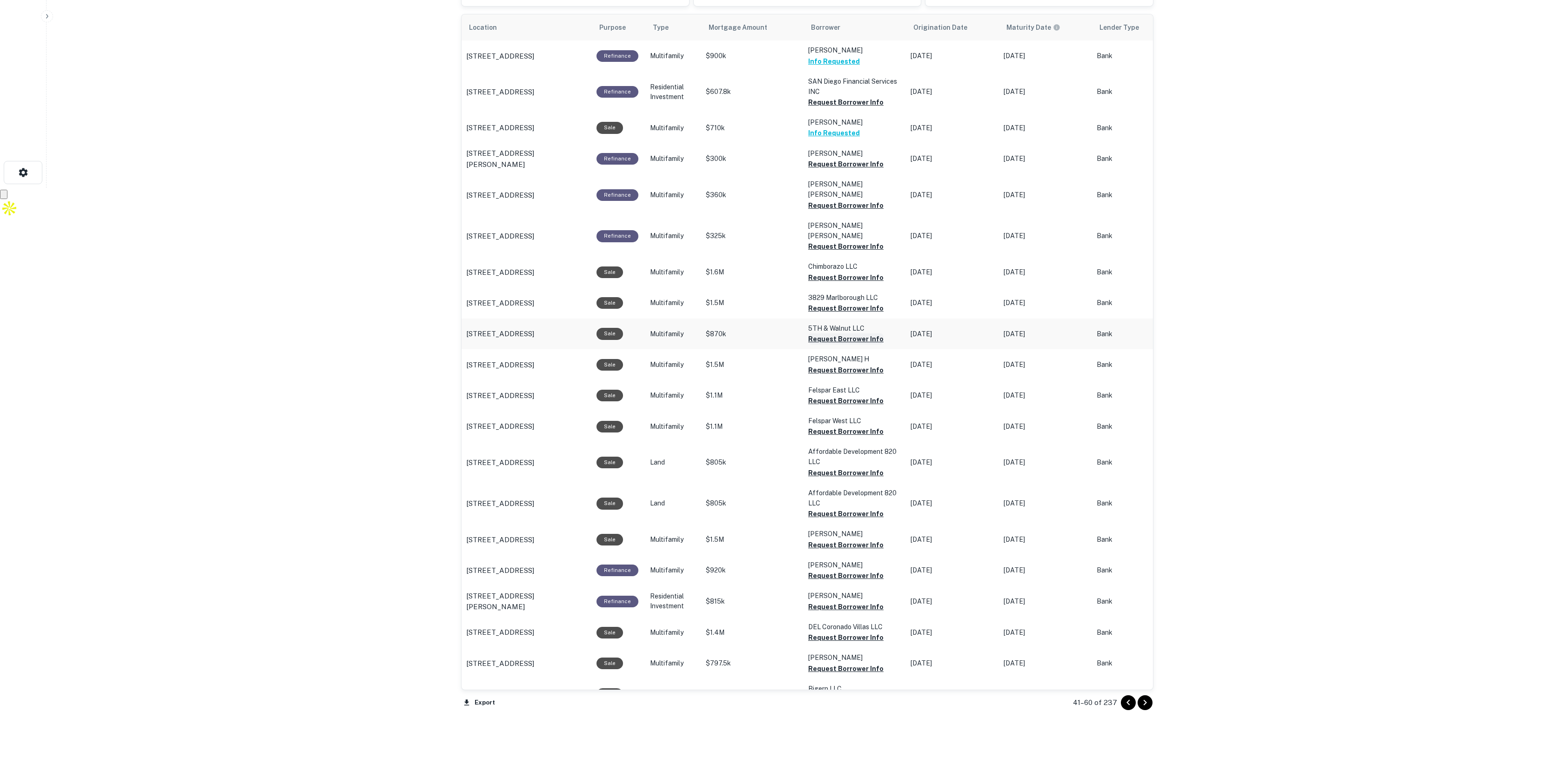
scroll to position [617, 0]
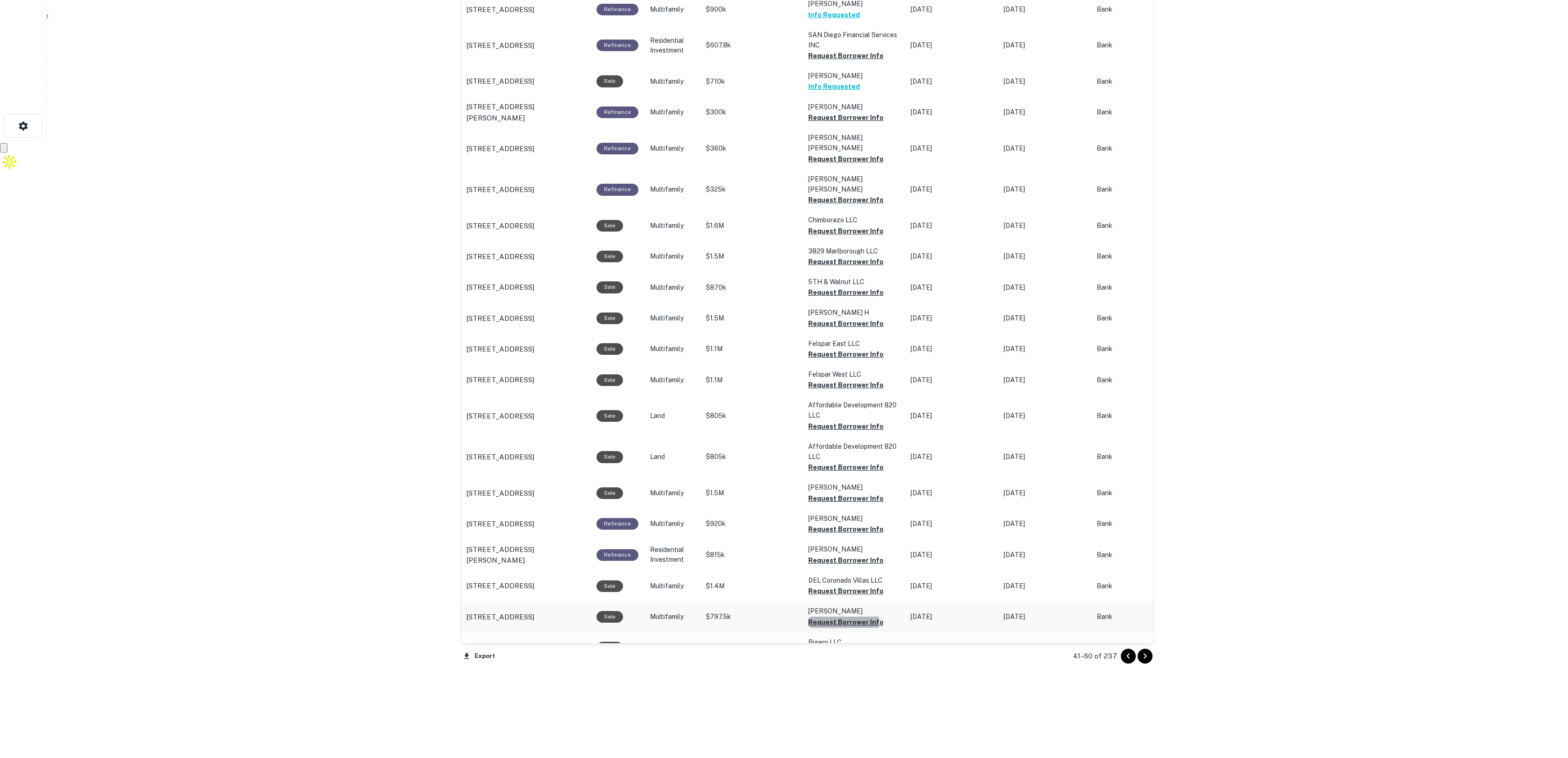
click at [822, 617] on button "Request Borrower Info" at bounding box center [846, 622] width 75 height 11
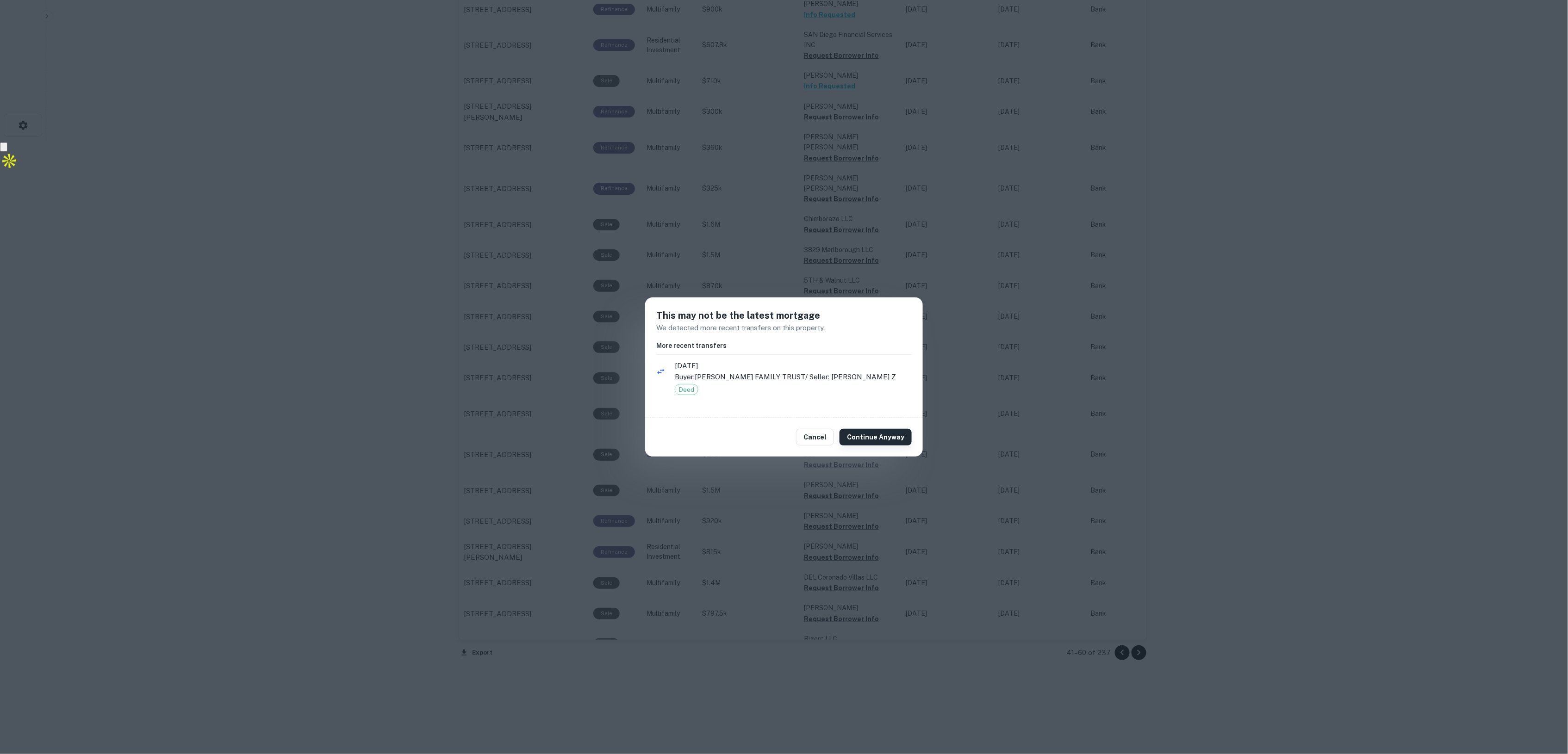
click at [857, 435] on button "Continue Anyway" at bounding box center [875, 437] width 72 height 16
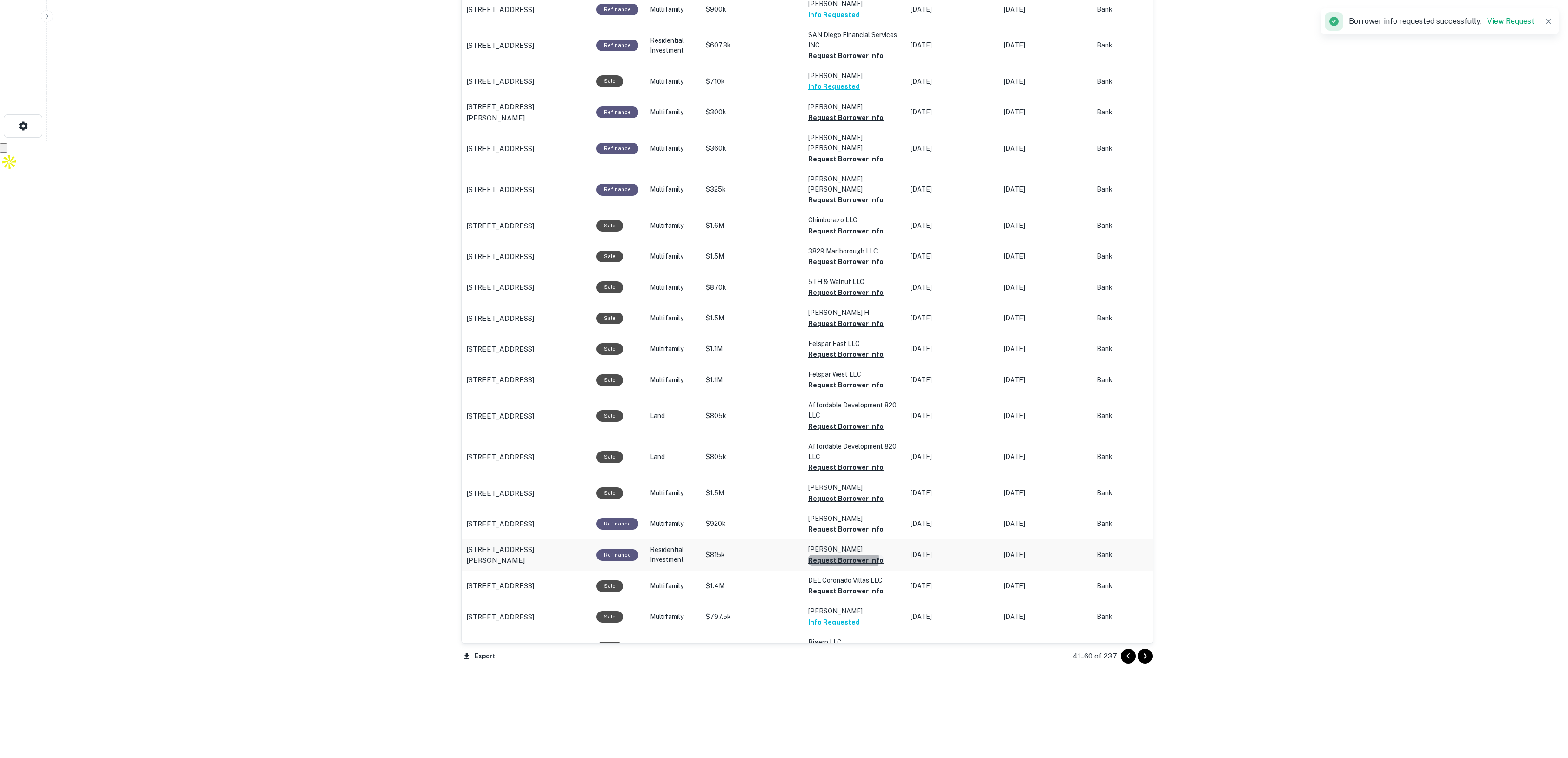
click at [838, 555] on button "Request Borrower Info" at bounding box center [846, 560] width 75 height 11
click at [1148, 655] on icon "Go to next page" at bounding box center [1145, 656] width 11 height 11
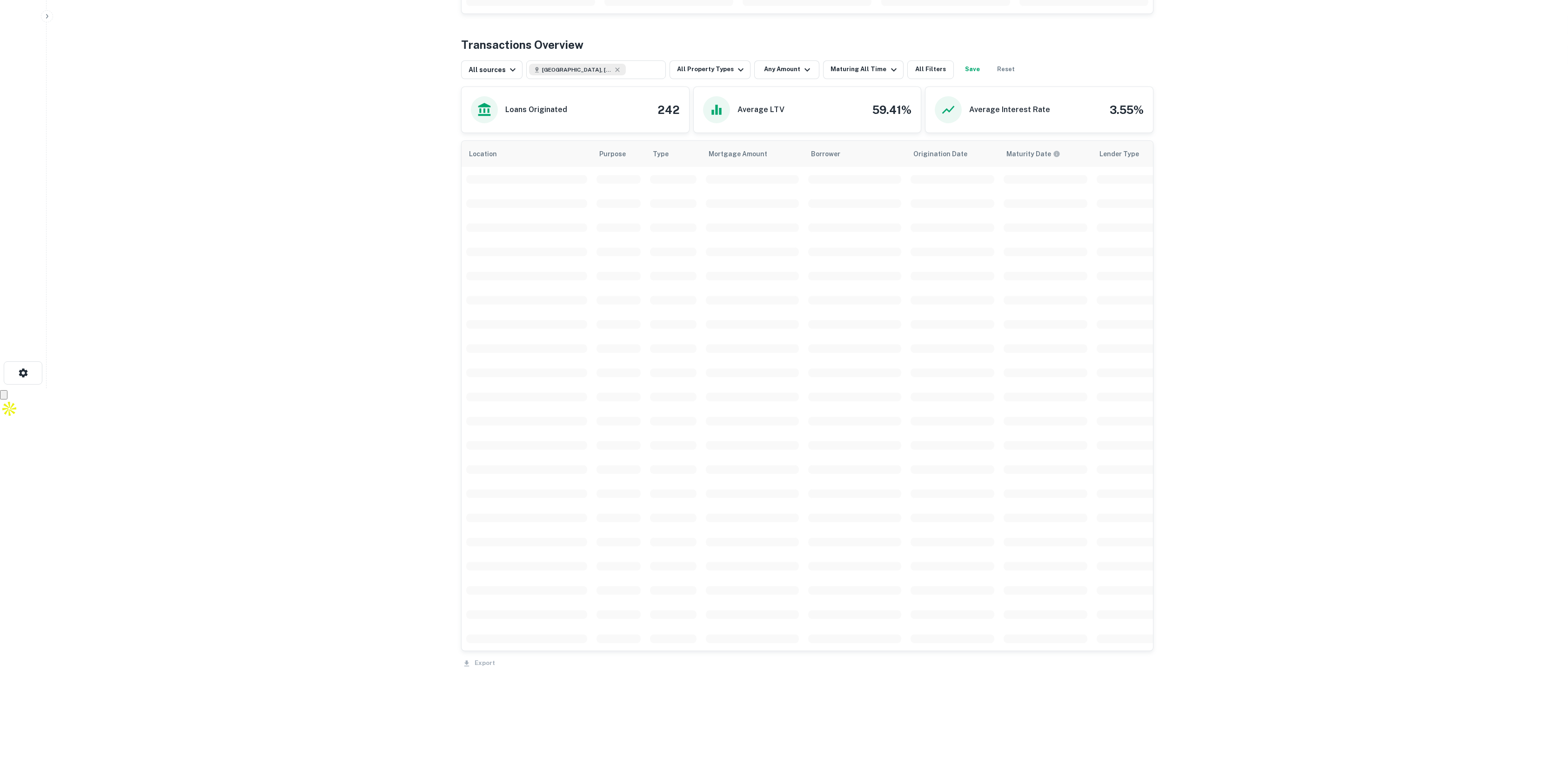
scroll to position [198, 0]
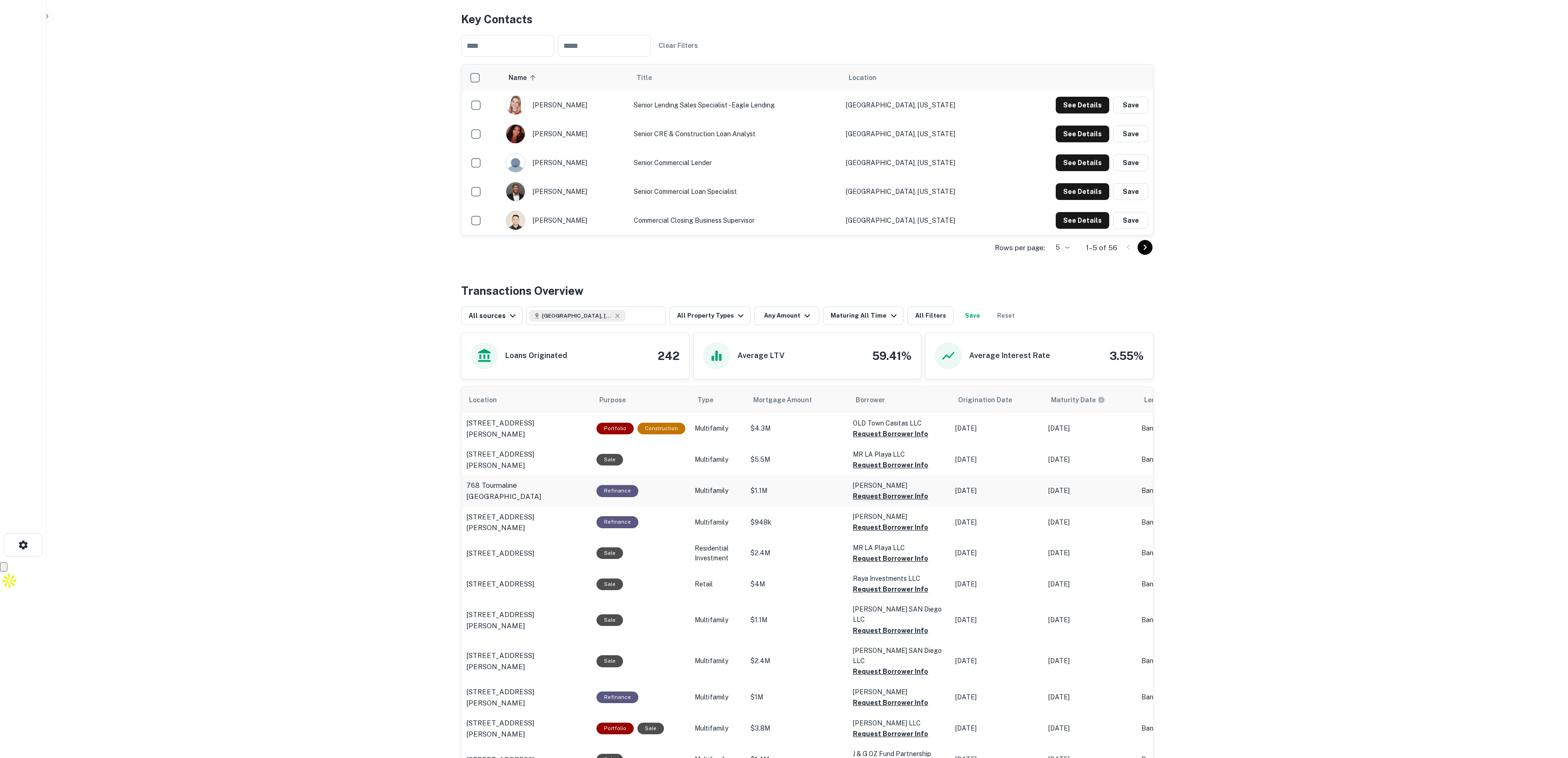
click at [866, 499] on button "Request Borrower Info" at bounding box center [890, 496] width 75 height 11
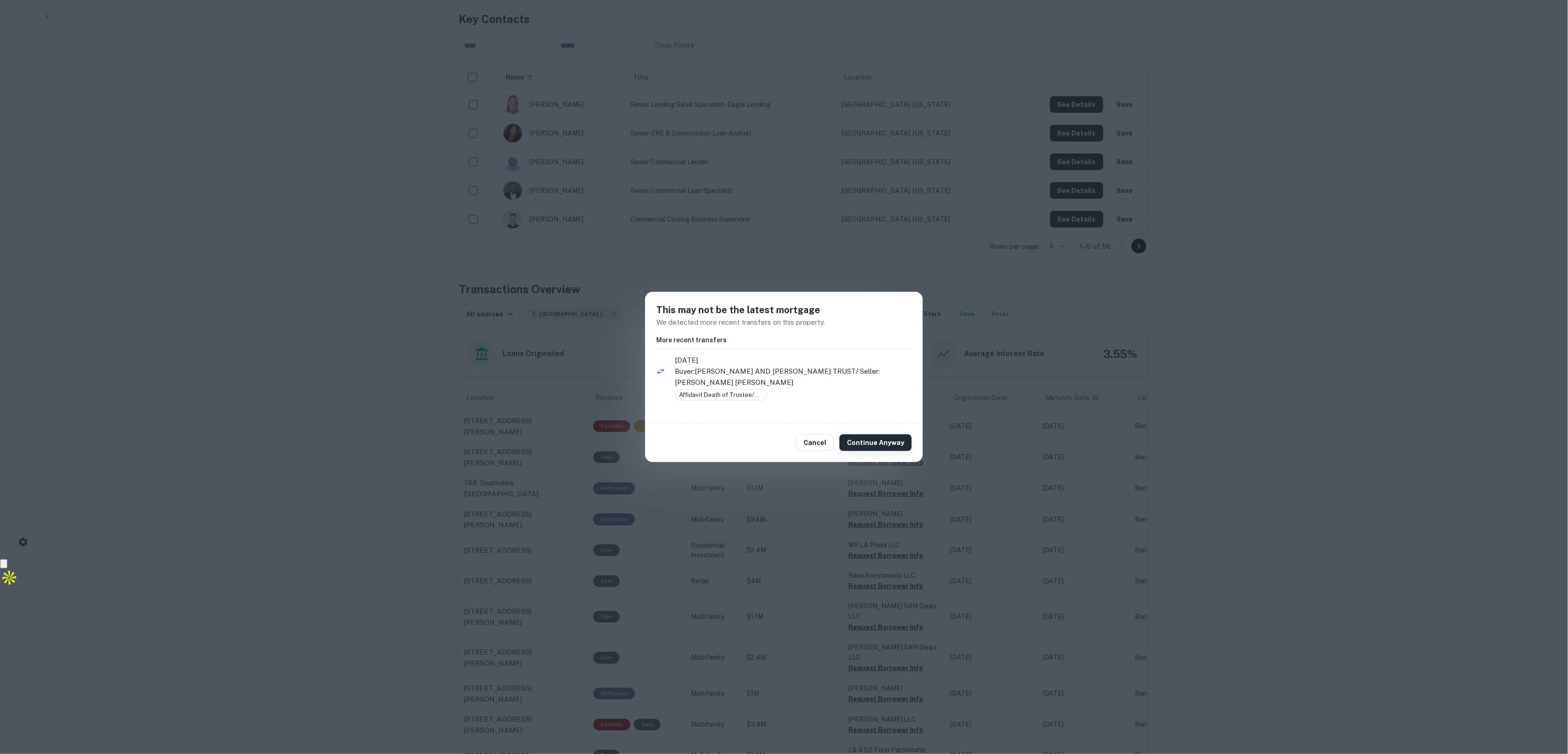
click at [881, 442] on button "Continue Anyway" at bounding box center [875, 442] width 72 height 16
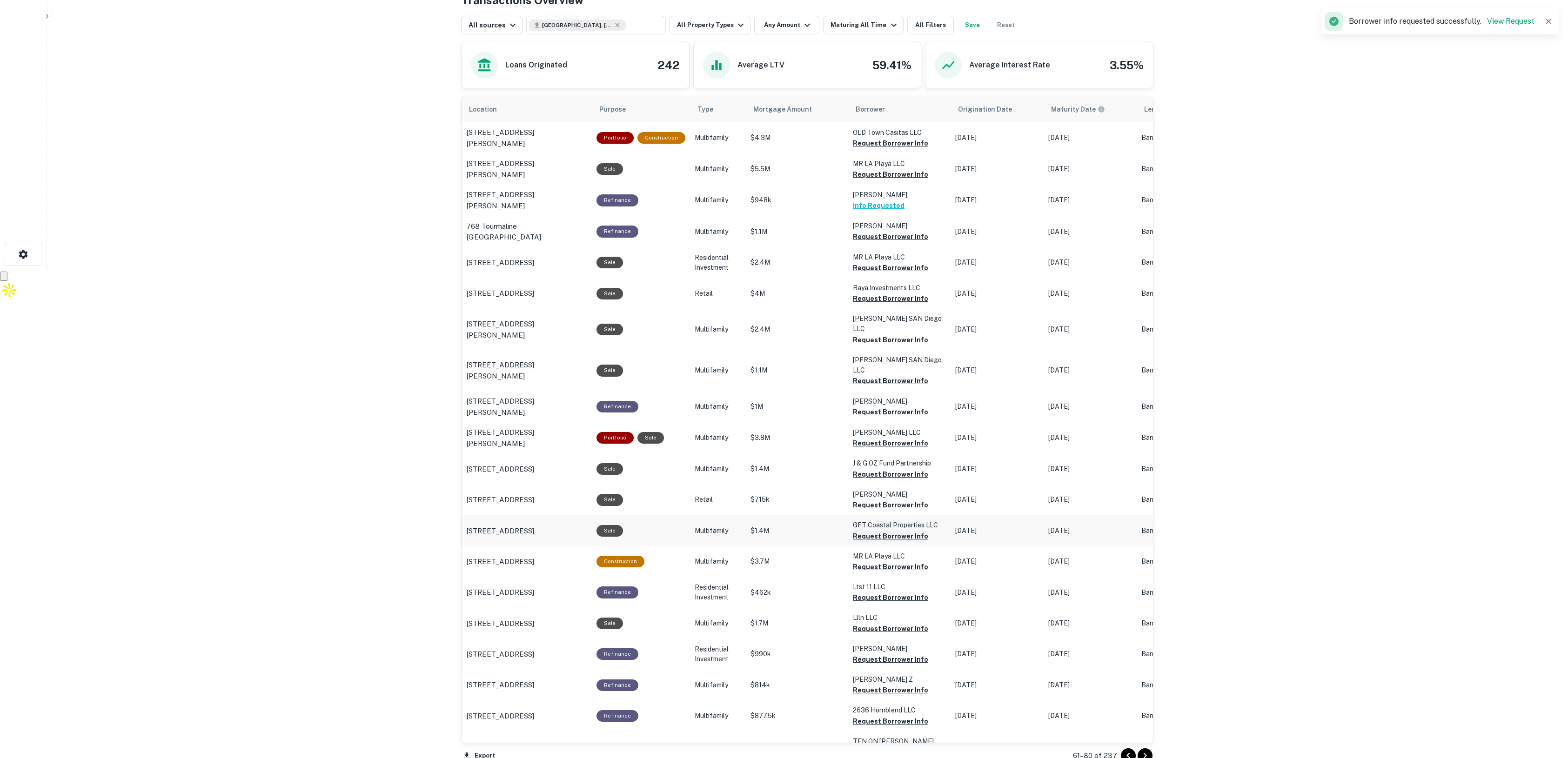
scroll to position [546, 0]
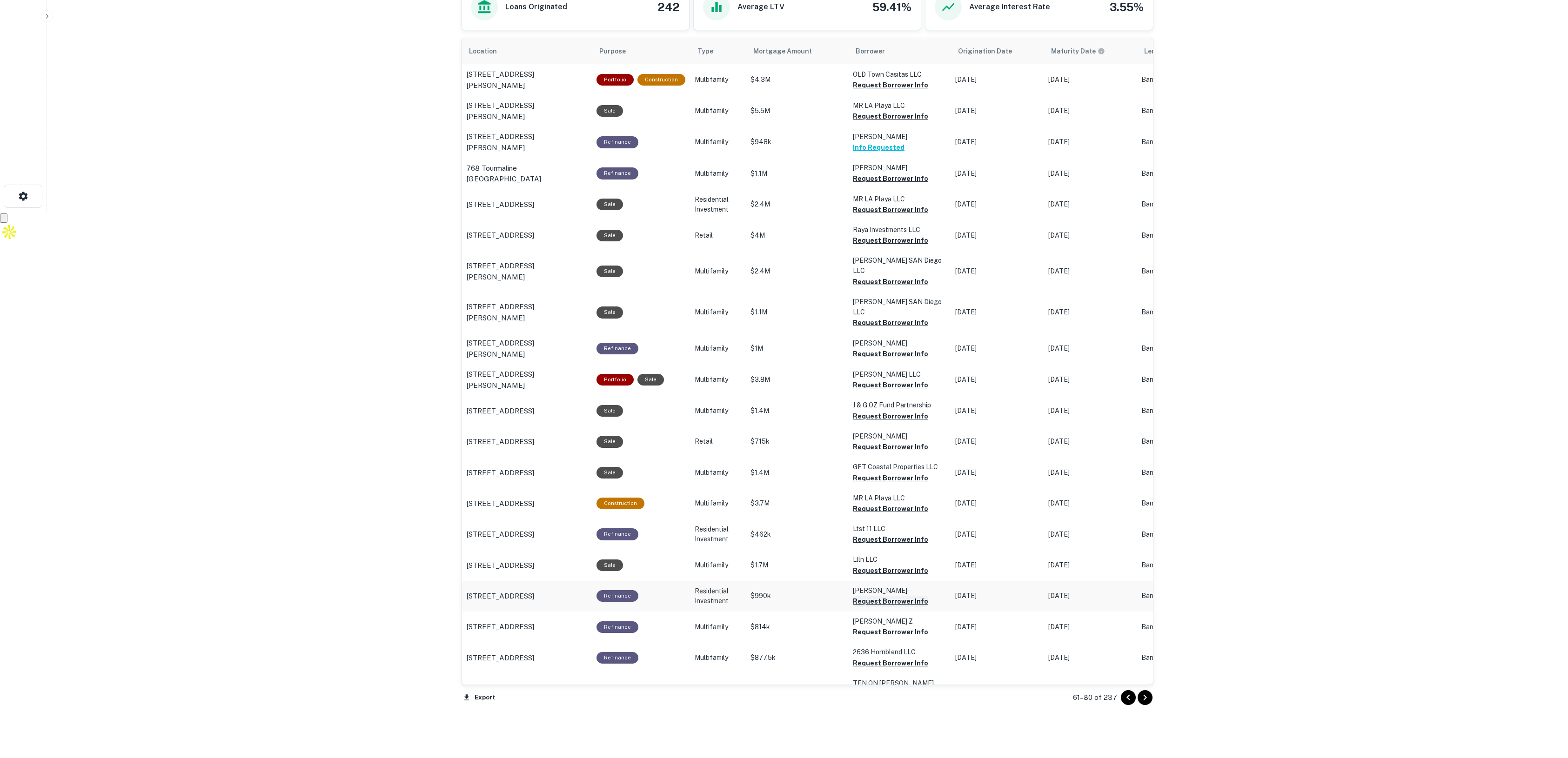
click at [896, 596] on button "Request Borrower Info" at bounding box center [890, 601] width 75 height 11
click at [1148, 697] on icon "Go to next page" at bounding box center [1145, 697] width 11 height 11
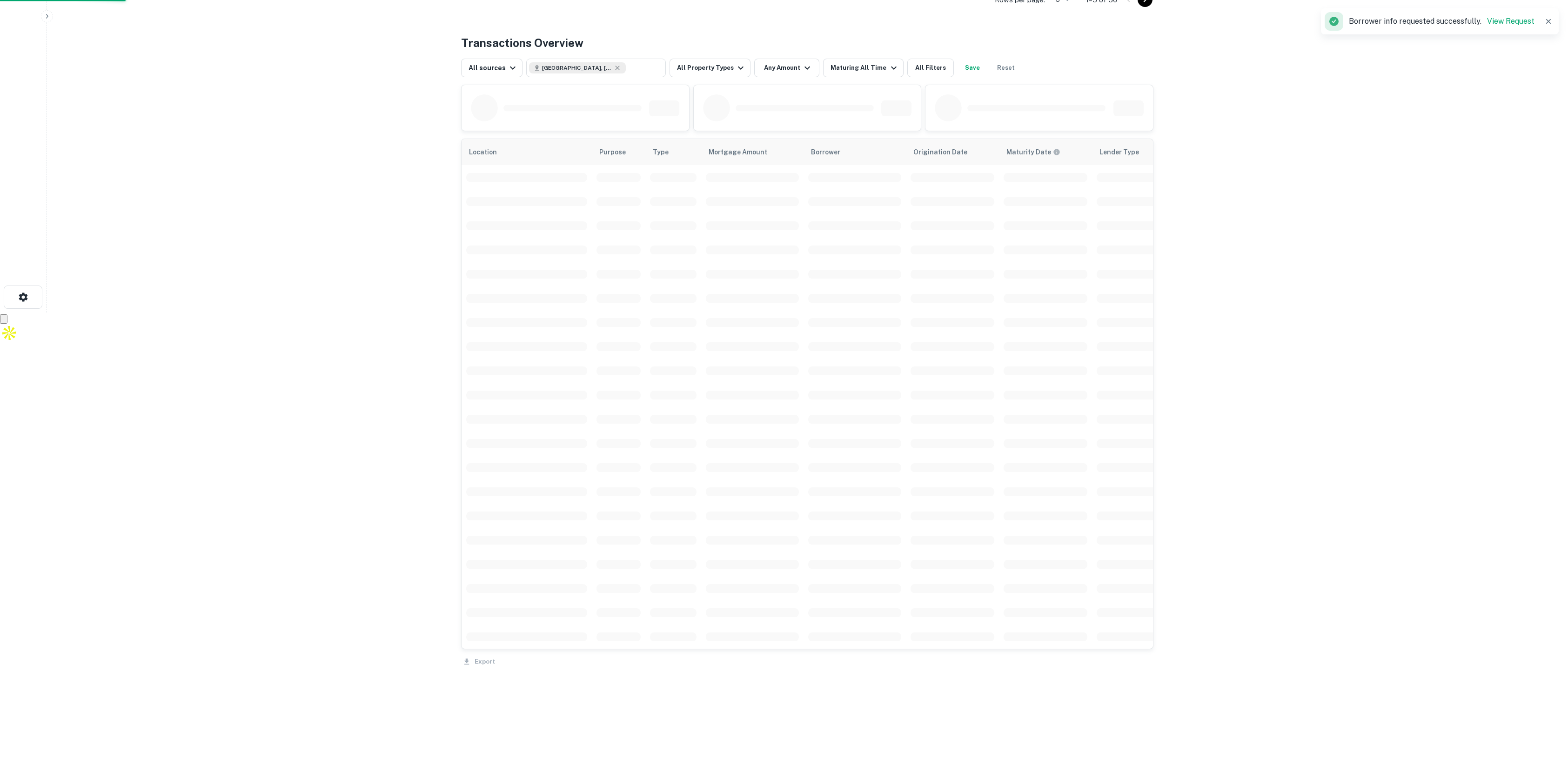
click at [1144, 702] on div "Back to search First Republic Description First Republic is now part of JPMorga…" at bounding box center [807, 163] width 715 height 1189
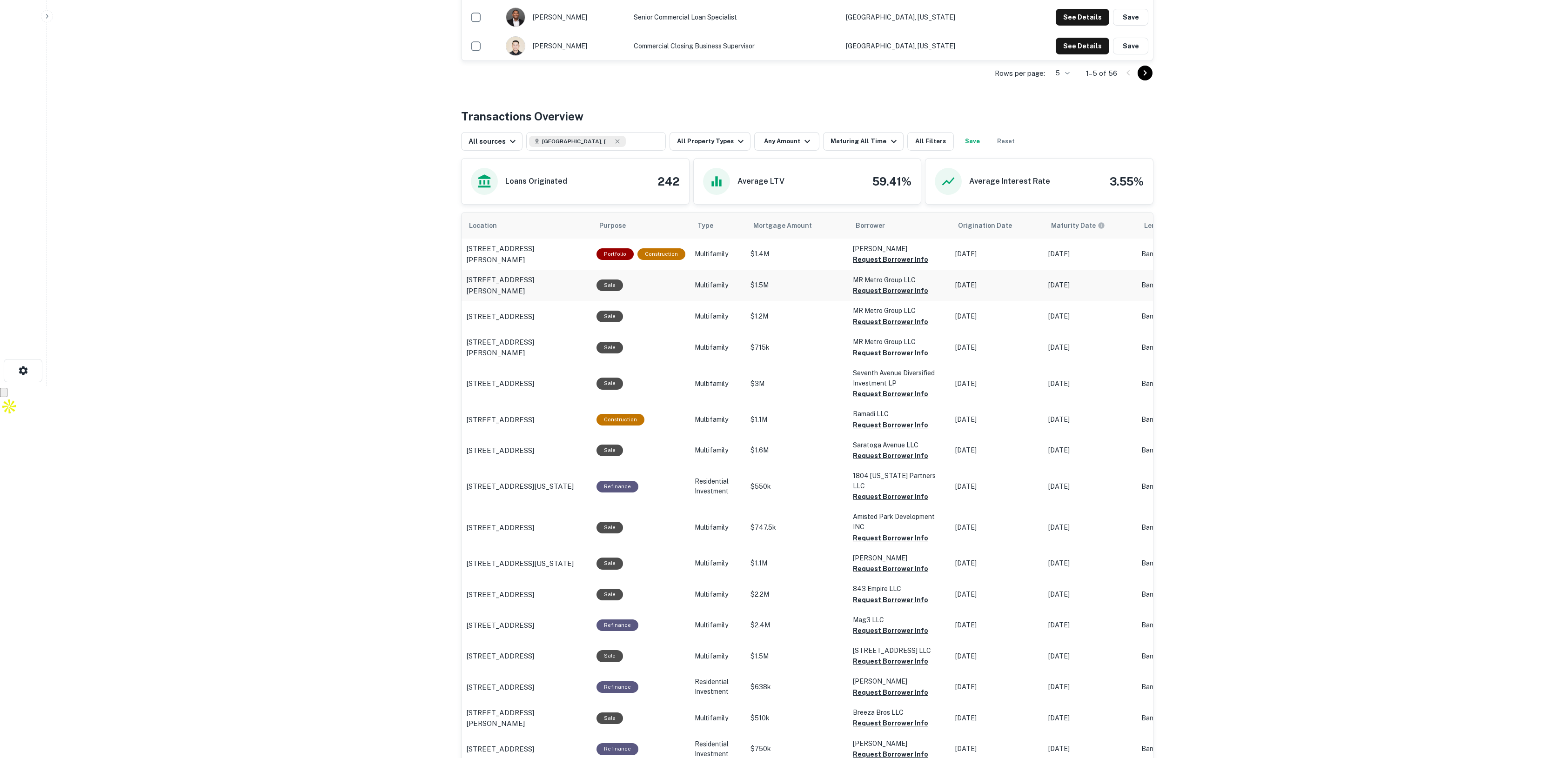
scroll to position [546, 0]
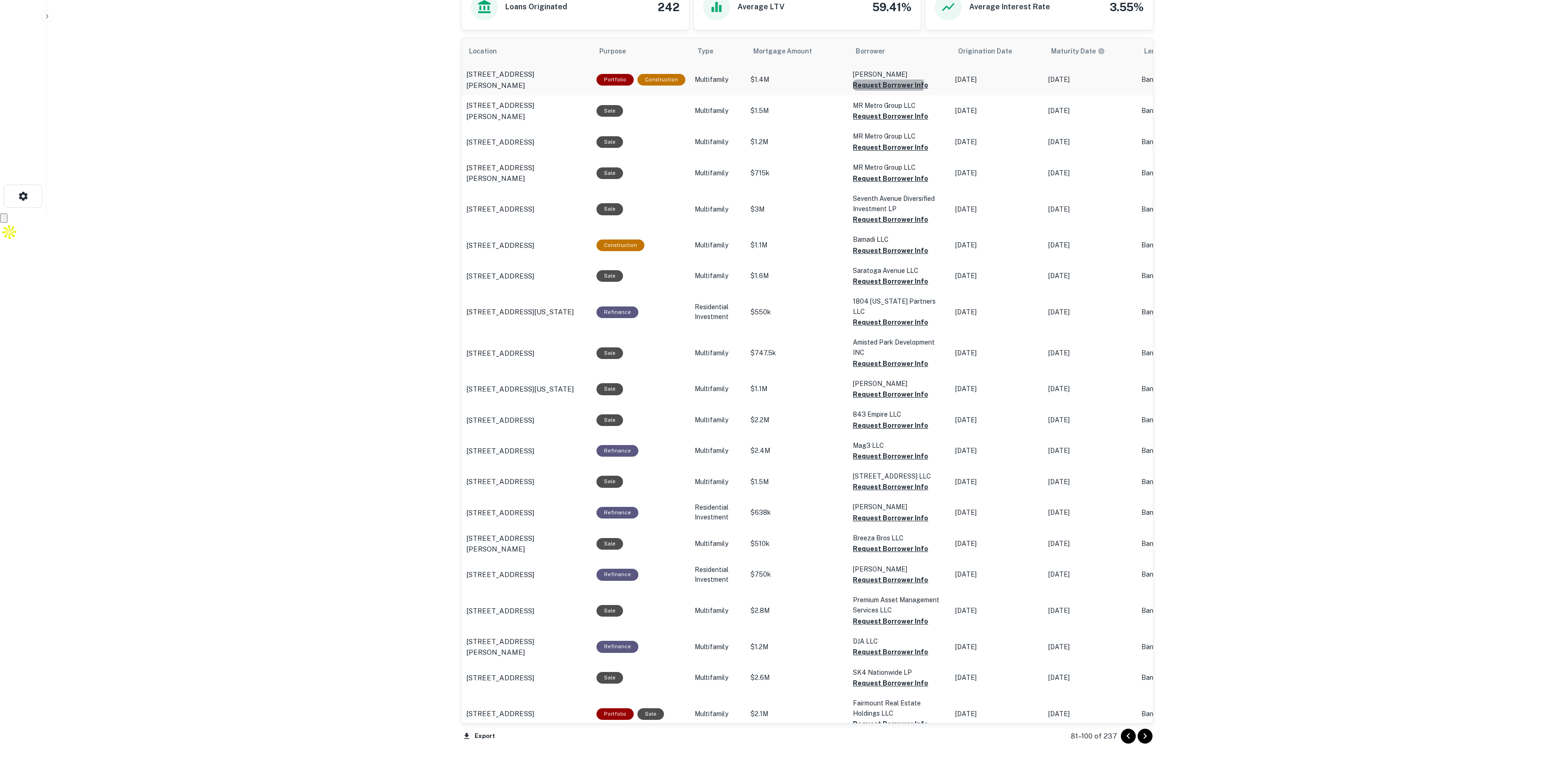
click at [867, 84] on button "Request Borrower Info" at bounding box center [890, 85] width 75 height 11
click at [866, 389] on button "Request Borrower Info" at bounding box center [890, 395] width 75 height 11
click at [1141, 735] on icon "Go to next page" at bounding box center [1145, 736] width 11 height 11
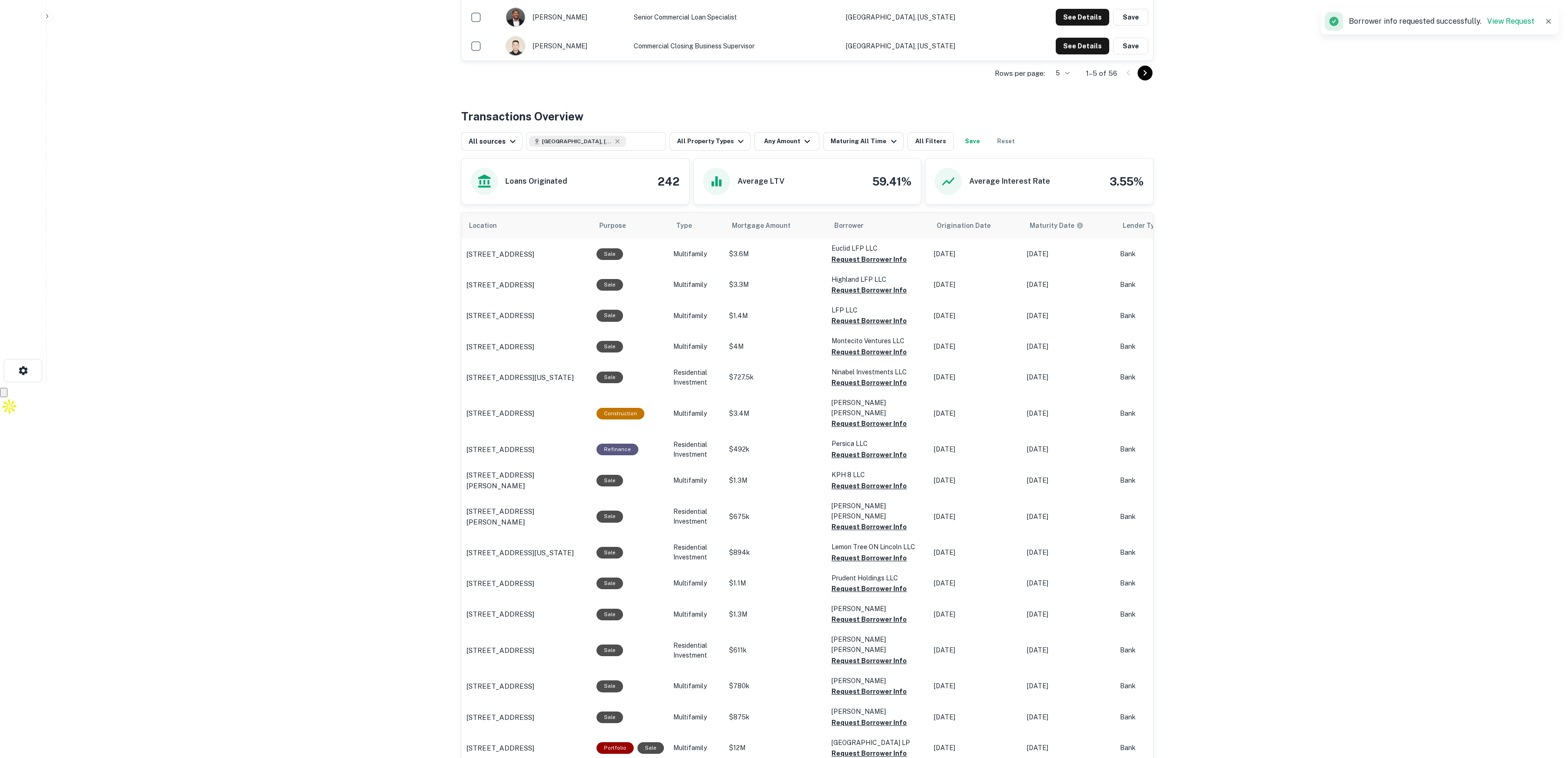
scroll to position [546, 0]
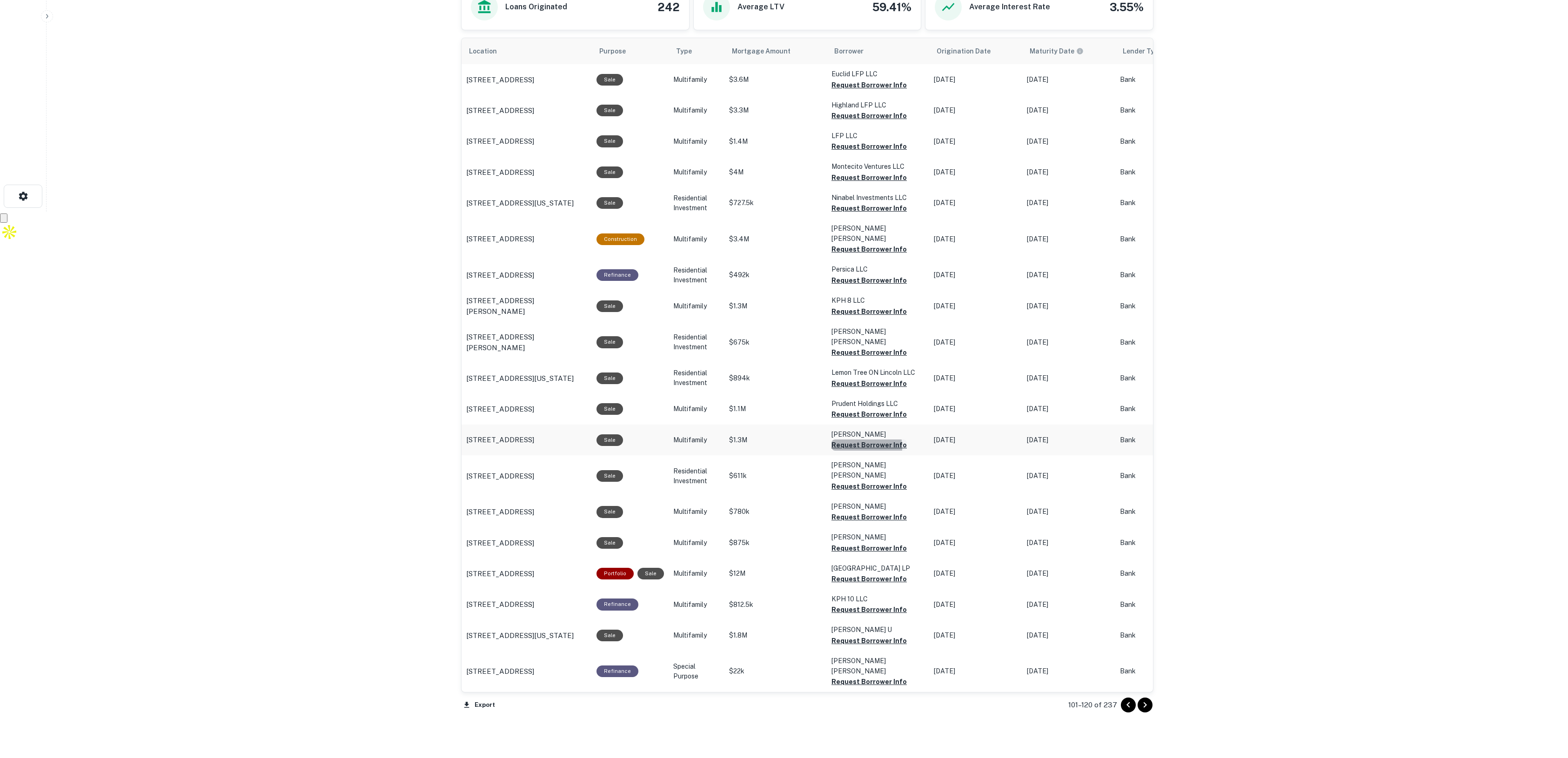
click at [848, 440] on button "Request Borrower Info" at bounding box center [869, 445] width 75 height 11
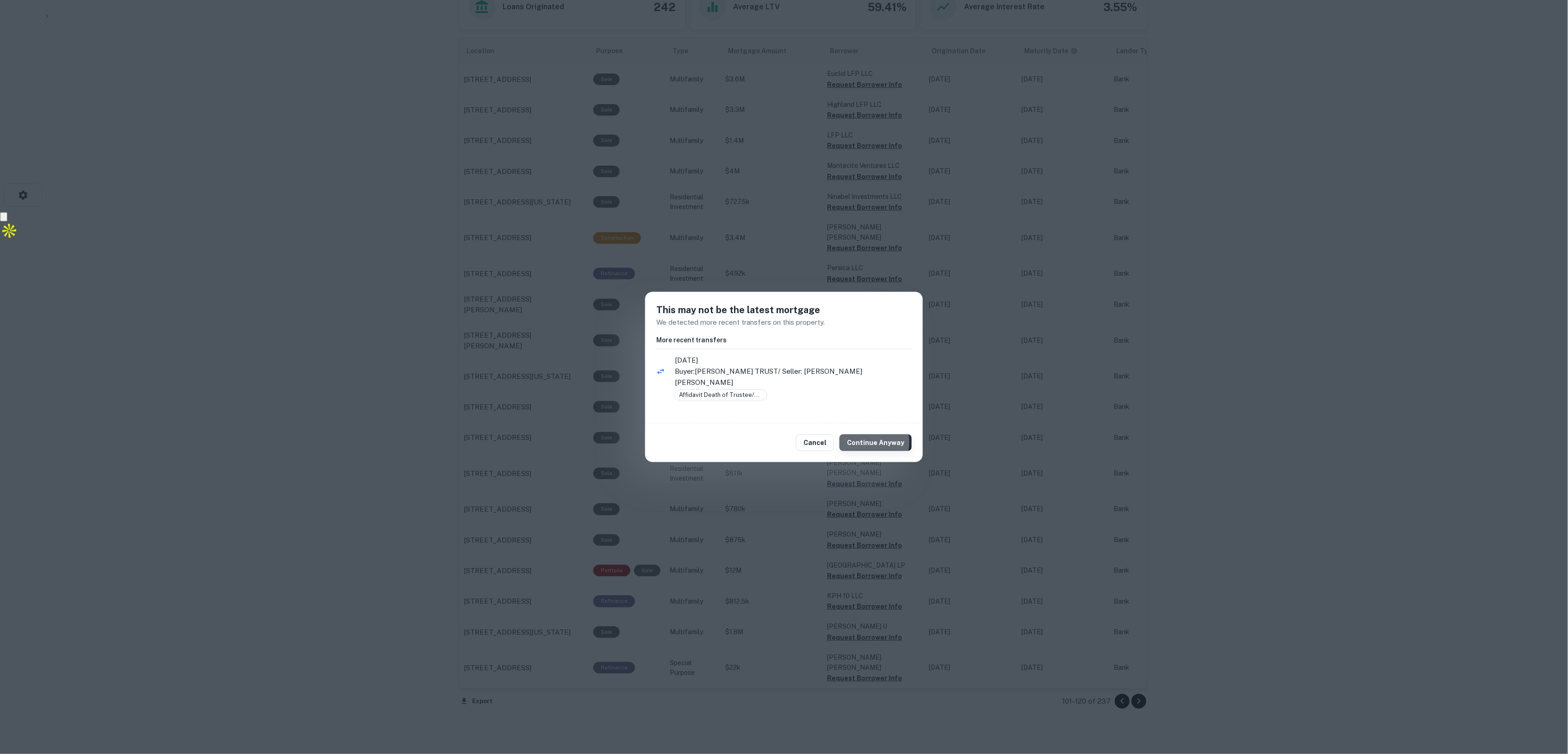
click at [859, 438] on button "Continue Anyway" at bounding box center [875, 442] width 72 height 16
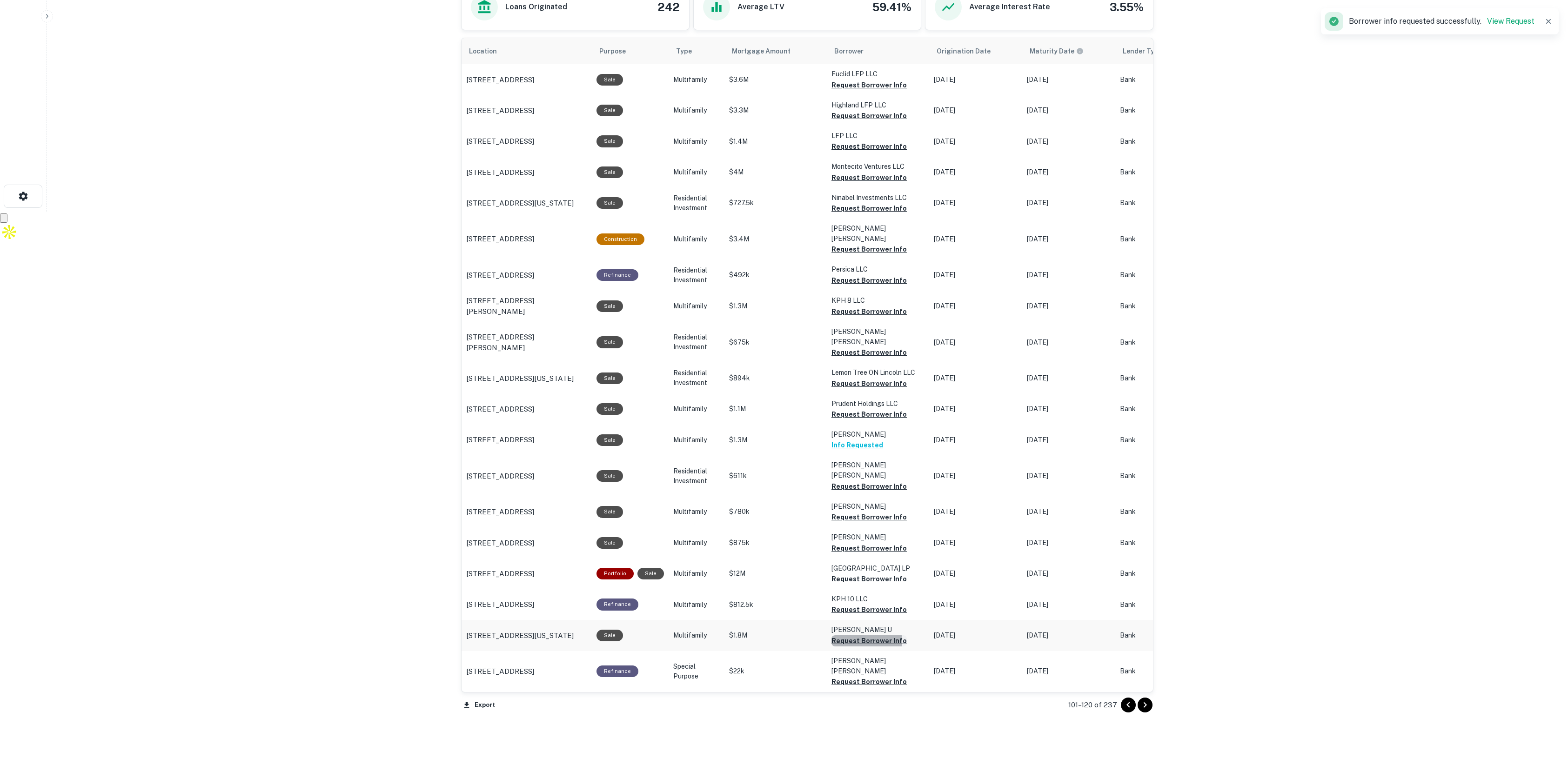
click at [862, 636] on button "Request Borrower Info" at bounding box center [869, 641] width 75 height 11
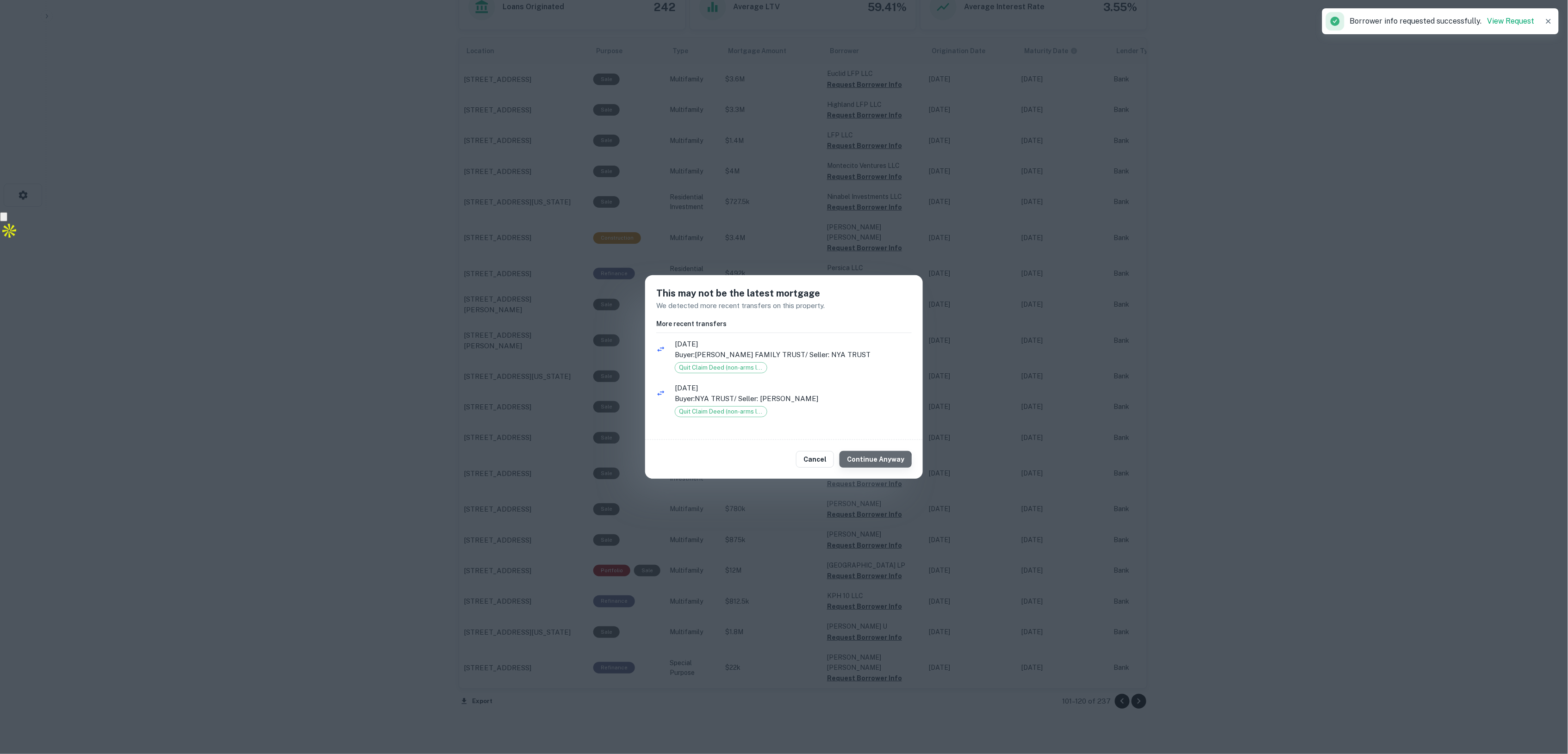
click at [878, 461] on button "Continue Anyway" at bounding box center [875, 459] width 72 height 16
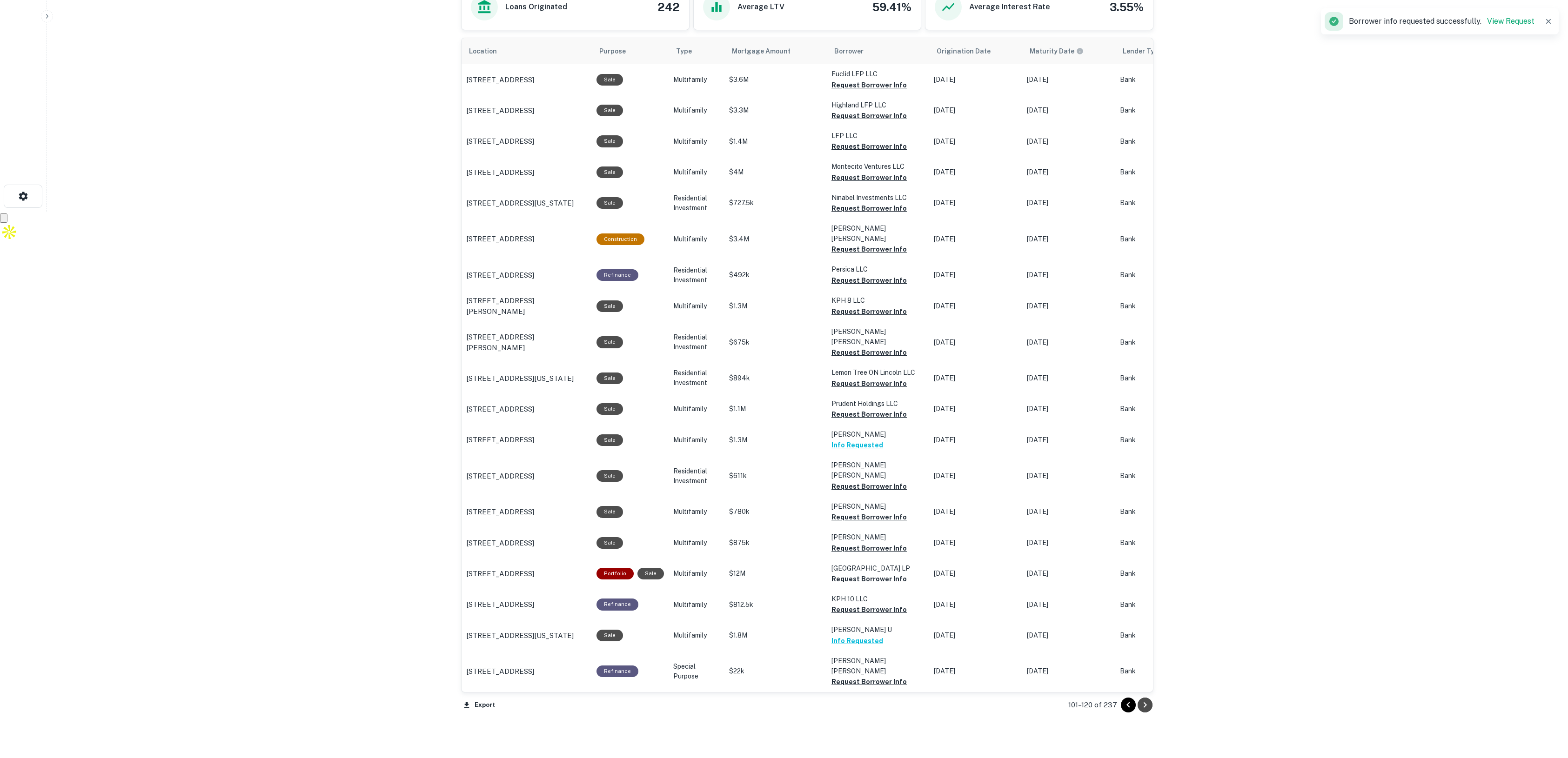
click at [1147, 704] on icon "Go to next page" at bounding box center [1145, 705] width 11 height 11
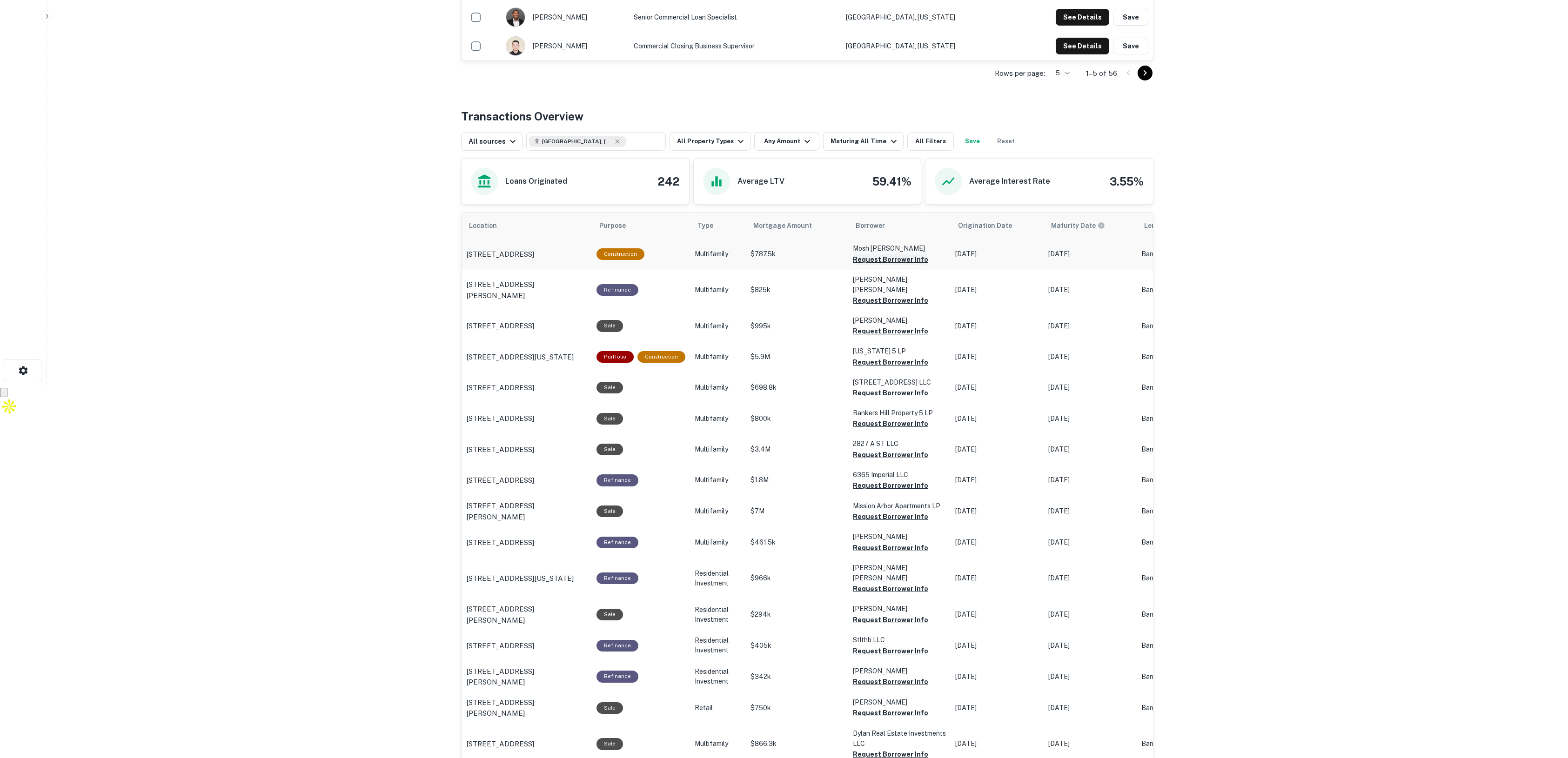
scroll to position [546, 0]
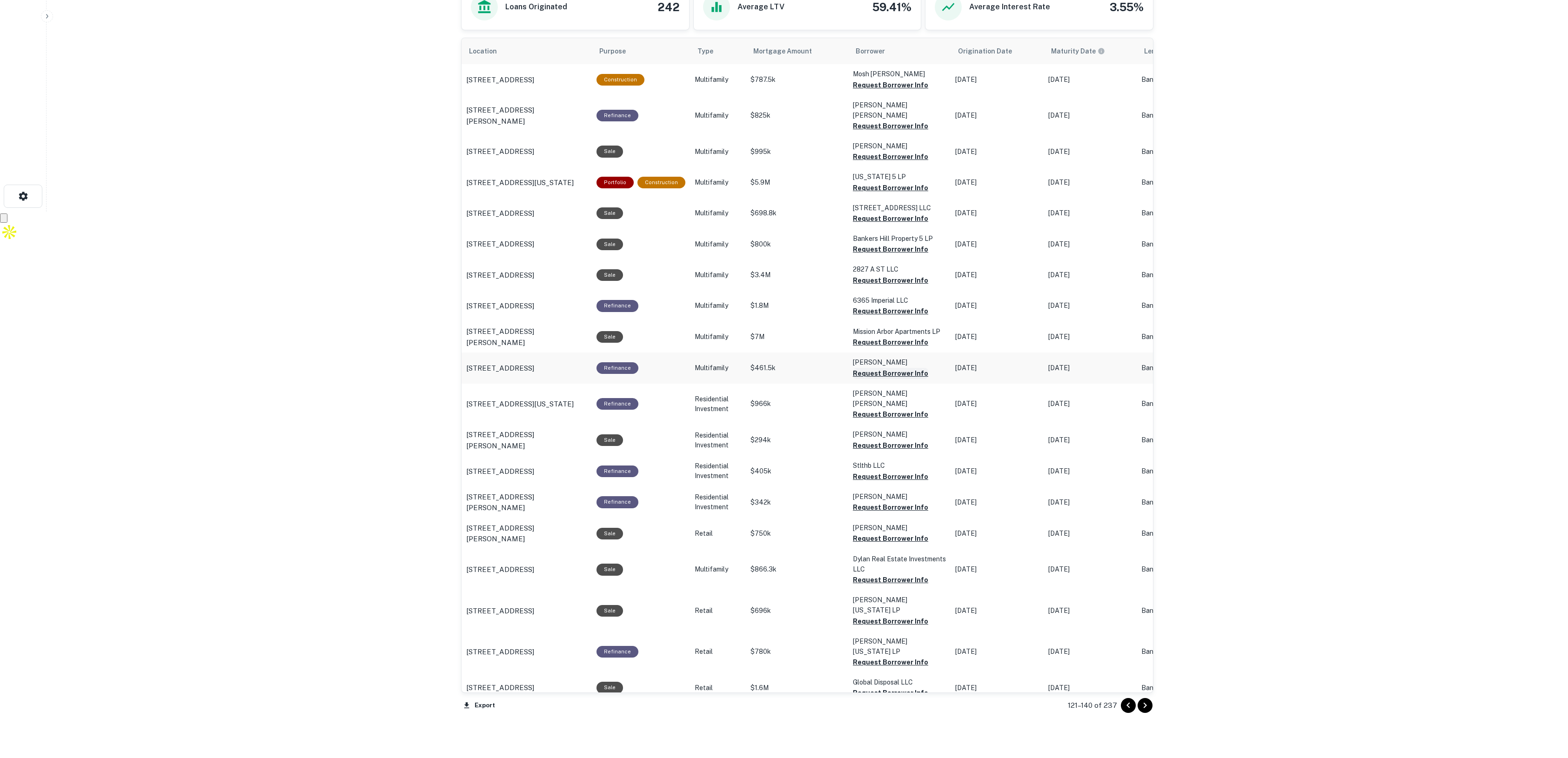
click at [874, 368] on button "Request Borrower Info" at bounding box center [890, 373] width 75 height 11
click at [1149, 708] on icon "Go to next page" at bounding box center [1145, 705] width 11 height 11
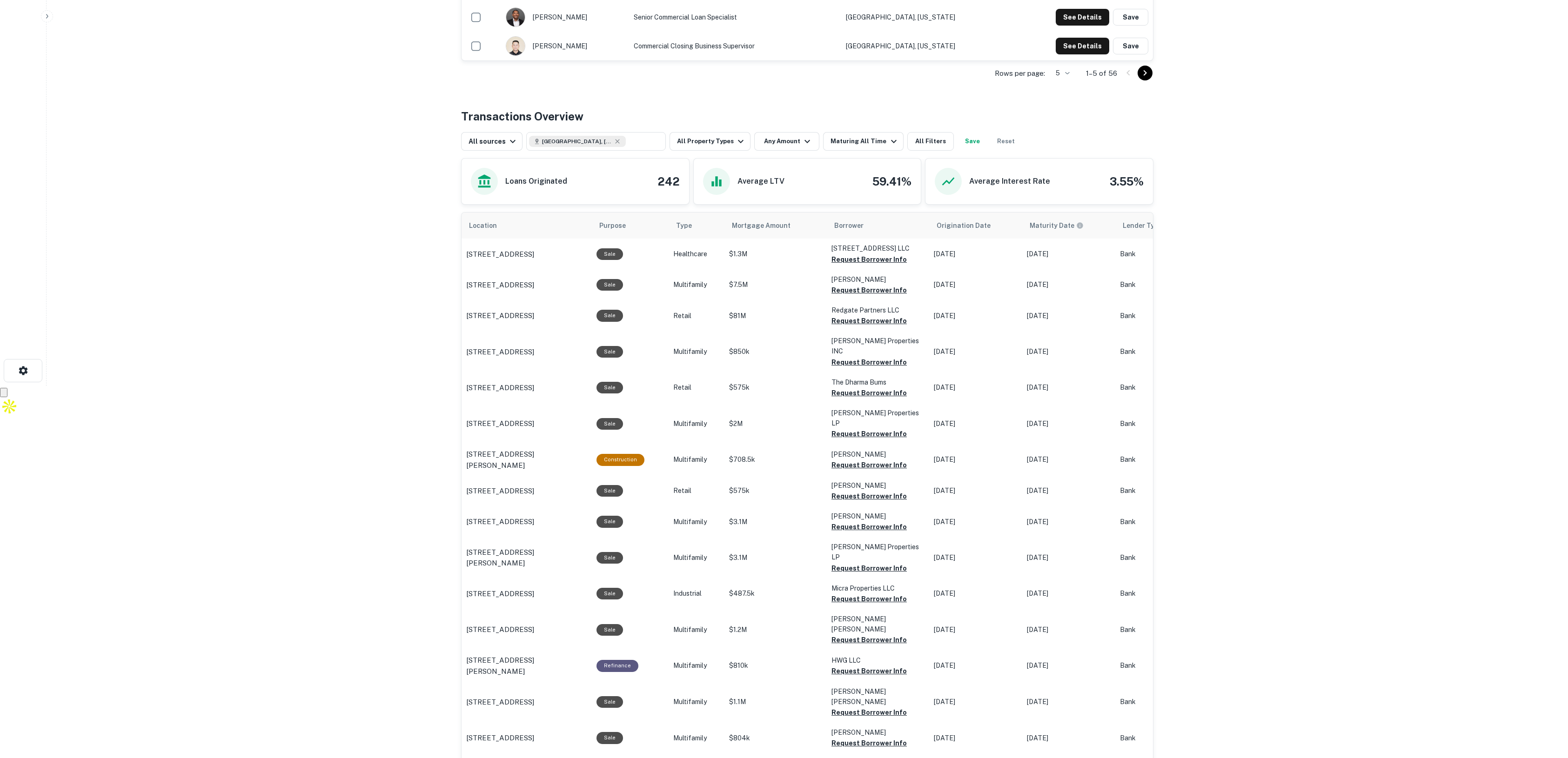
scroll to position [546, 0]
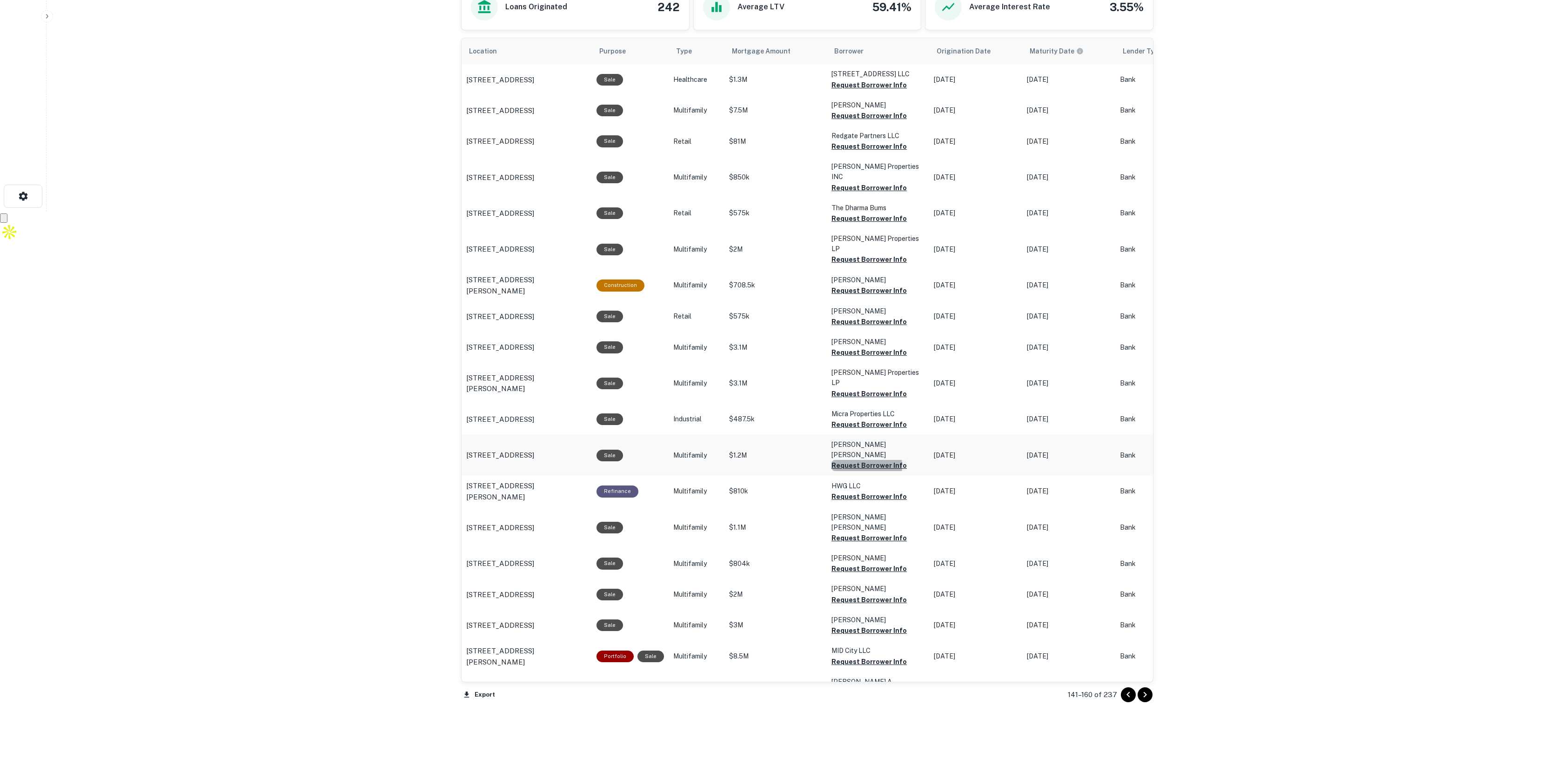
click at [851, 460] on button "Request Borrower Info" at bounding box center [869, 466] width 75 height 11
click at [868, 595] on button "Request Borrower Info" at bounding box center [869, 600] width 75 height 11
click at [1151, 697] on button "Go to next page" at bounding box center [1145, 695] width 15 height 15
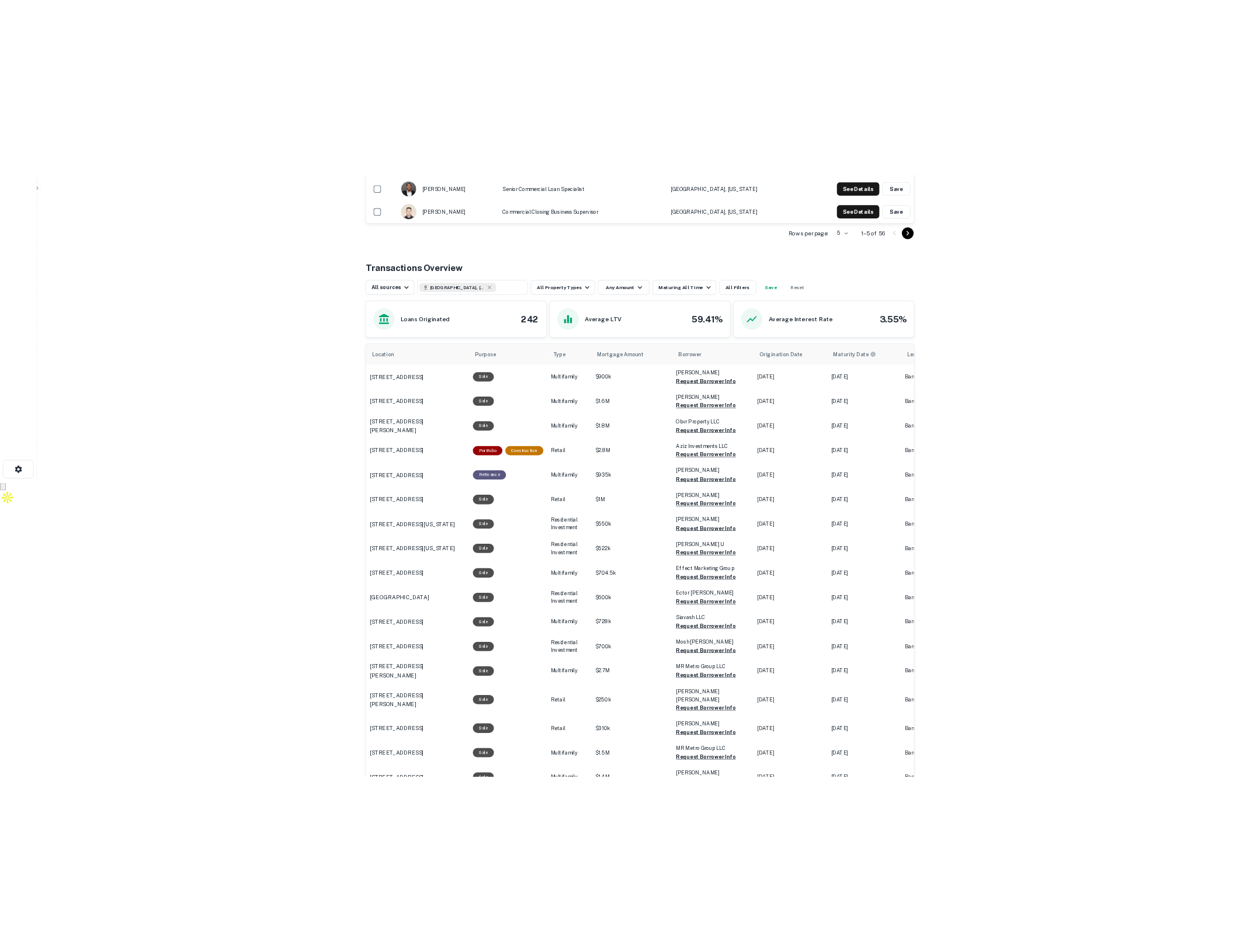
scroll to position [686, 0]
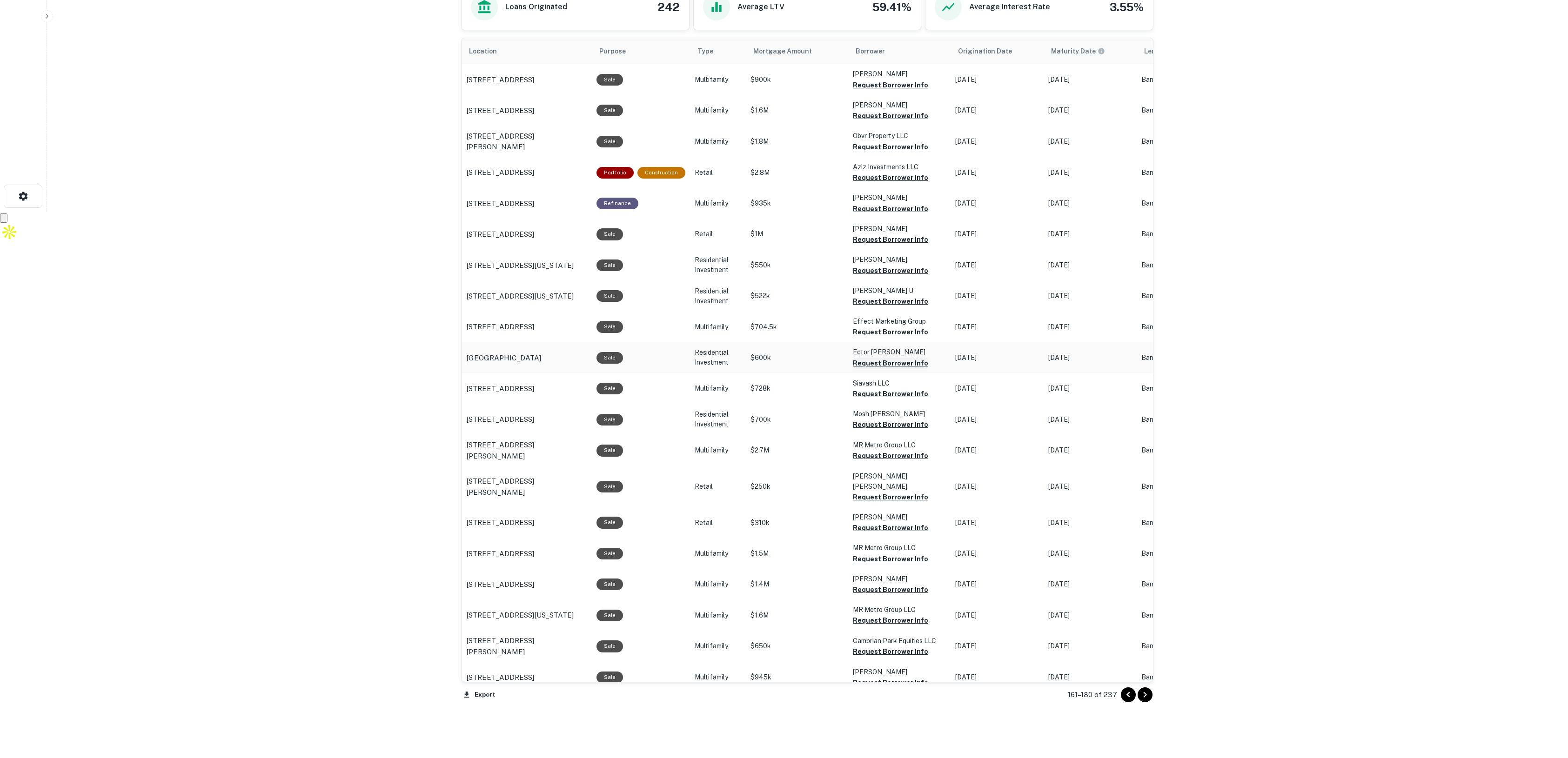
click at [890, 362] on button "Request Borrower Info" at bounding box center [890, 363] width 75 height 11
click at [891, 584] on button "Request Borrower Info" at bounding box center [890, 590] width 75 height 11
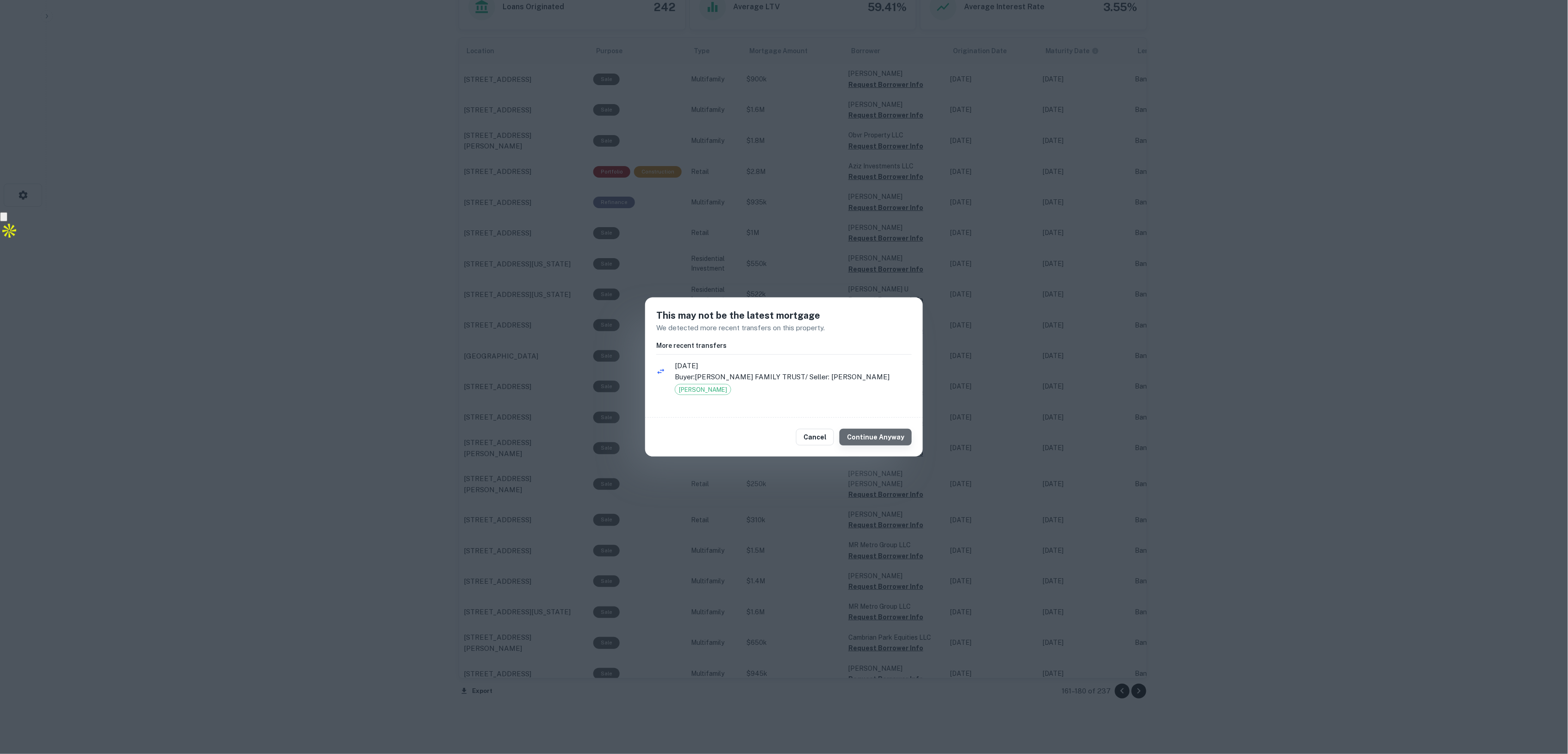
click at [887, 434] on button "Continue Anyway" at bounding box center [875, 437] width 72 height 16
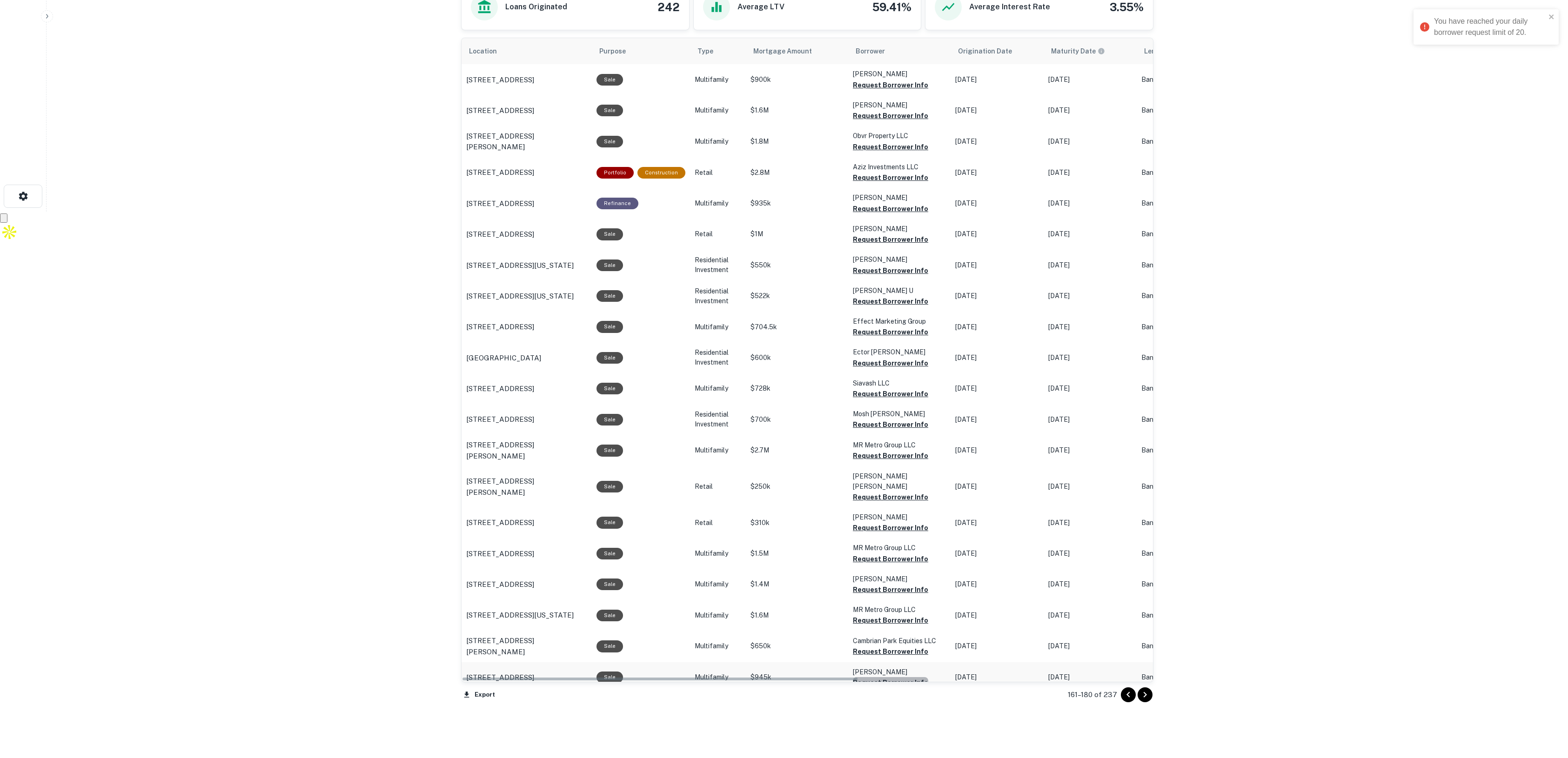
click at [892, 677] on button "Request Borrower Info" at bounding box center [890, 683] width 75 height 11
drag, startPoint x: 299, startPoint y: 163, endPoint x: 259, endPoint y: 147, distance: 43.1
